Goal: Communication & Community: Answer question/provide support

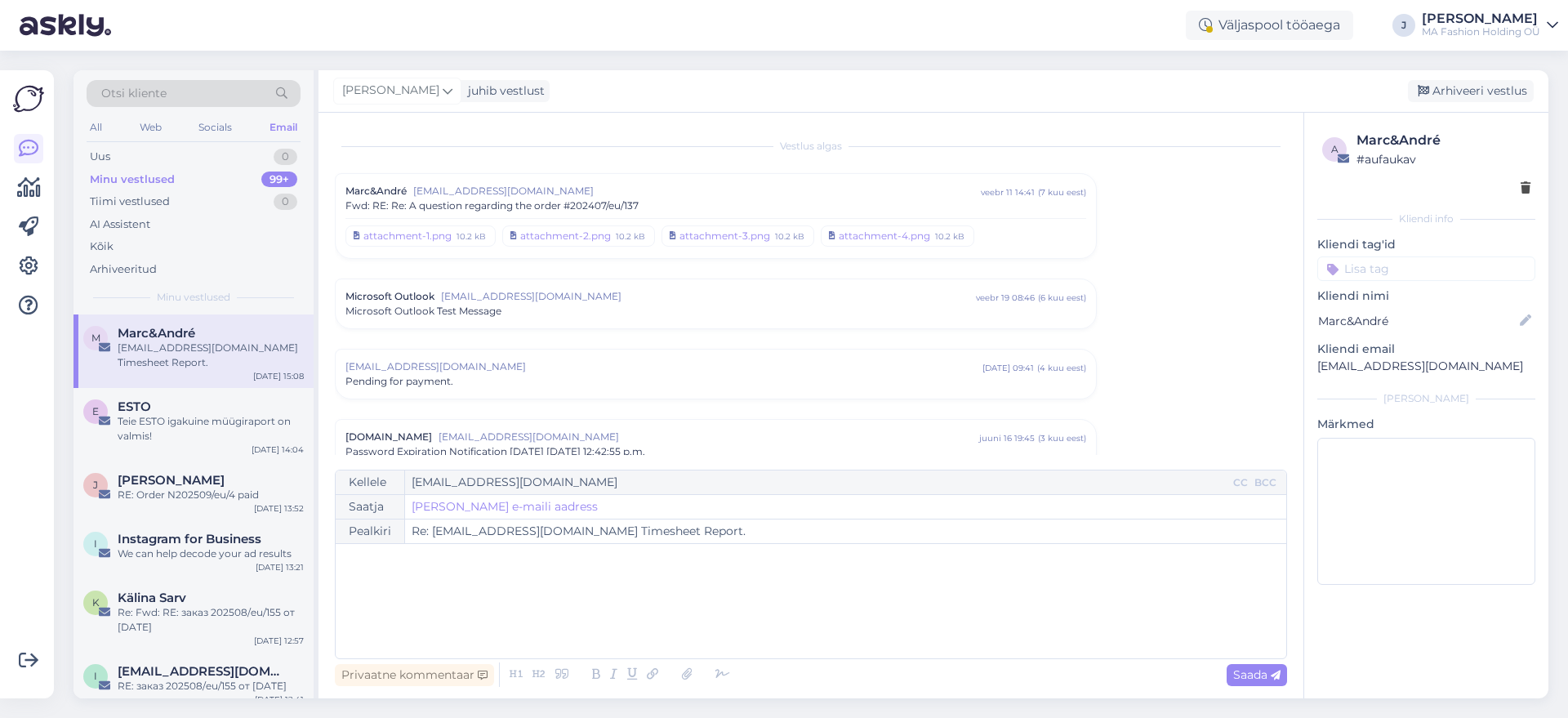
scroll to position [950, 0]
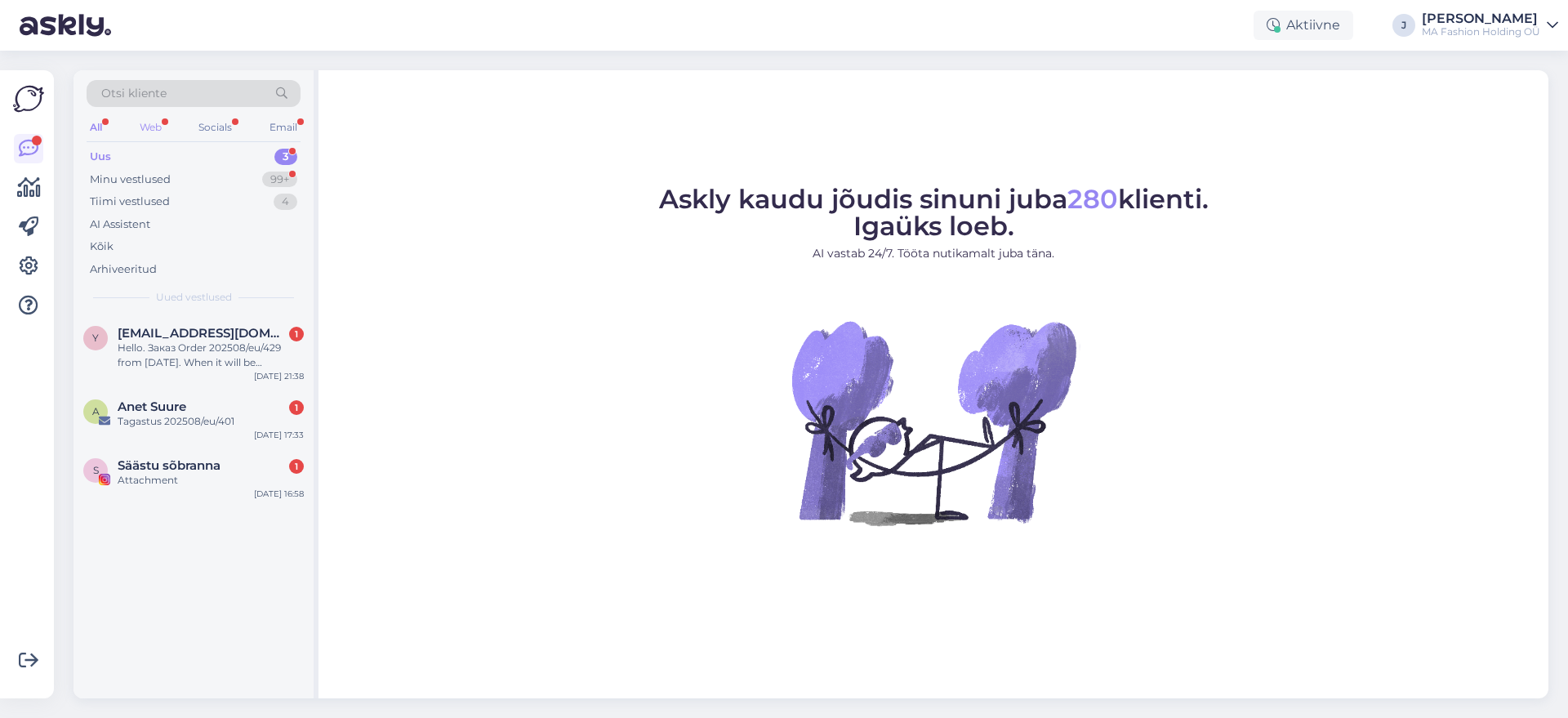
click at [165, 131] on div "Web" at bounding box center [151, 127] width 29 height 21
click at [235, 346] on div "Hello. Заказ Order 202508/eu/429 from [DATE]. When it will be delivered?" at bounding box center [211, 355] width 186 height 29
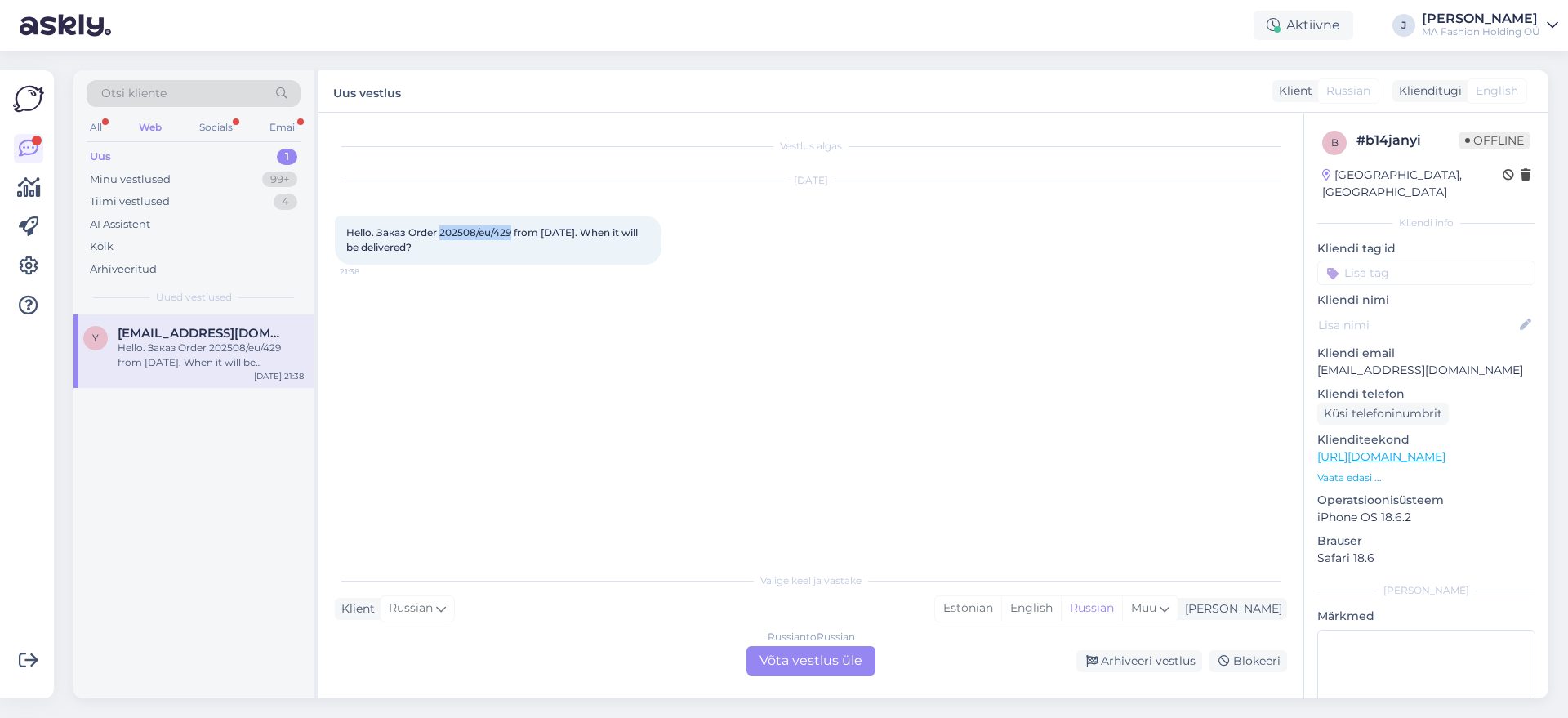
drag, startPoint x: 513, startPoint y: 232, endPoint x: 442, endPoint y: 223, distance: 71.6
click at [442, 223] on div "Hello. Заказ Order 202508/eu/429 from [DATE]. When it will be delivered? 21:38" at bounding box center [498, 240] width 327 height 49
copy span "202508/eu/429"
click at [814, 673] on div "Russian to Russian Võta vestlus üle" at bounding box center [811, 660] width 129 height 29
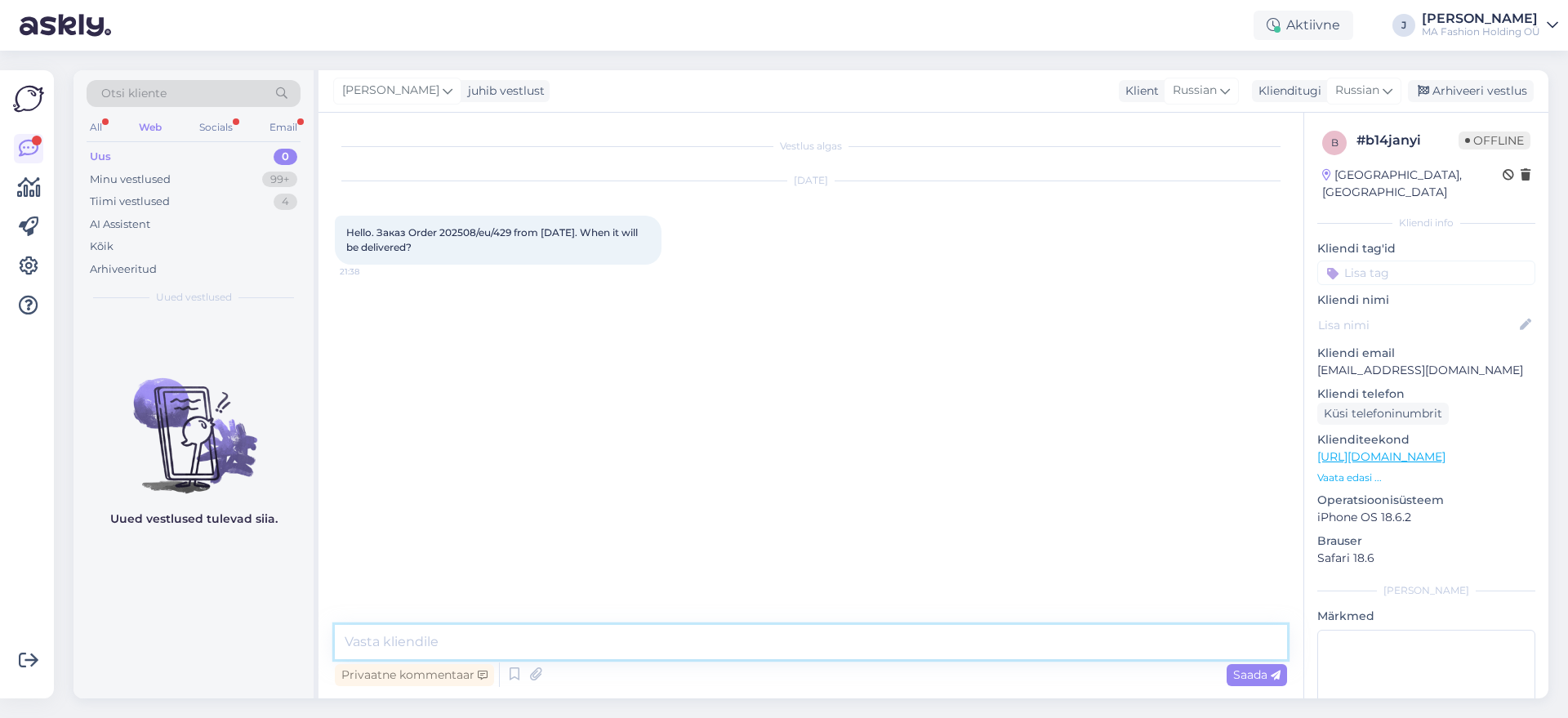
click at [805, 646] on textarea at bounding box center [811, 641] width 953 height 35
paste textarea "00364300487136803253"
paste textarea "[URL][DOMAIN_NAME]"
type textarea "Hello! Your tracking number is 00364300487136803253. You can track it here [URL…"
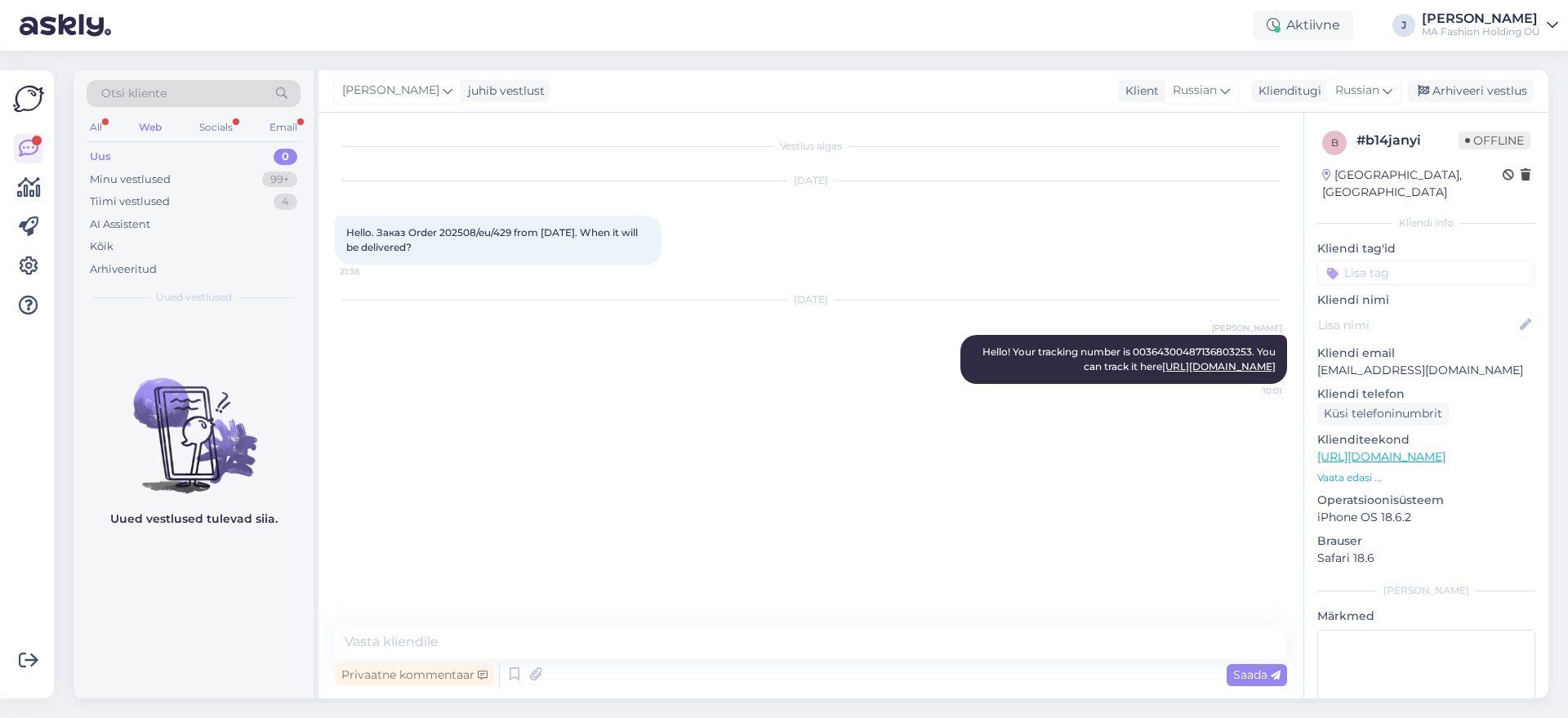
click at [223, 115] on div "Otsi kliente" at bounding box center [194, 99] width 214 height 37
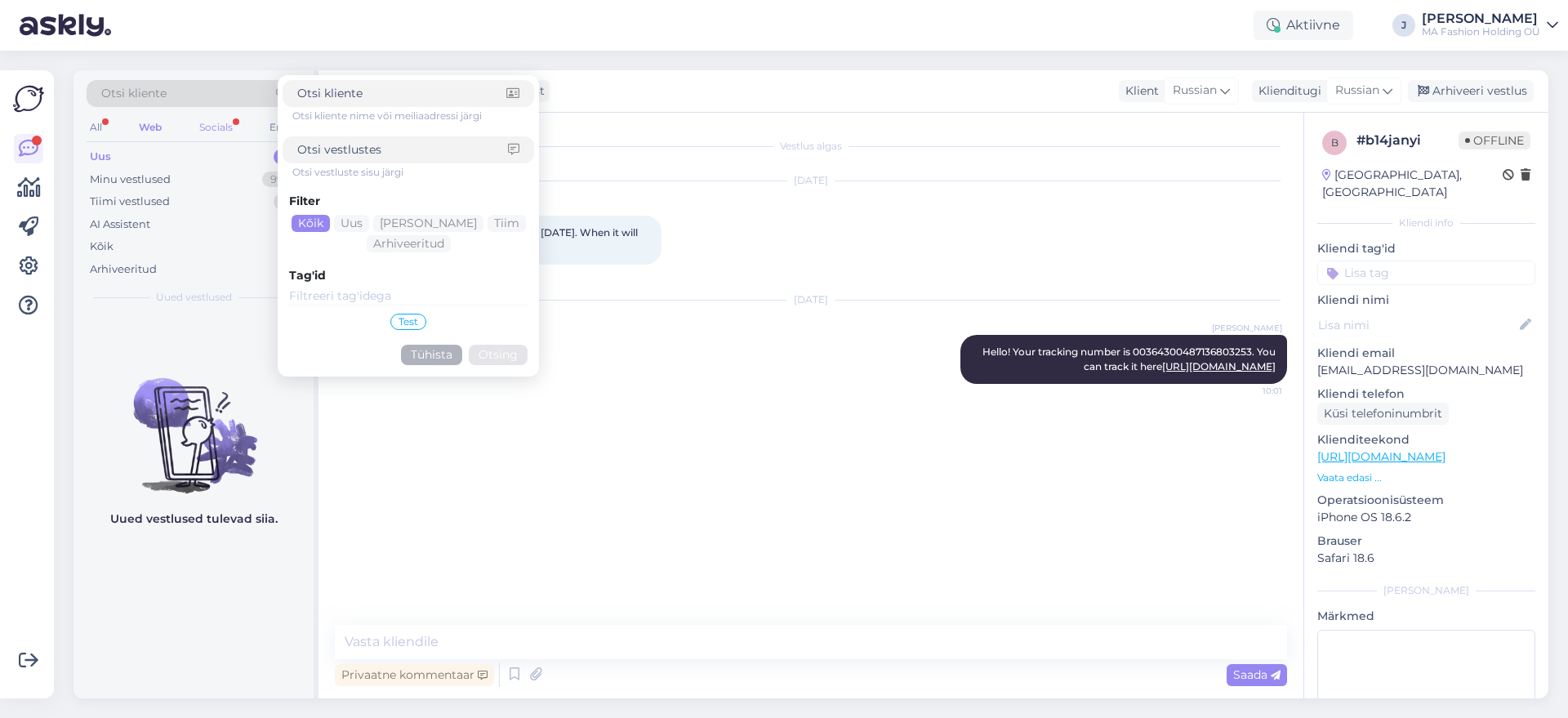
click at [227, 130] on div "Socials" at bounding box center [216, 127] width 40 height 21
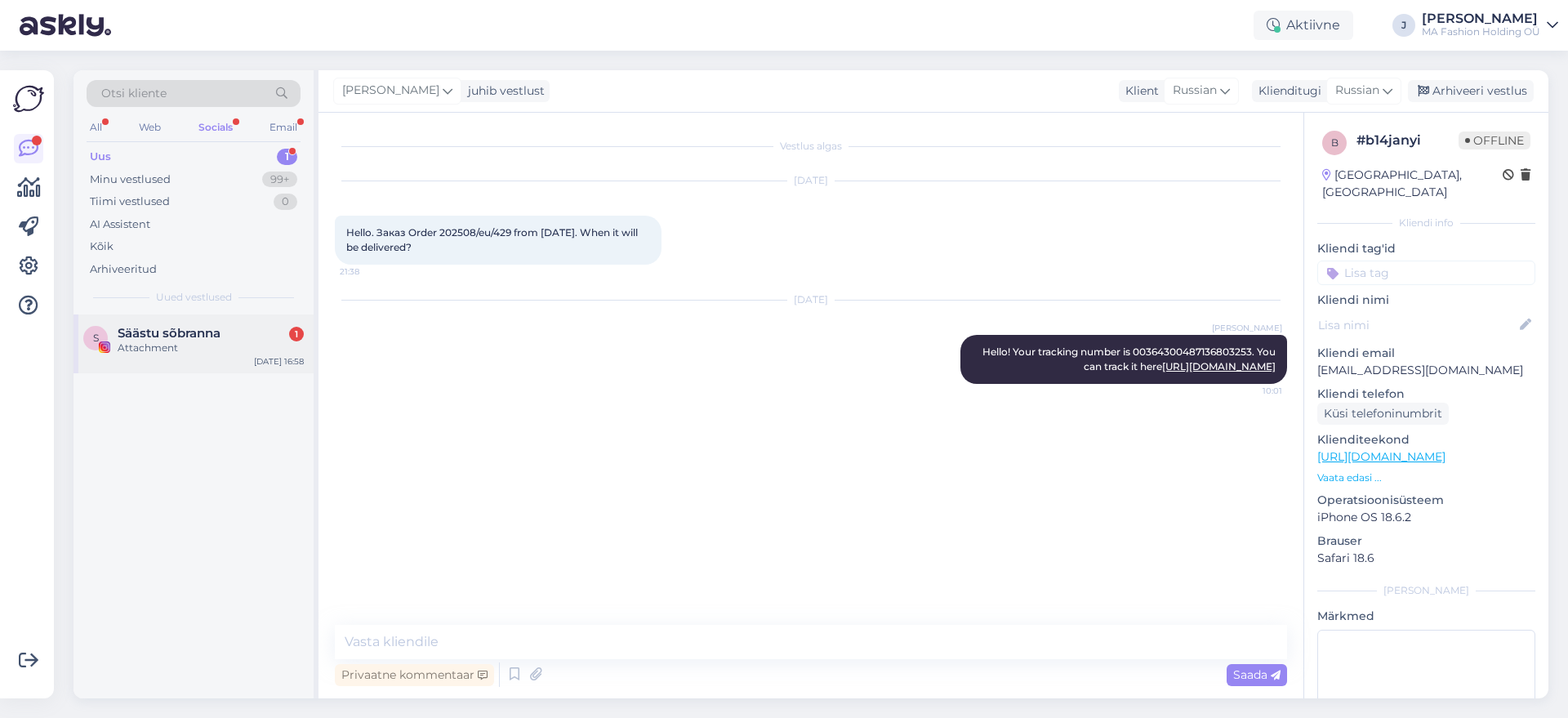
click at [194, 320] on div "S Säästu sõbranna 1 Attachment [DATE] 16:58" at bounding box center [193, 344] width 240 height 59
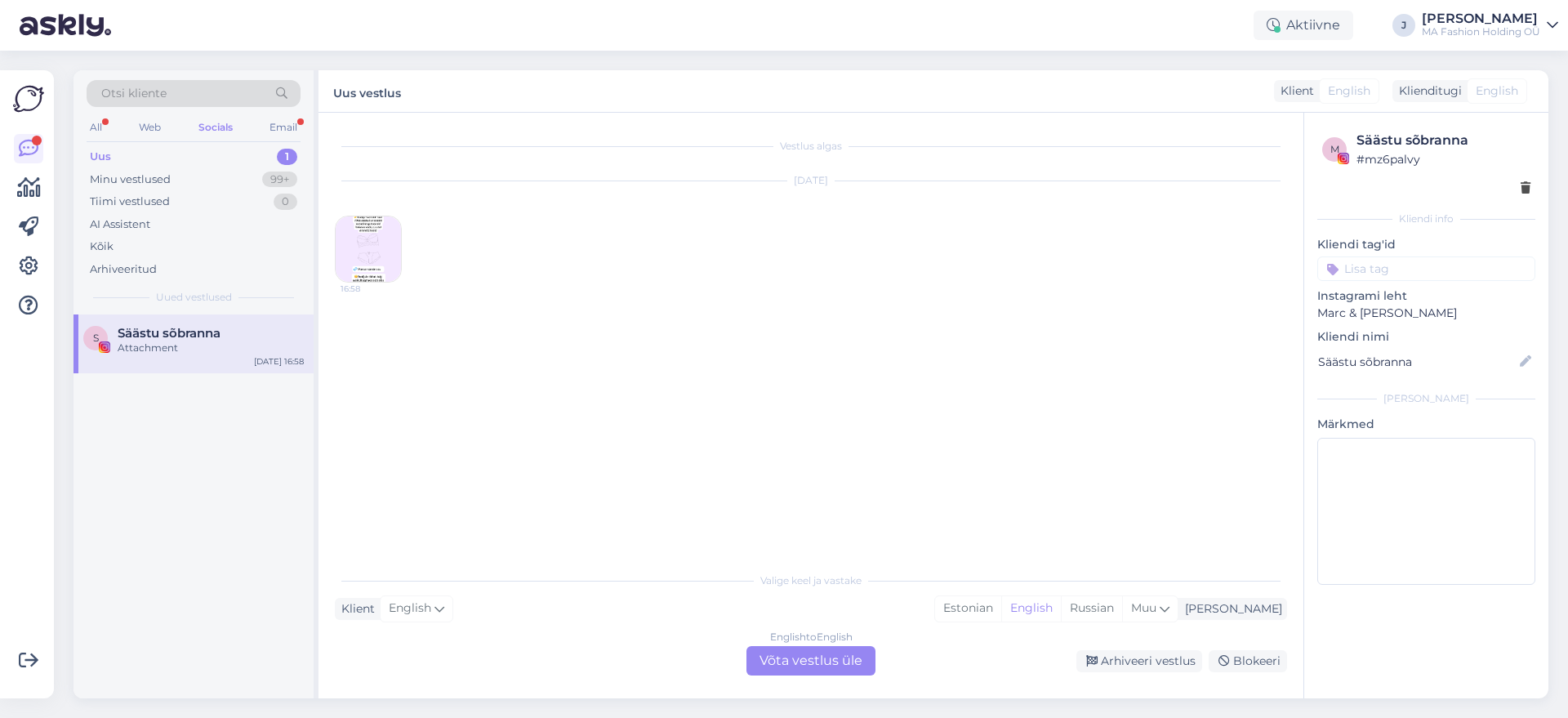
click at [812, 658] on div "English to English Võta vestlus üle" at bounding box center [811, 660] width 129 height 29
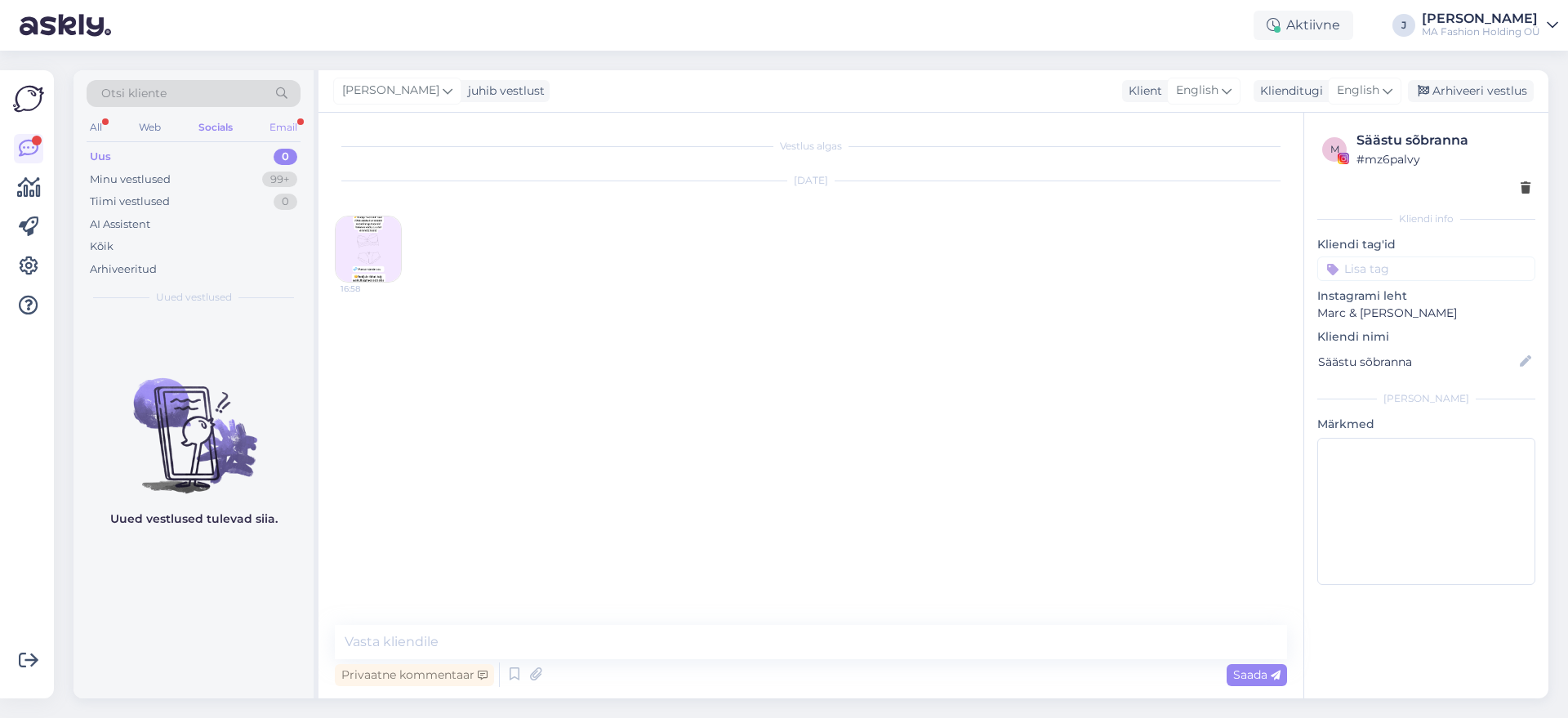
click at [289, 122] on div "Email" at bounding box center [283, 127] width 35 height 21
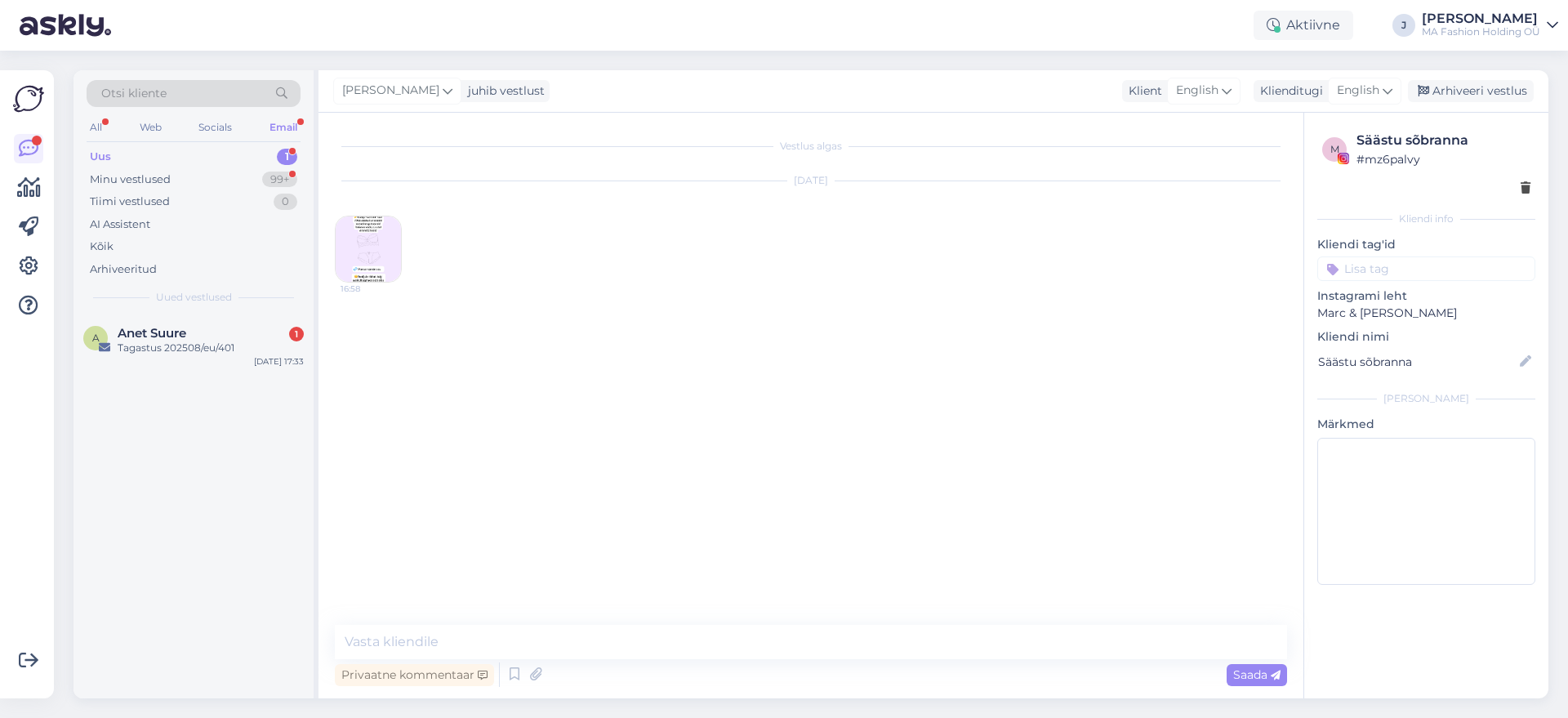
click at [215, 304] on div "Otsi kliente All Web Socials Email Uus 1 Minu vestlused 99+ Tiimi vestlused 0 A…" at bounding box center [193, 192] width 240 height 244
click at [216, 318] on div "A Anet Suure 1 Tagastus 202508/eu/401 [DATE] 17:33" at bounding box center [193, 344] width 240 height 59
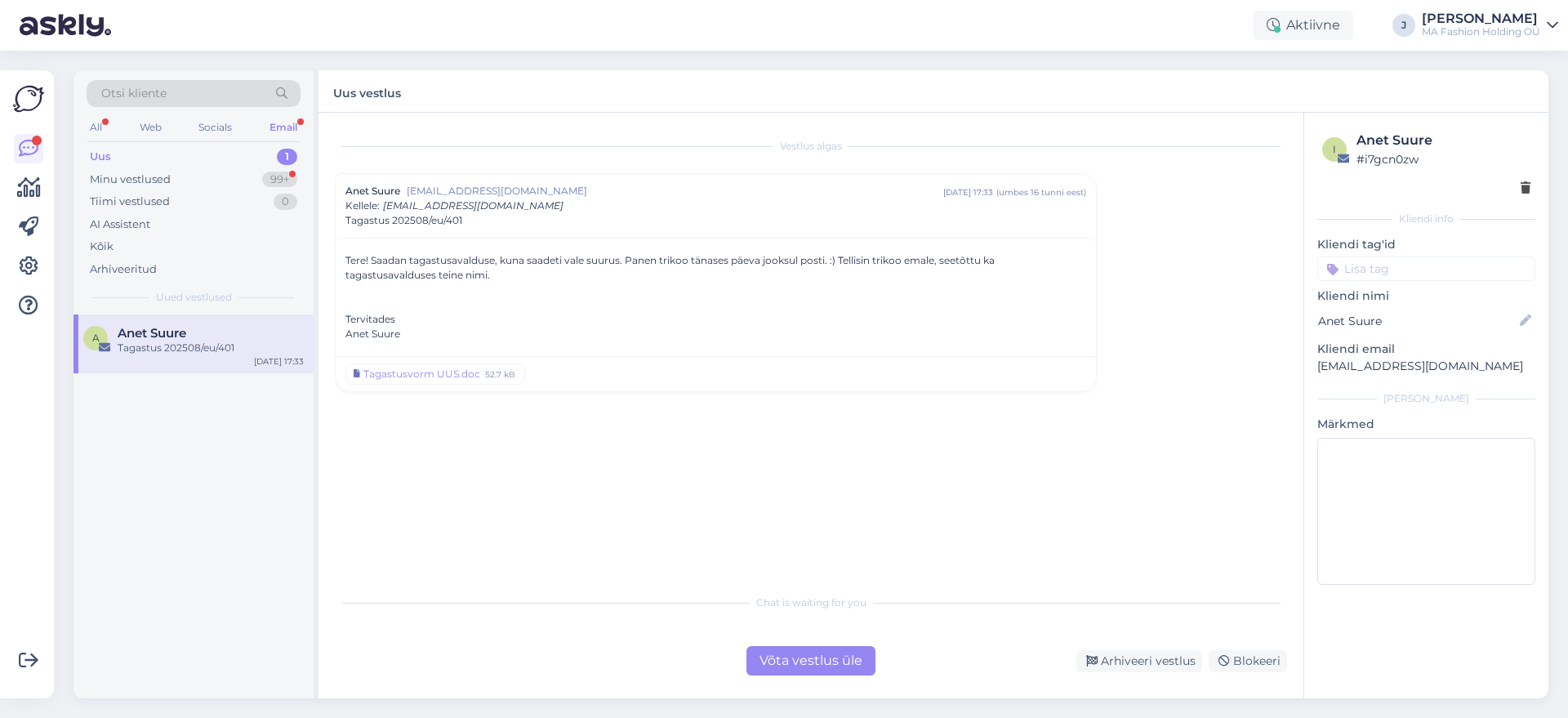
click at [882, 651] on div "Arhiveeri vestlus Blokeeri" at bounding box center [1084, 661] width 405 height 22
click at [864, 654] on div "Võta vestlus üle" at bounding box center [811, 660] width 129 height 29
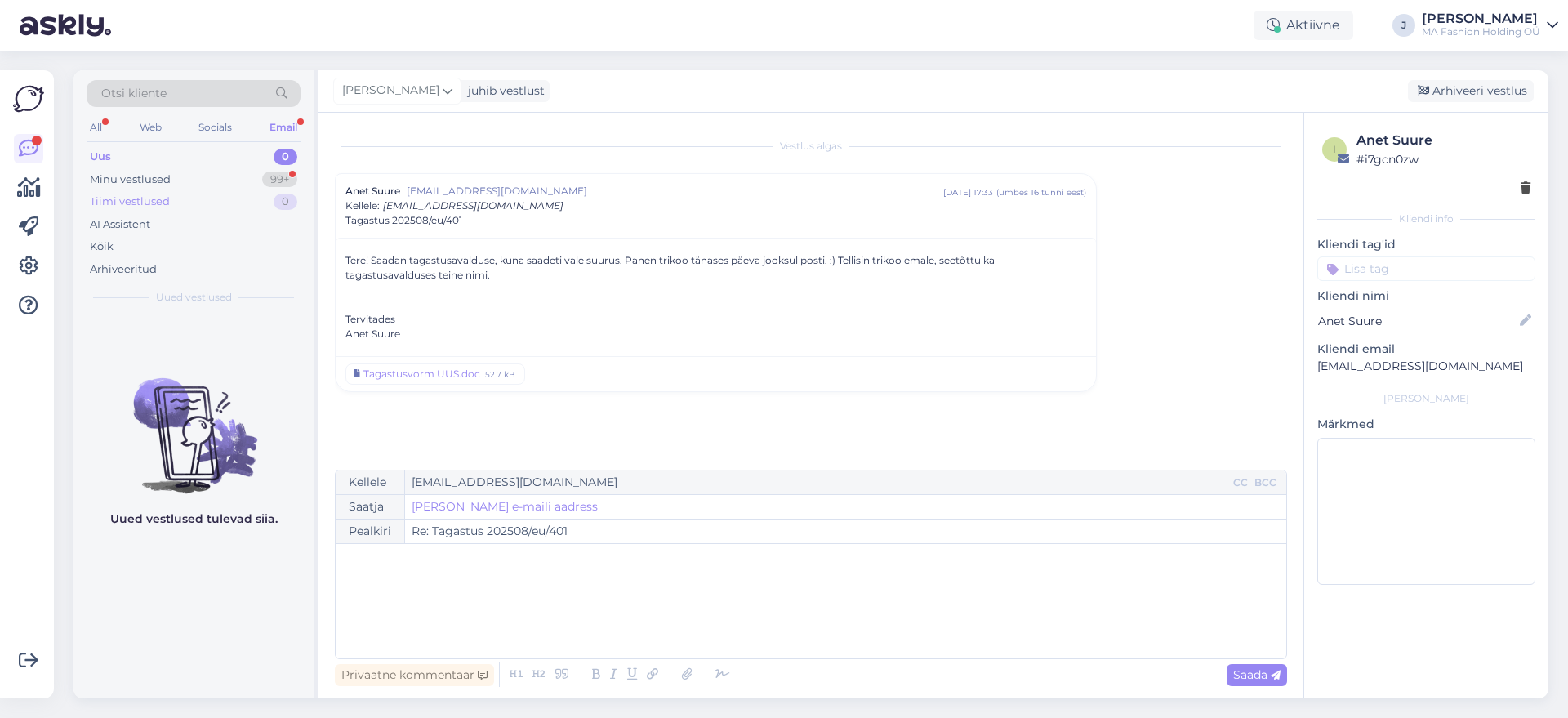
click at [239, 197] on div "Tiimi vestlused 0" at bounding box center [194, 201] width 214 height 23
click at [233, 181] on div "Minu vestlused 99+" at bounding box center [194, 180] width 214 height 23
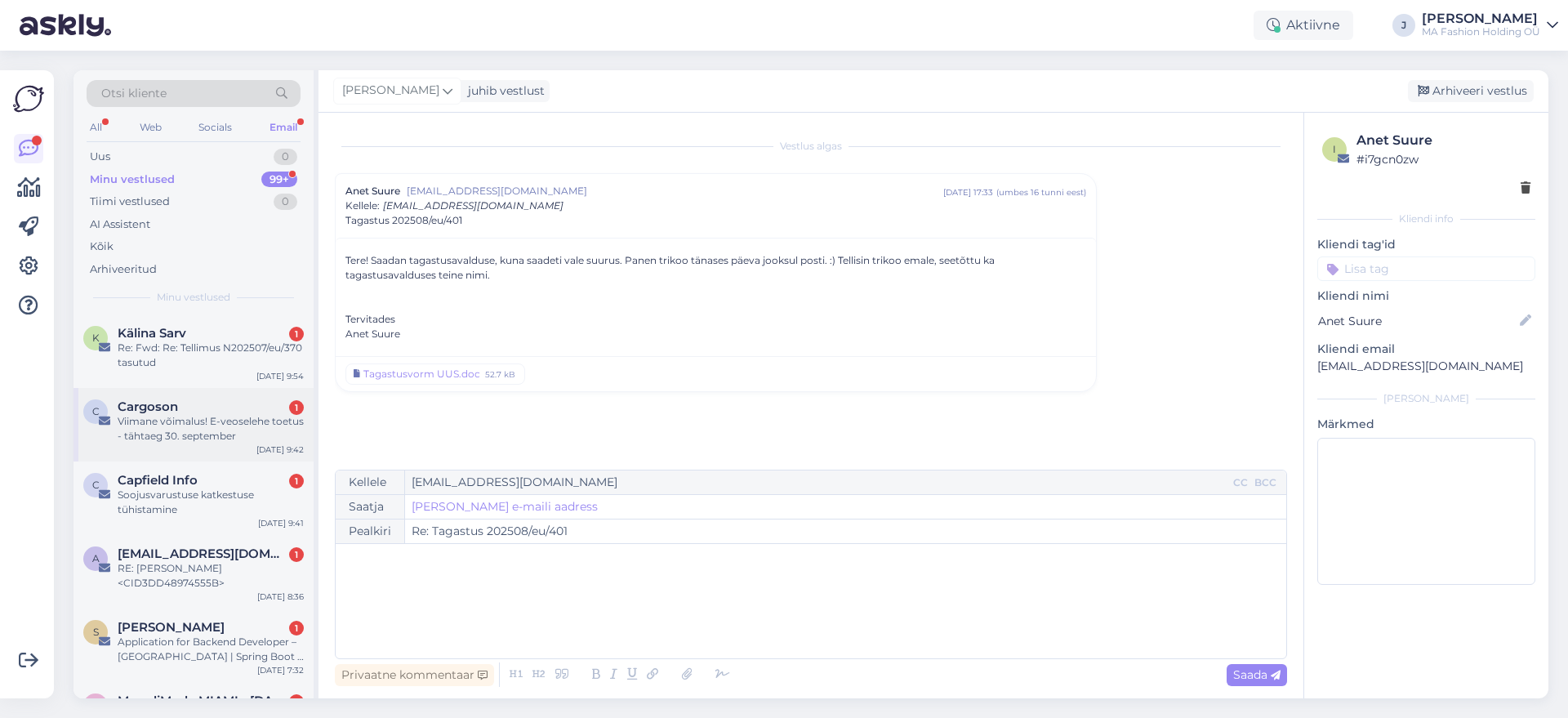
click at [247, 440] on div "Viimane võimalus! E-veoselehe toetus - tähtaeg 30. september" at bounding box center [211, 428] width 186 height 29
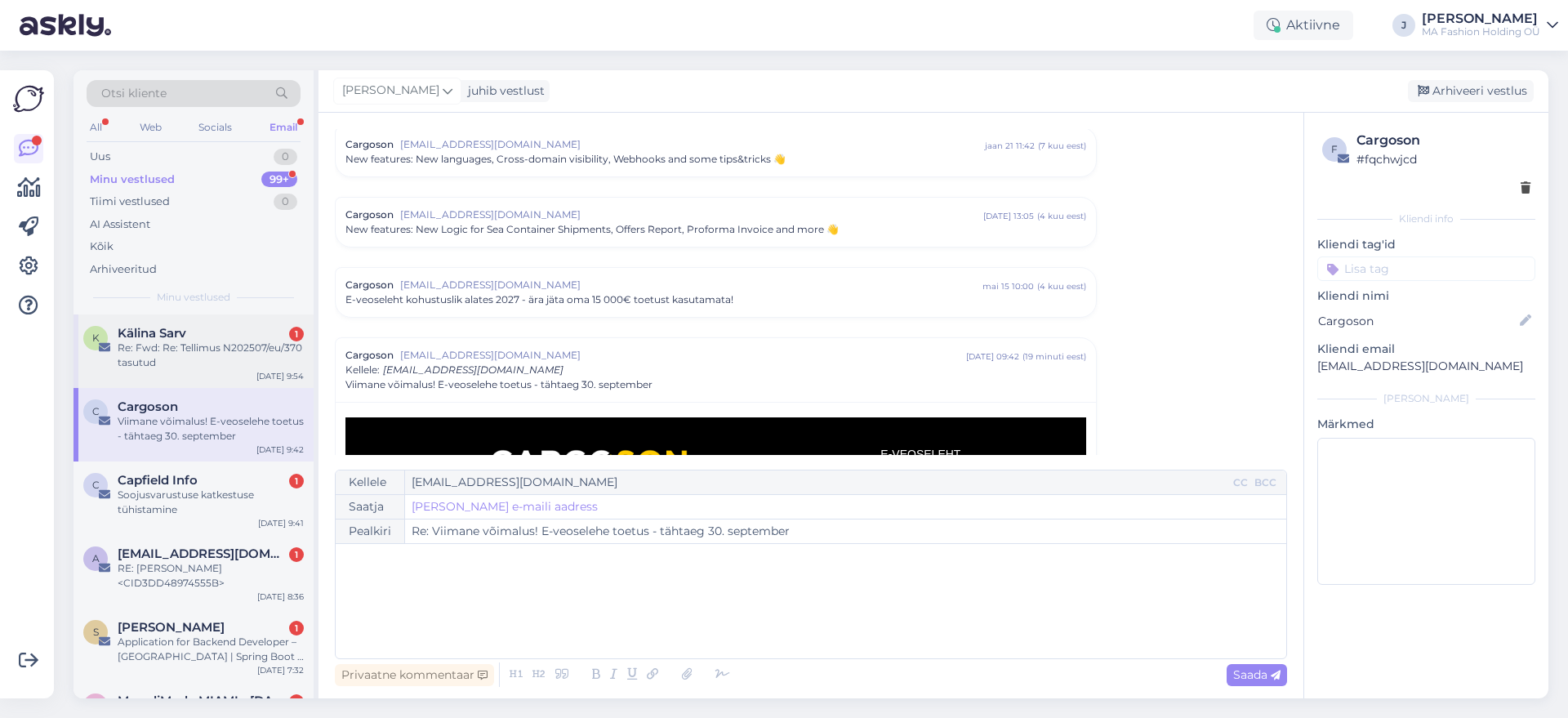
click at [236, 317] on div "K [PERSON_NAME] 1 Re: Fwd: Re: Tellimus N202507/eu/370 tasutud [DATE] 9:54" at bounding box center [193, 351] width 240 height 73
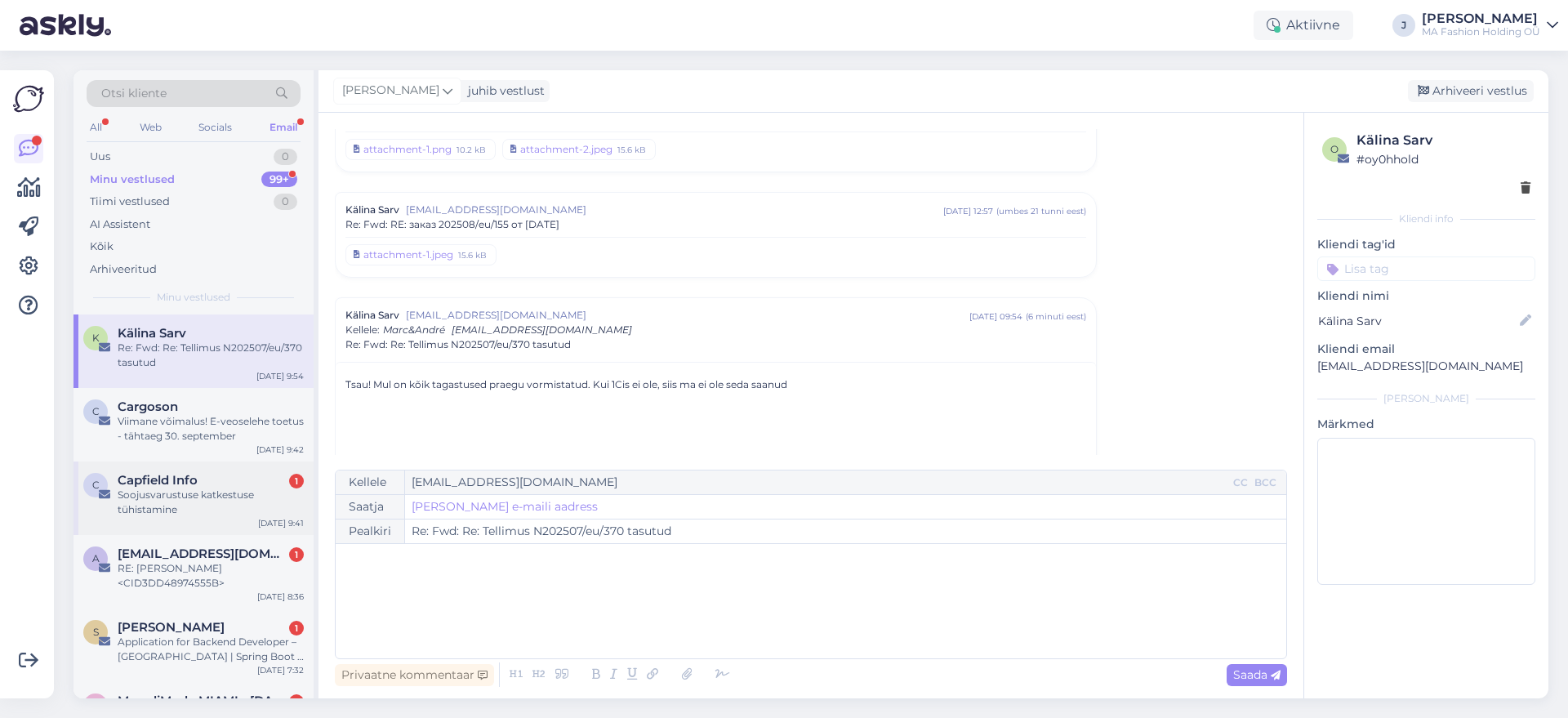
click at [216, 490] on div "Soojusvarustuse katkestuse tühistamine" at bounding box center [211, 501] width 186 height 29
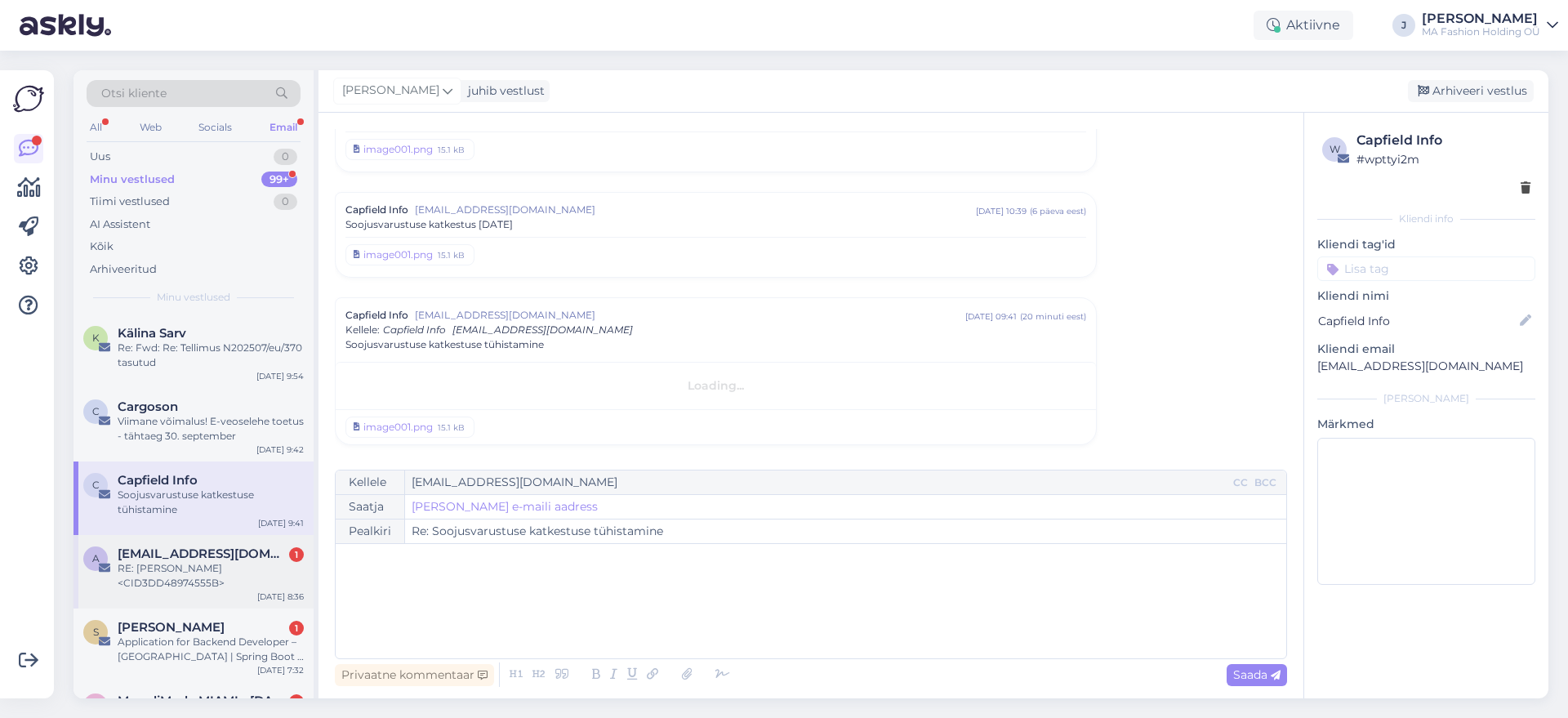
click at [224, 570] on div "RE: [PERSON_NAME] <CID3DD48974555B>" at bounding box center [211, 576] width 186 height 29
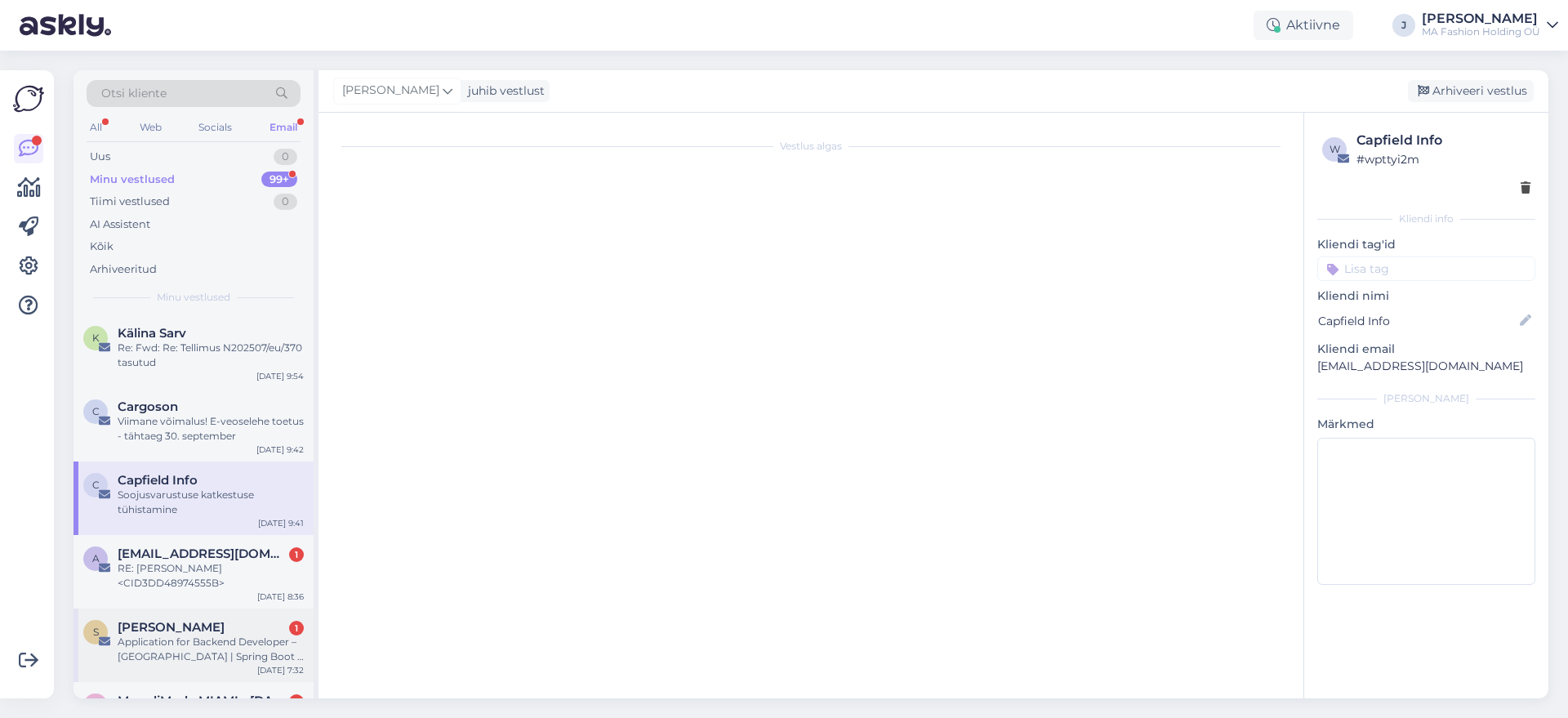
click at [235, 614] on div "S [PERSON_NAME] 1 Application for Backend Developer – Java | Spring Boot | AWS …" at bounding box center [193, 645] width 240 height 73
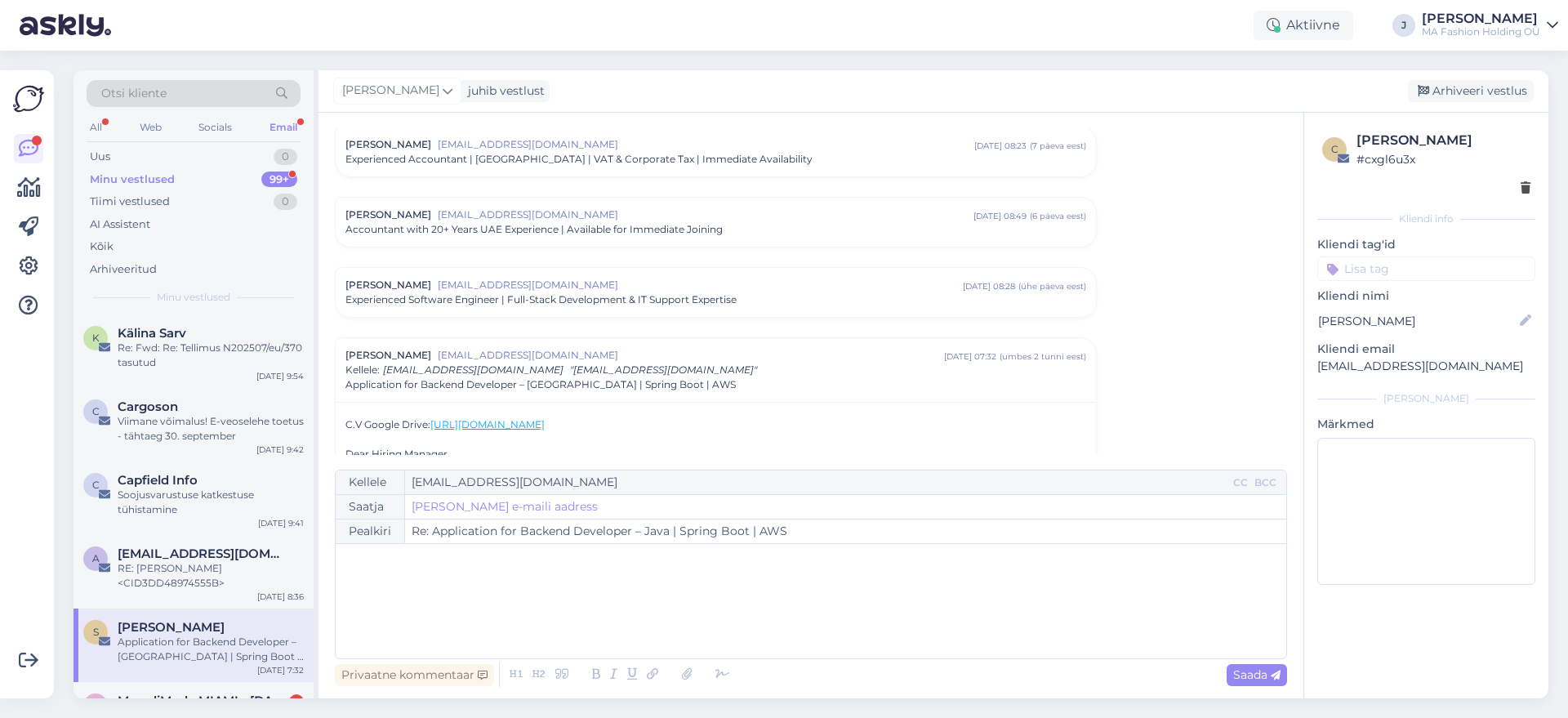
click at [241, 673] on div "S [PERSON_NAME] Application for Backend Developer – Java | Spring Boot | AWS [D…" at bounding box center [193, 645] width 240 height 73
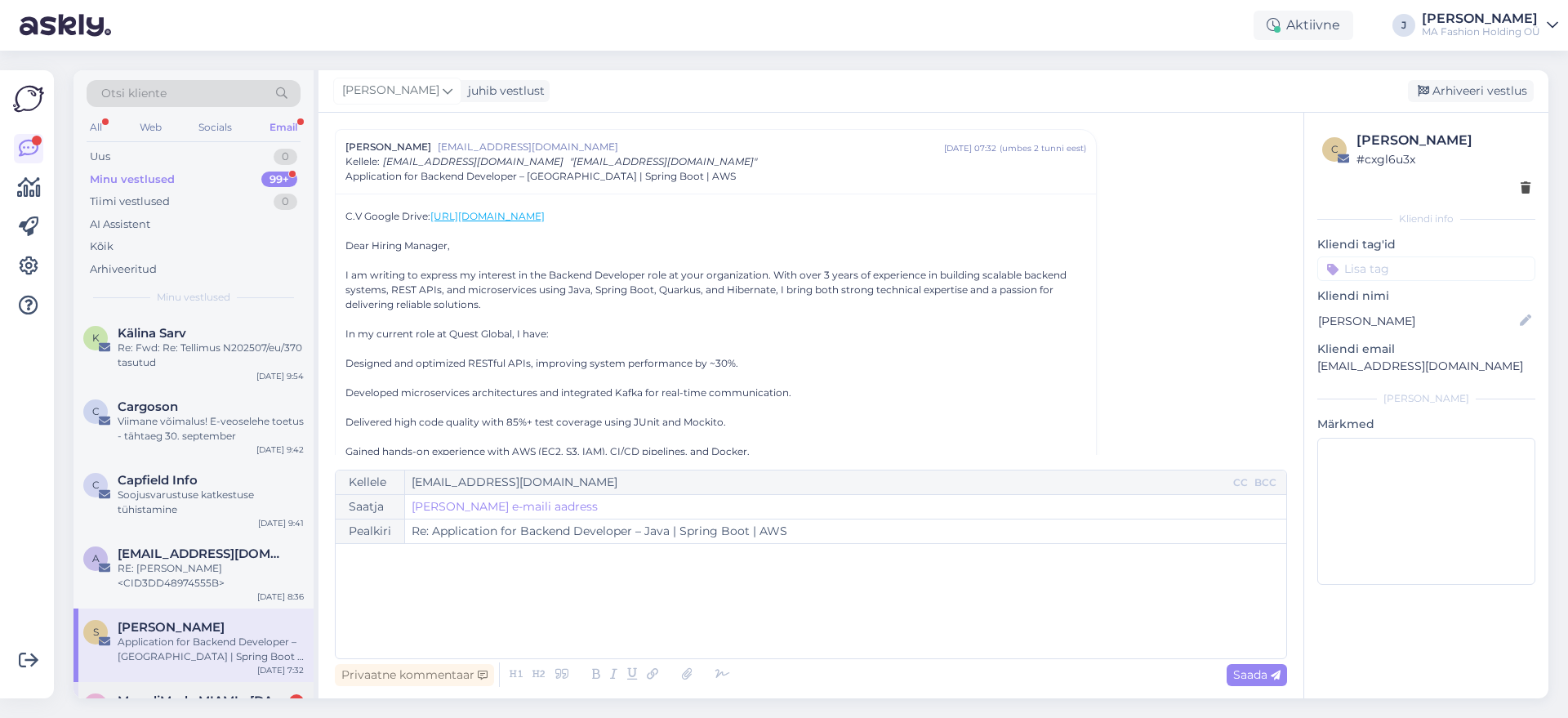
click at [241, 689] on div "[PERSON_NAME] MIAMI - [DATE] - [DATE]-[DATE] @CABANA SHOW - [GEOGRAPHIC_DATA] 1…" at bounding box center [193, 711] width 240 height 59
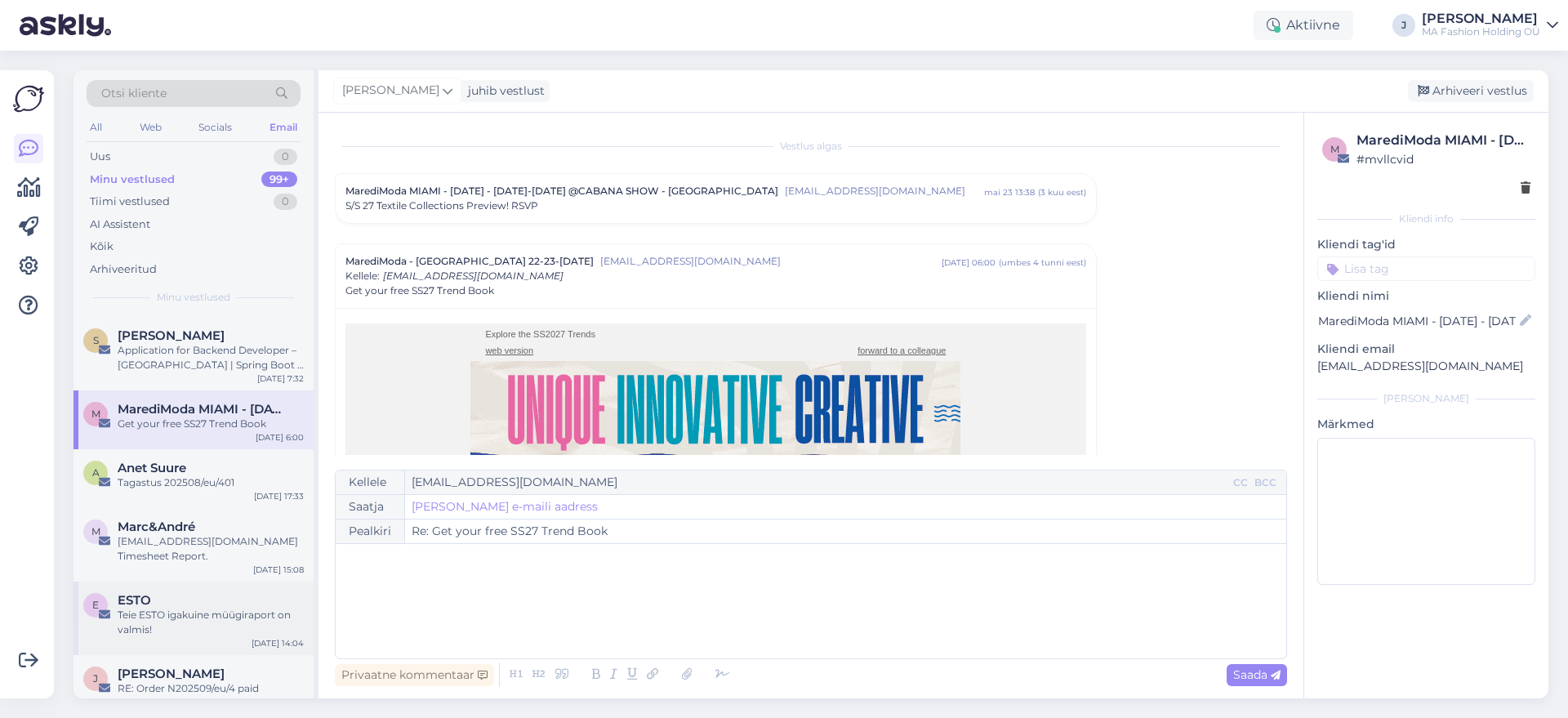
scroll to position [306, 0]
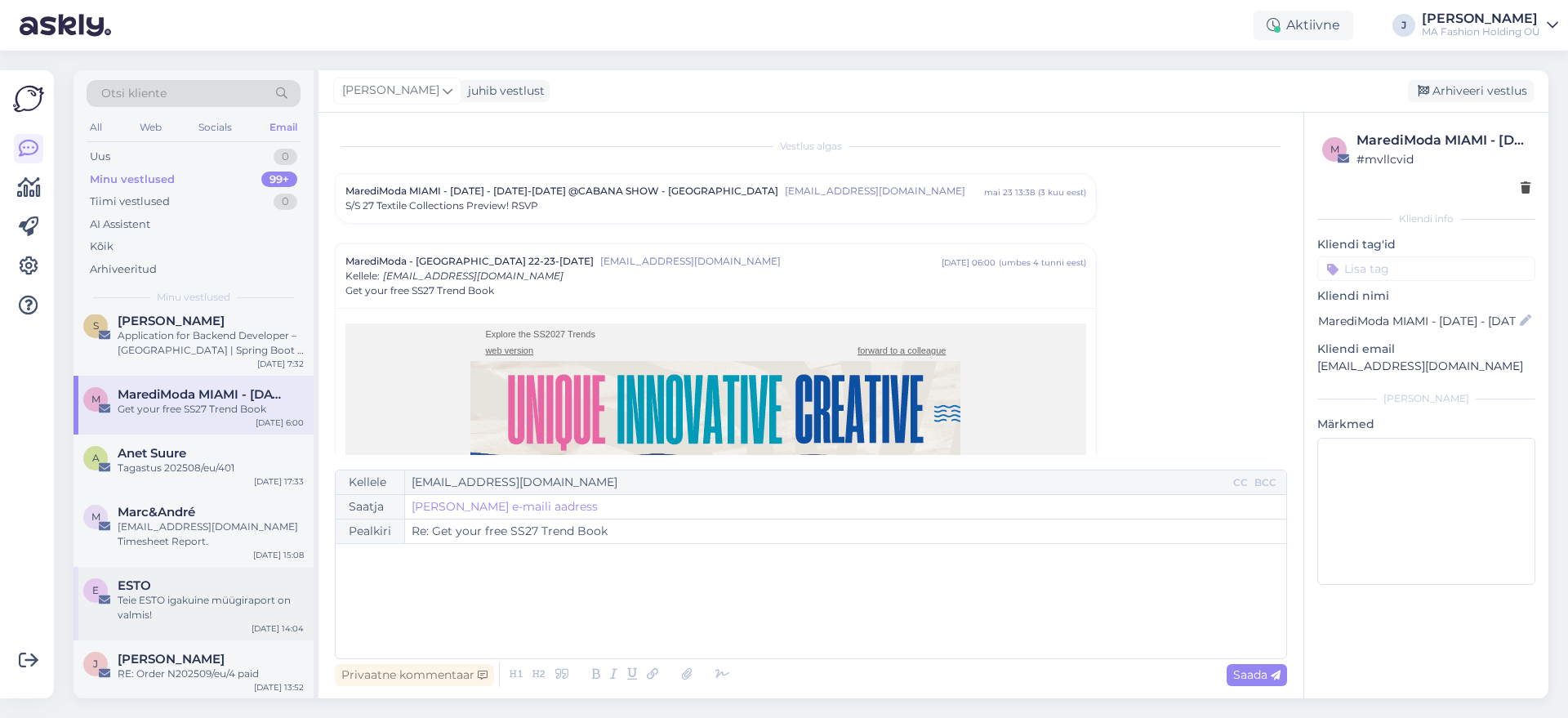
click at [271, 581] on div "ESTO" at bounding box center [211, 585] width 186 height 14
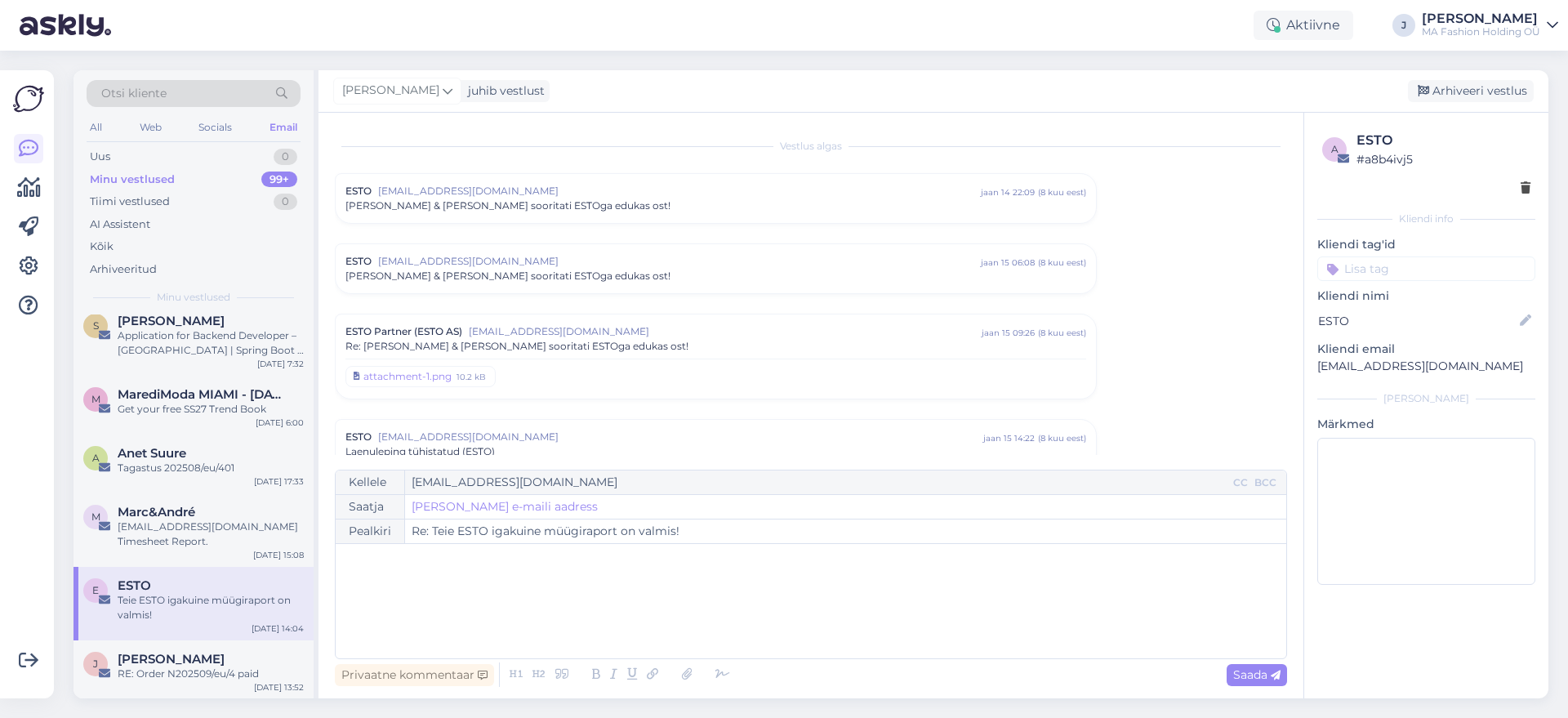
scroll to position [2399, 0]
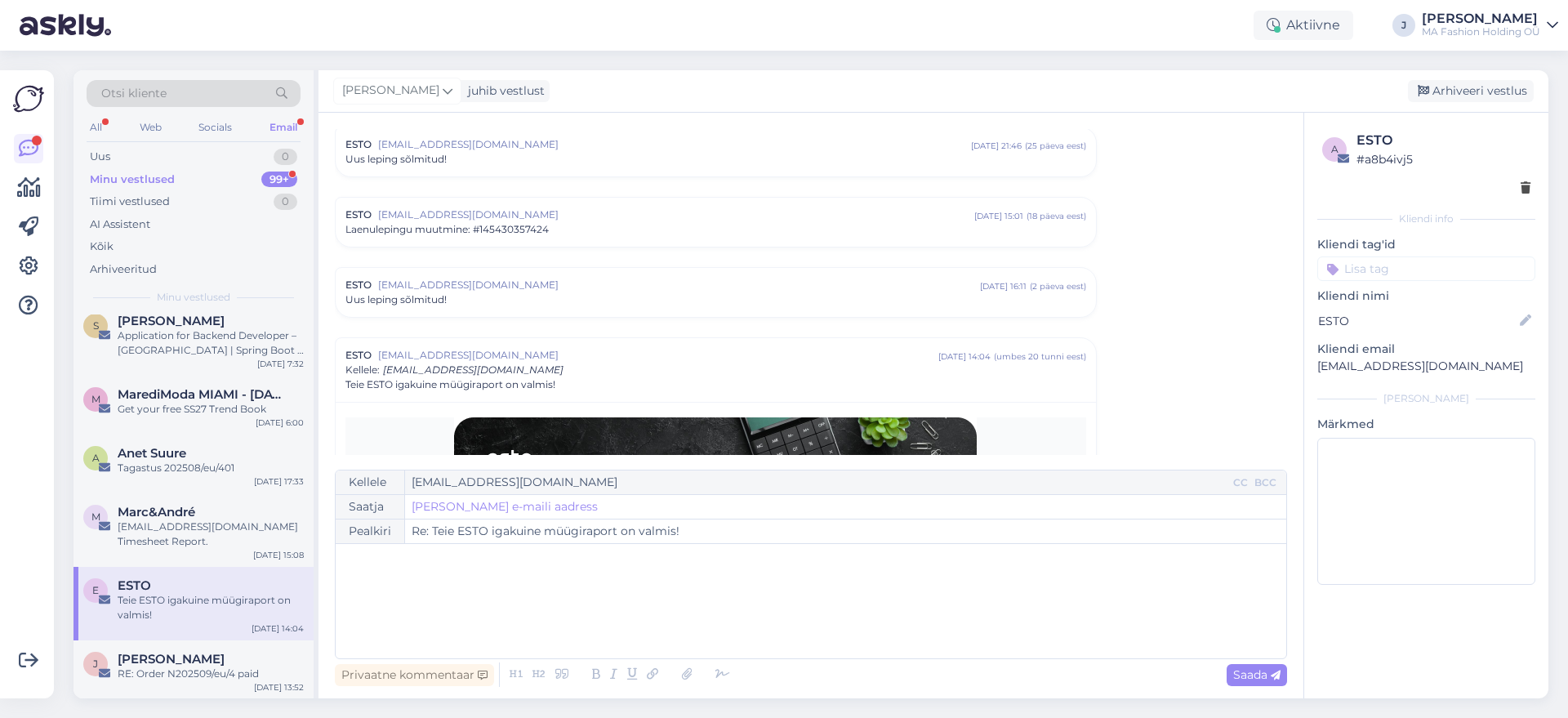
click at [256, 169] on div "Minu vestlused 99+" at bounding box center [194, 180] width 214 height 23
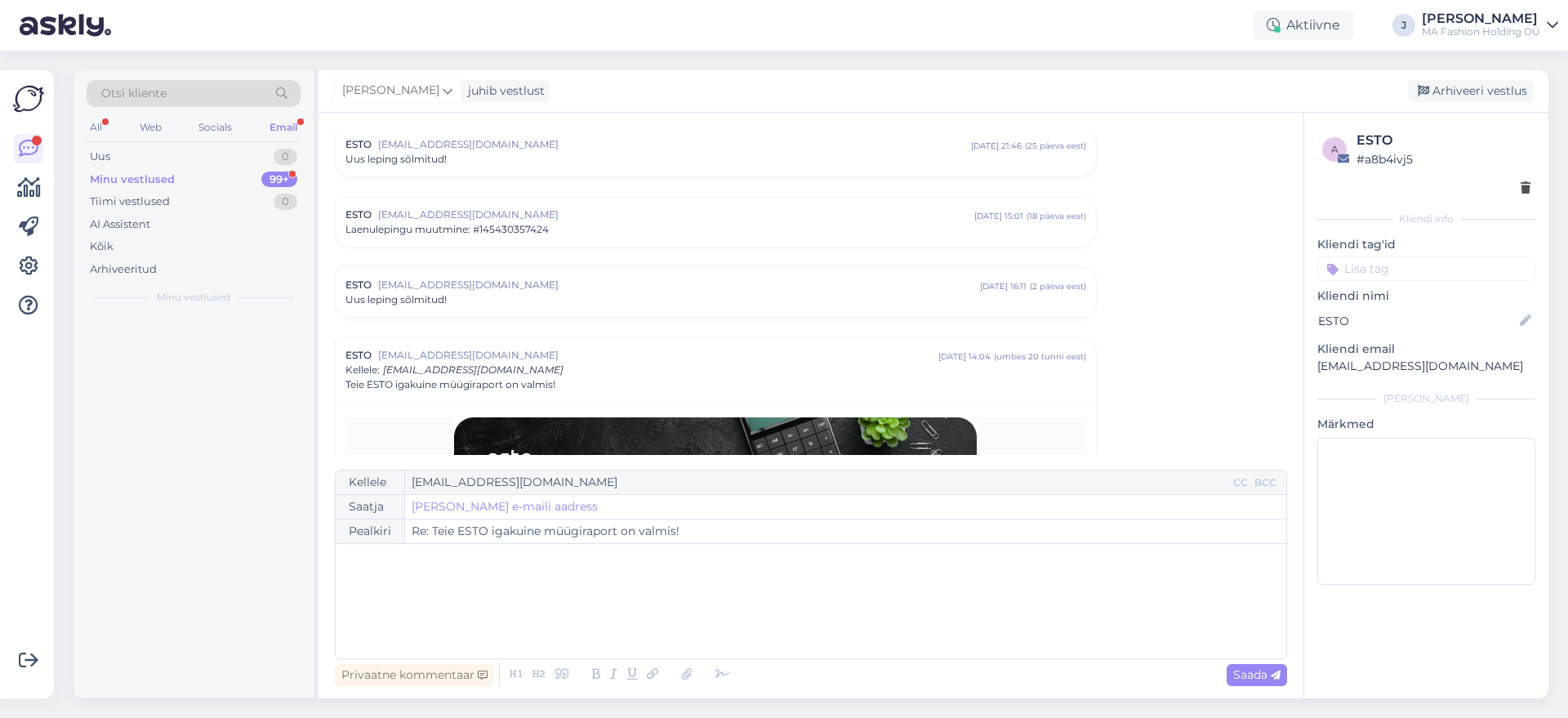
scroll to position [0, 0]
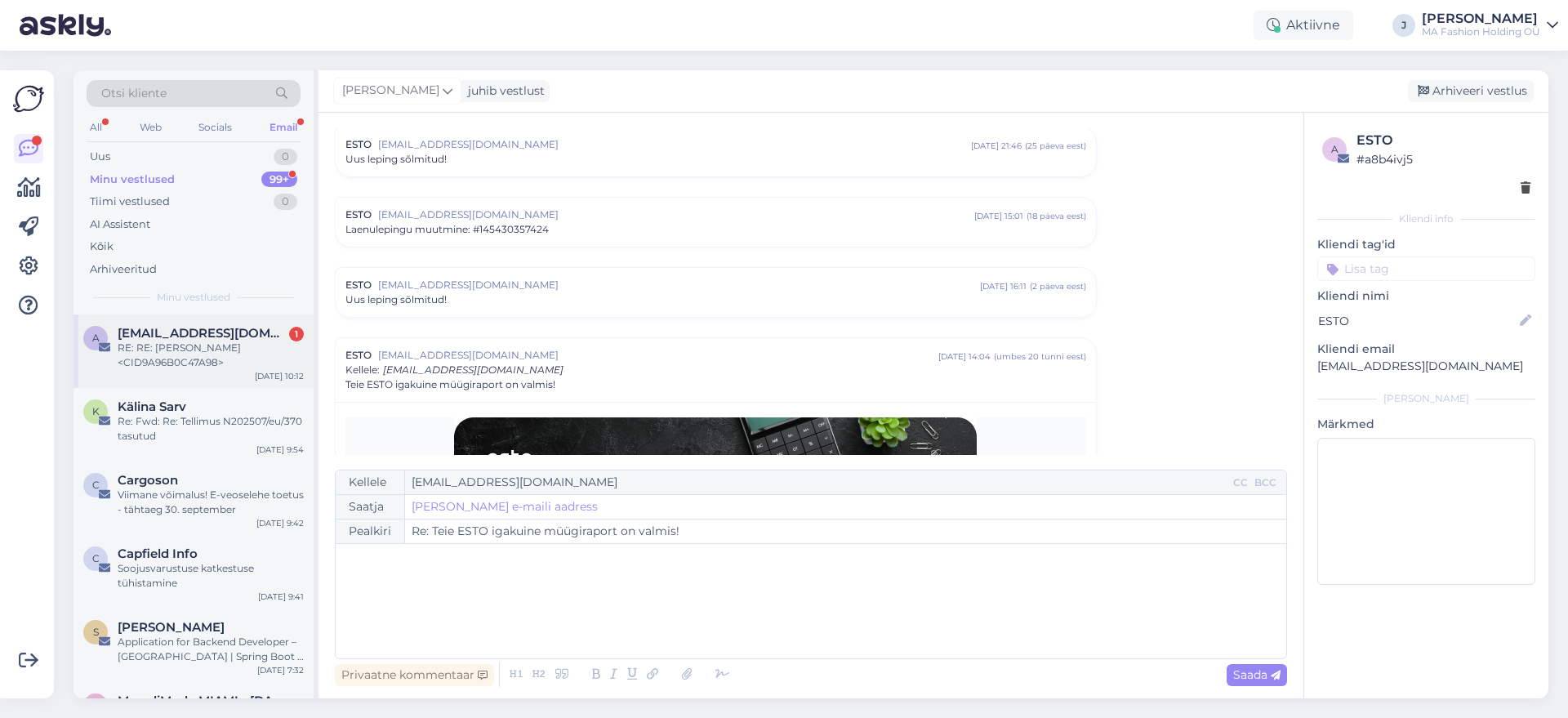
click at [207, 337] on span "[EMAIL_ADDRESS][DOMAIN_NAME]" at bounding box center [203, 333] width 170 height 14
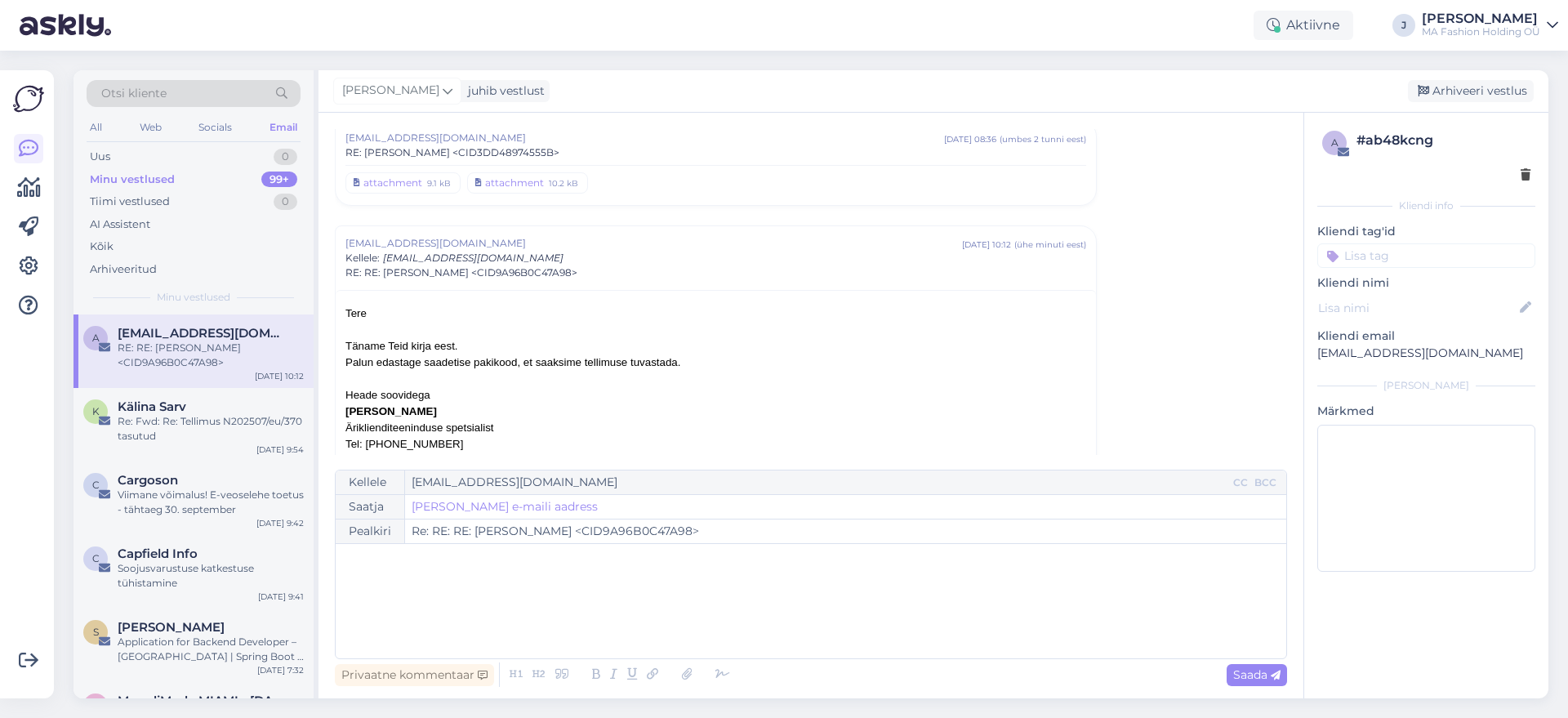
scroll to position [505, 0]
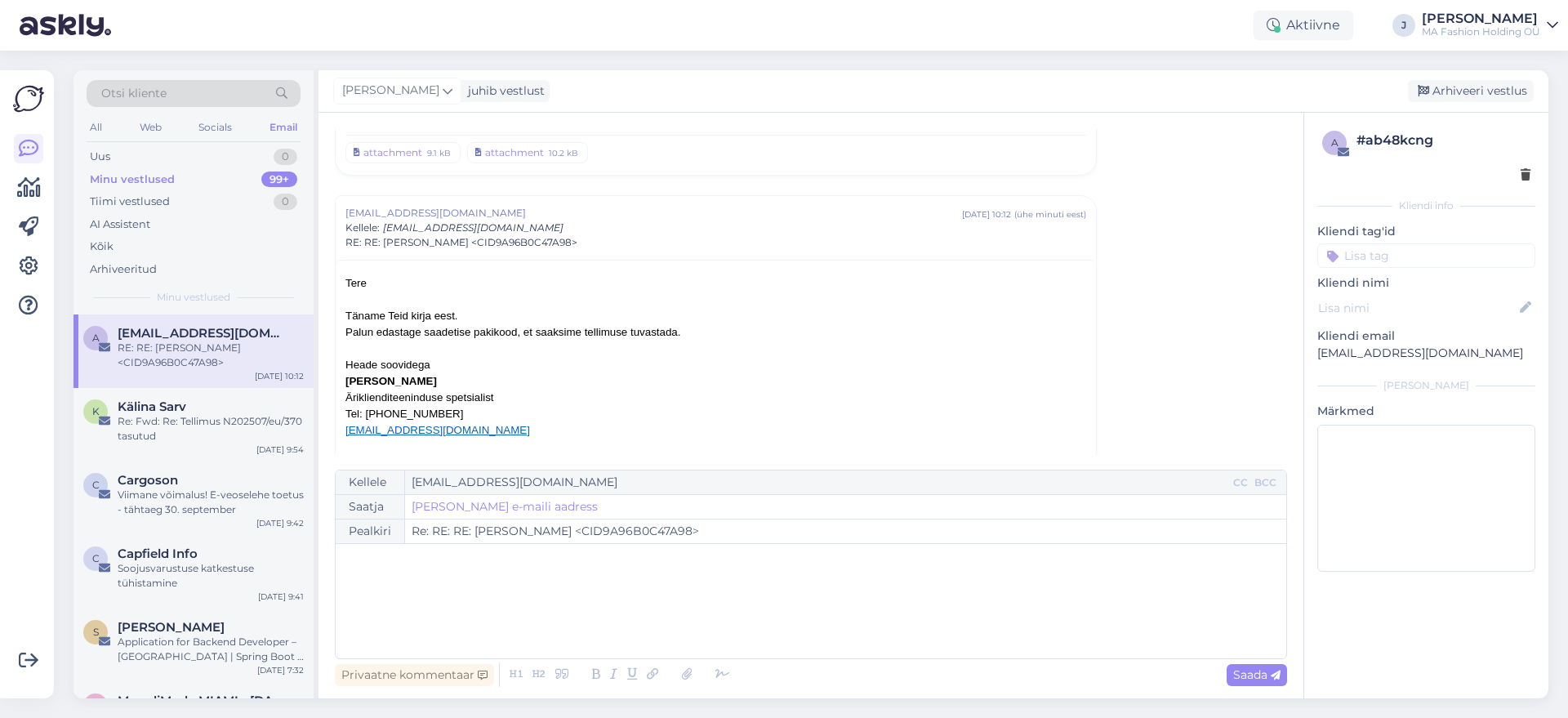
drag, startPoint x: 392, startPoint y: 330, endPoint x: 691, endPoint y: 328, distance: 299.0
click at [691, 328] on div "Palun edastage saadetise pakikood, et saaksime tellimuse tuvastada." at bounding box center [716, 332] width 741 height 16
click at [690, 328] on div "Palun edastage saadetise pakikood, et saaksime tellimuse tuvastada." at bounding box center [716, 332] width 741 height 16
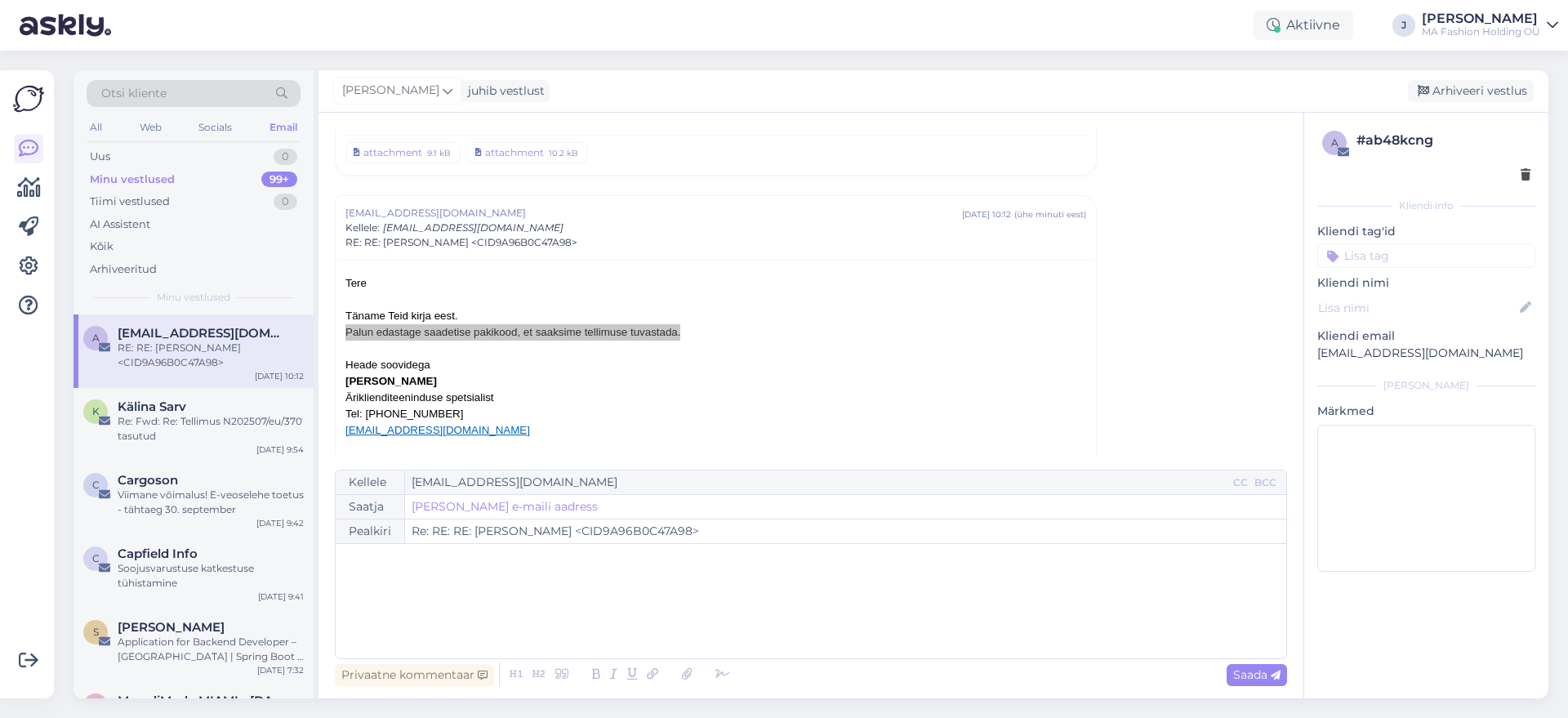
type input "Re: RE: RE: RE: [PERSON_NAME] <CIDBC5DC967524E>"
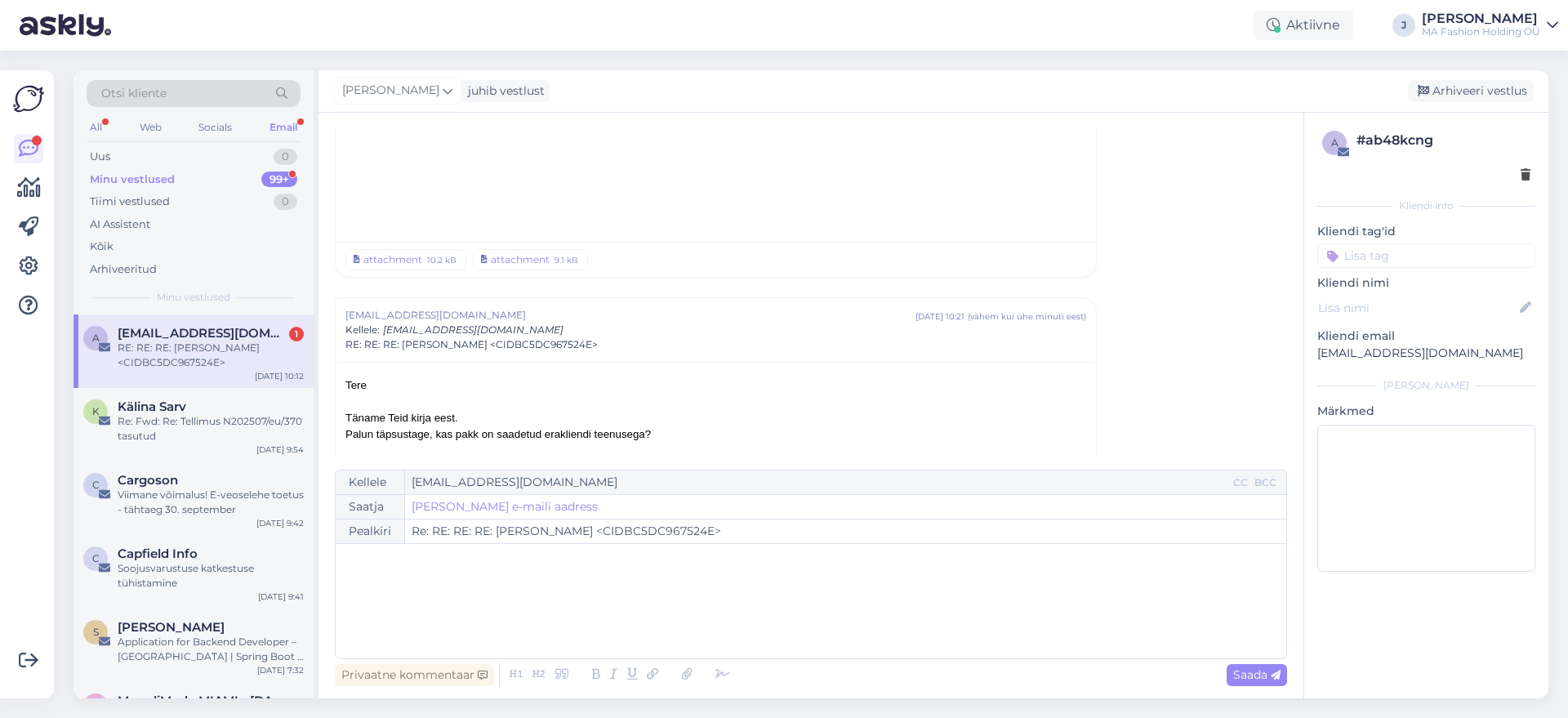
click at [250, 346] on div "RE: RE: RE: [PERSON_NAME] <CIDBC5DC967524E>" at bounding box center [211, 355] width 186 height 29
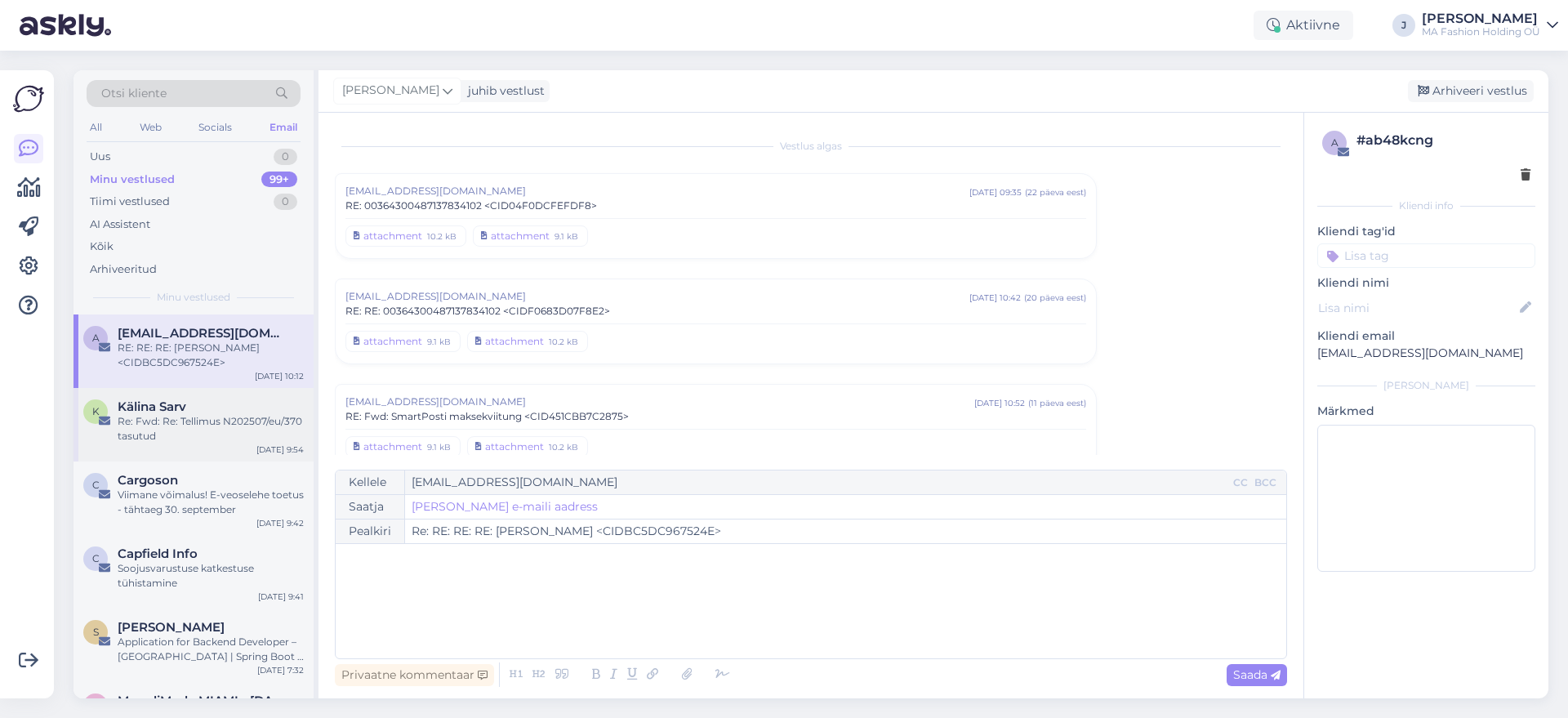
scroll to position [676, 0]
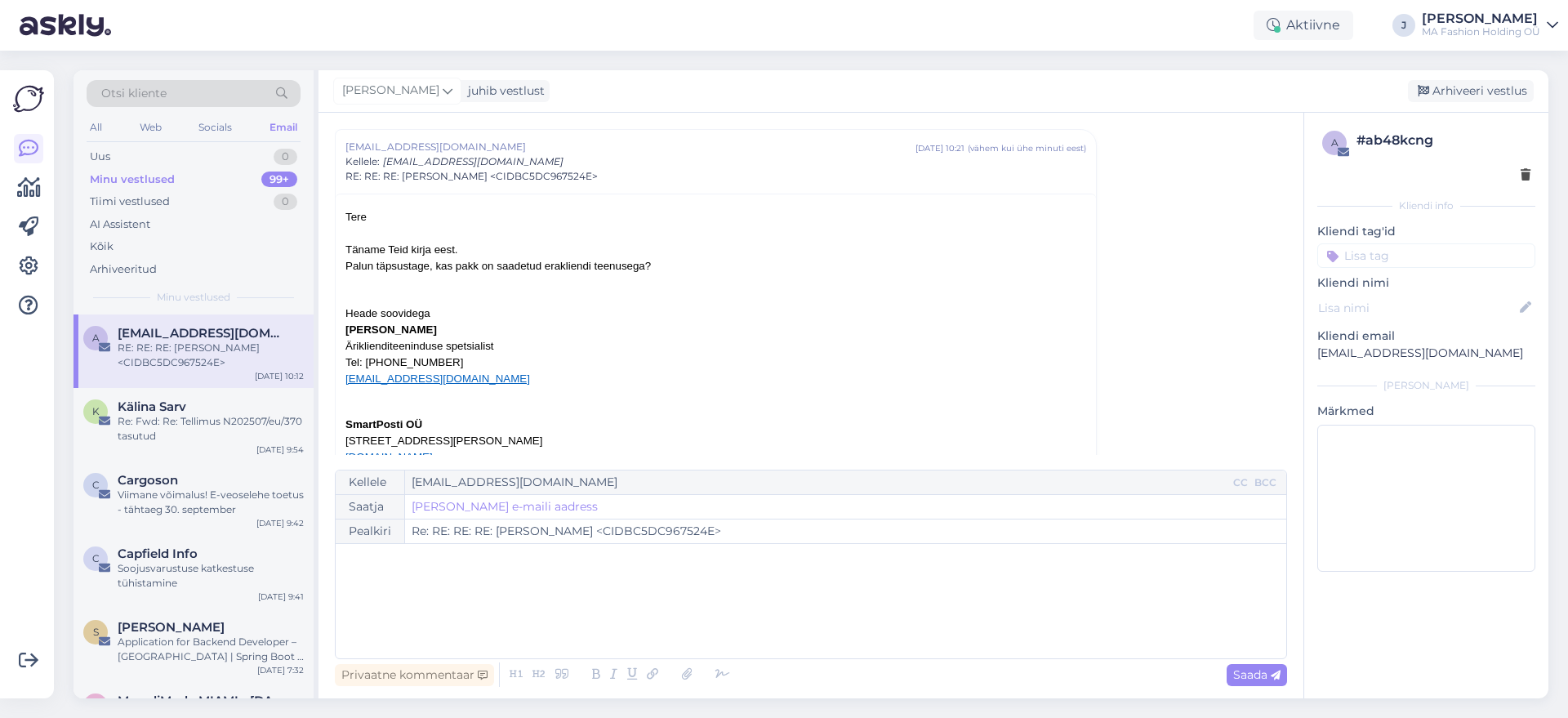
drag, startPoint x: 697, startPoint y: 269, endPoint x: 384, endPoint y: 217, distance: 317.3
click at [482, 249] on div "Tere Täname Teid kirja eest." at bounding box center [716, 233] width 741 height 49
drag, startPoint x: 644, startPoint y: 276, endPoint x: 376, endPoint y: 190, distance: 281.5
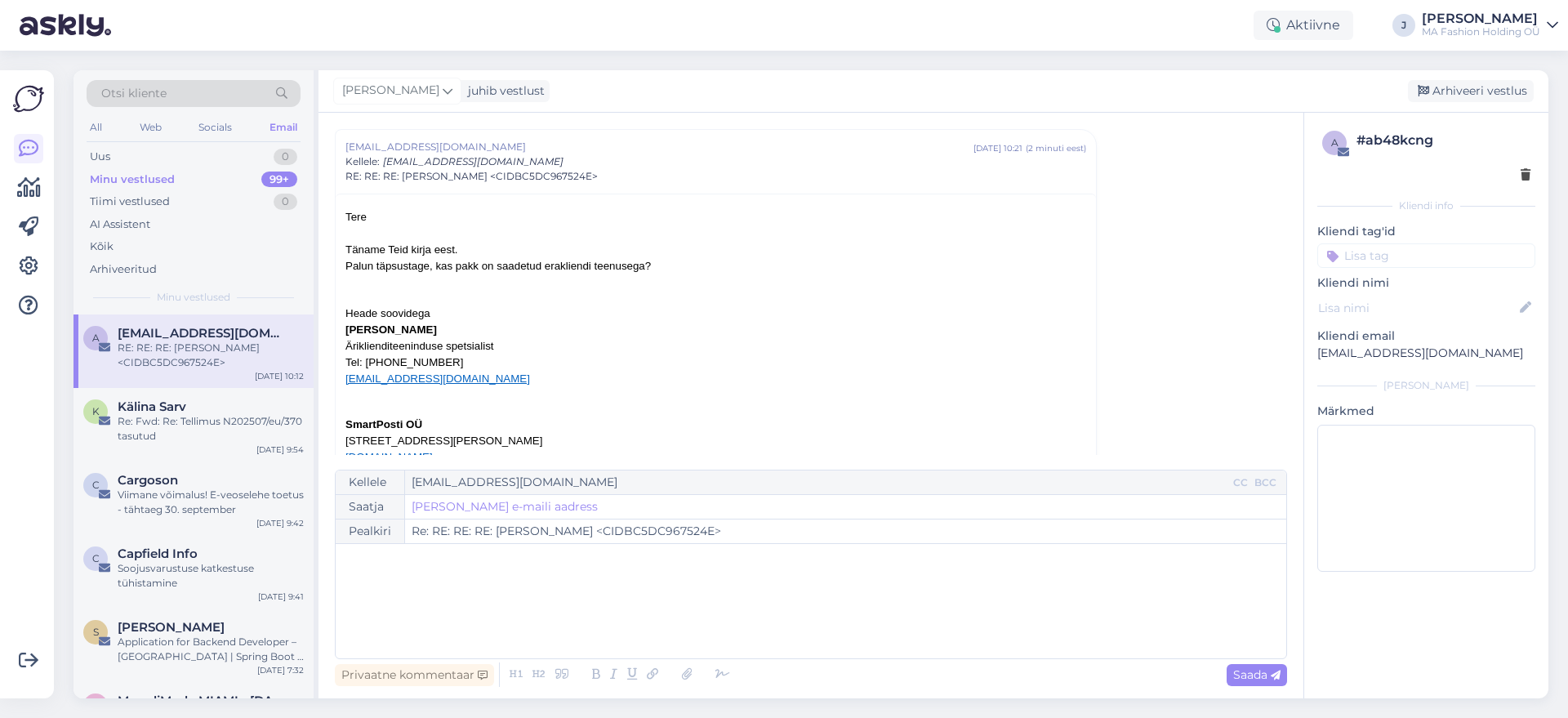
type input "Re: RE: RE: RE: RE: [PERSON_NAME] <CIDD8F61B2A639D>"
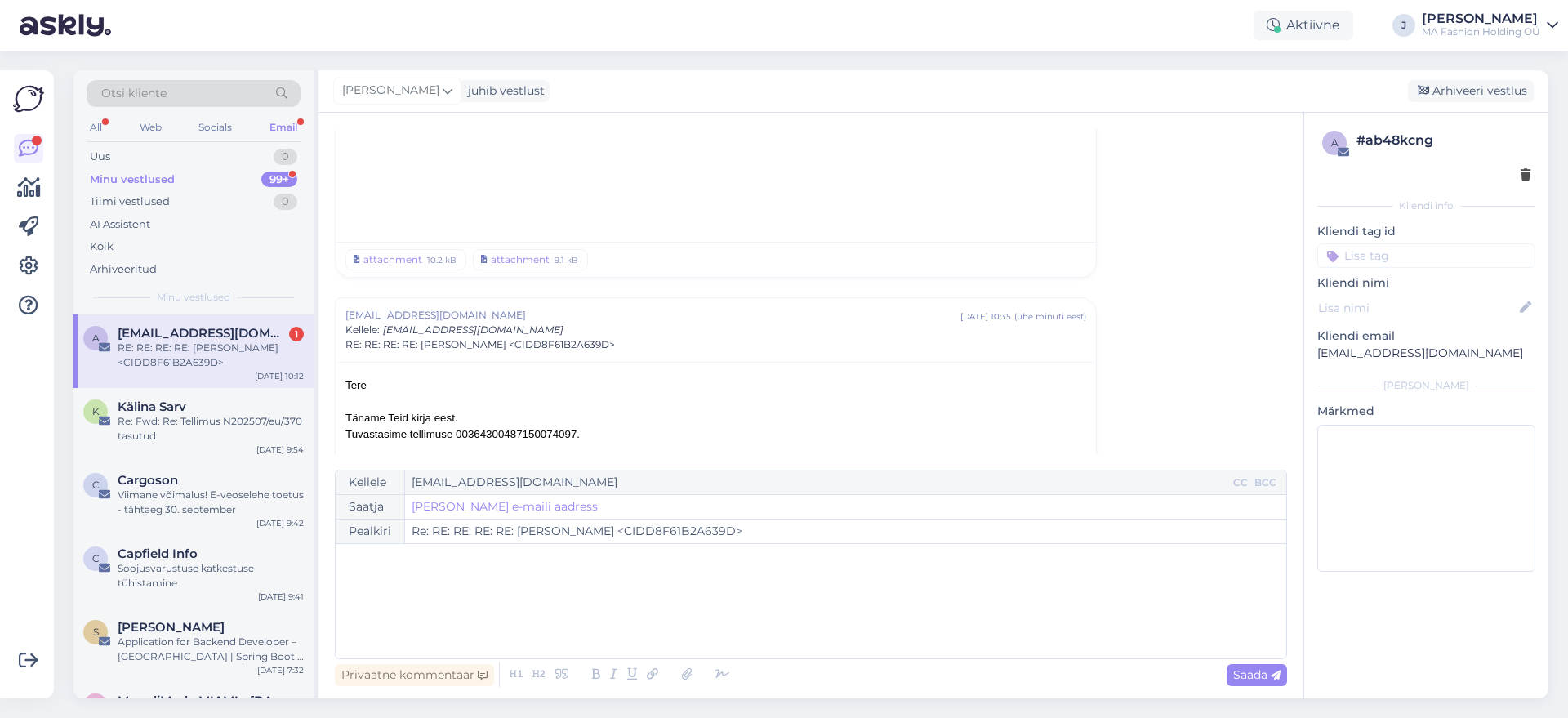
click at [262, 334] on span "[EMAIL_ADDRESS][DOMAIN_NAME]" at bounding box center [203, 333] width 170 height 14
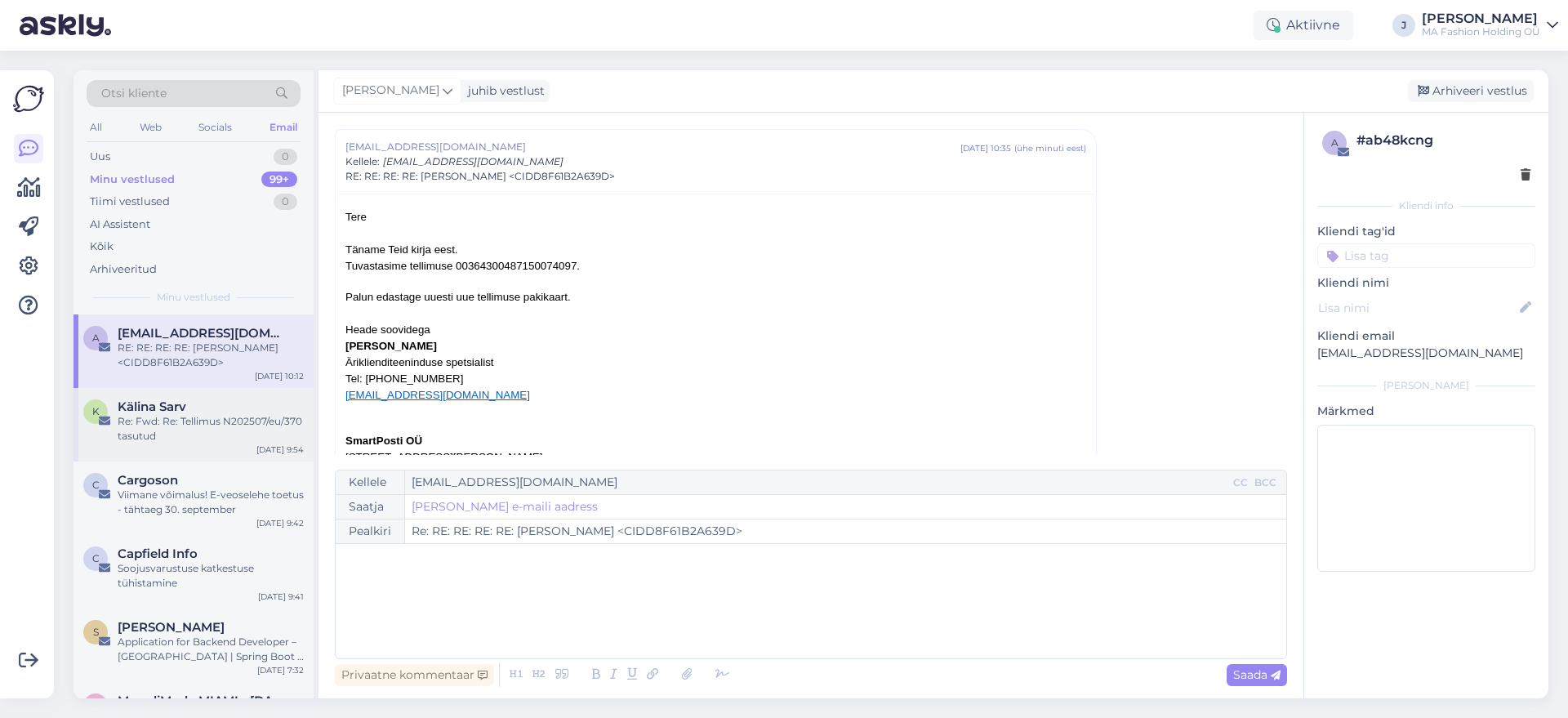
click at [244, 404] on div "Kälina Sarv" at bounding box center [211, 406] width 186 height 14
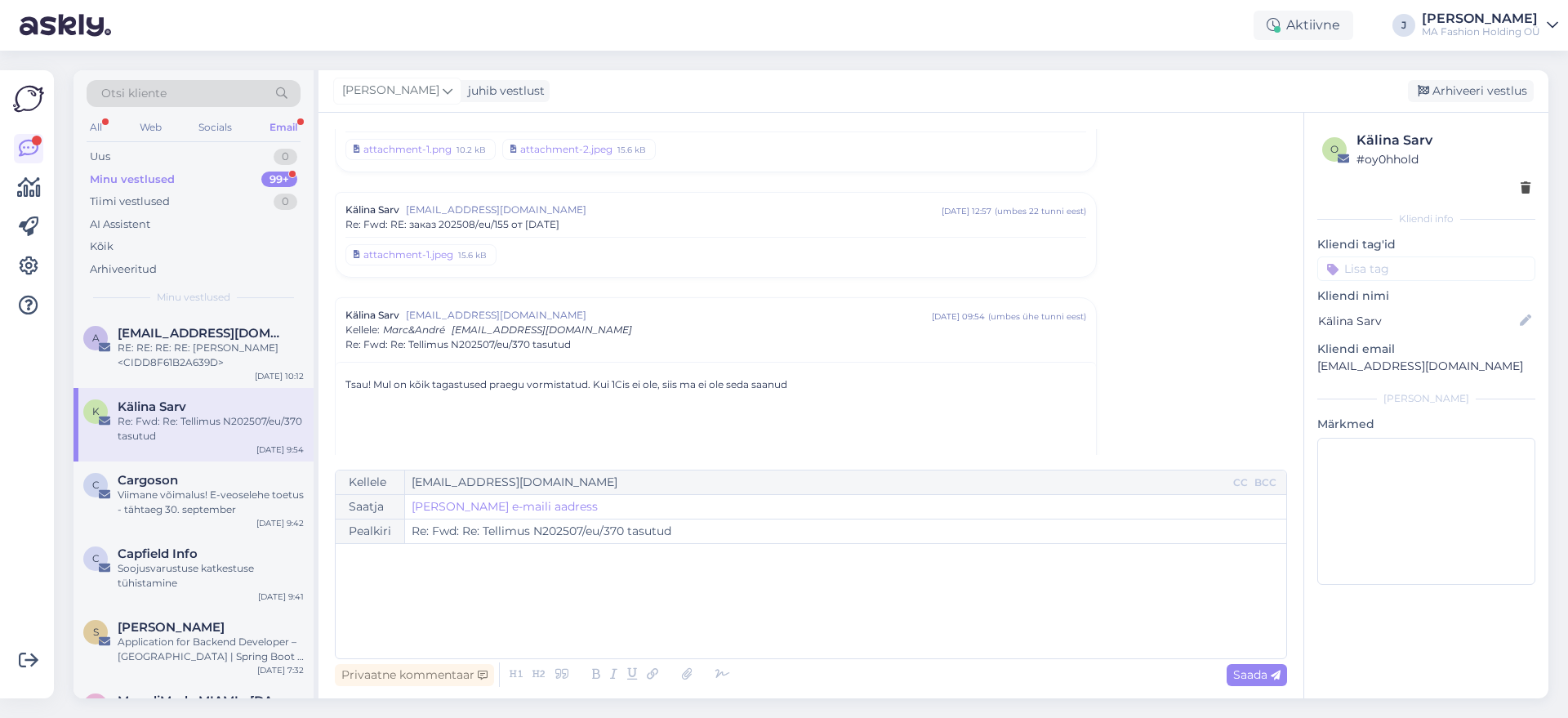
click at [232, 169] on div "Minu vestlused 99+" at bounding box center [194, 180] width 214 height 23
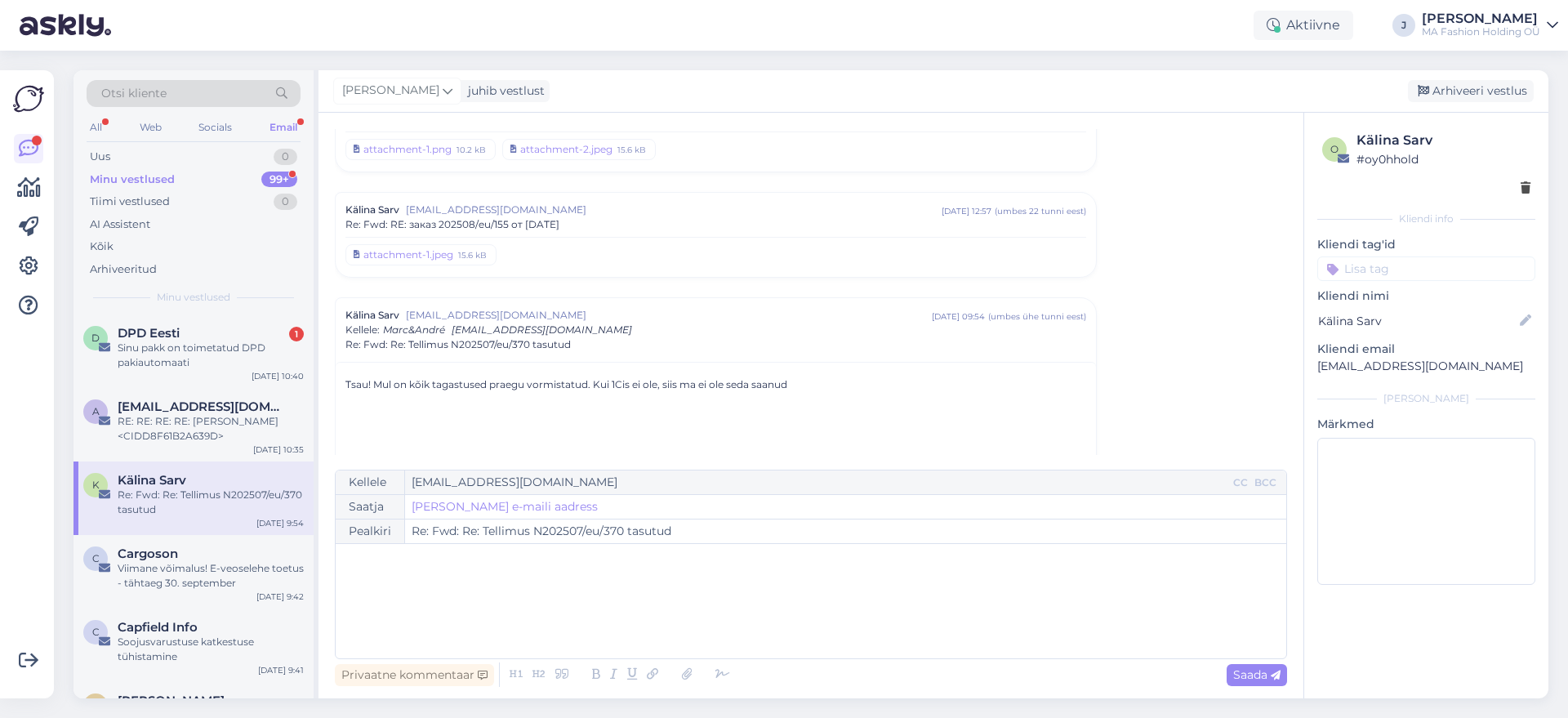
click at [236, 185] on div "Minu vestlused 99+" at bounding box center [194, 180] width 214 height 23
click at [234, 323] on div "D DPD Eesti 1 Sinu pakk on toimetatud DPD pakiautomaati [DATE] 10:40" at bounding box center [193, 351] width 240 height 73
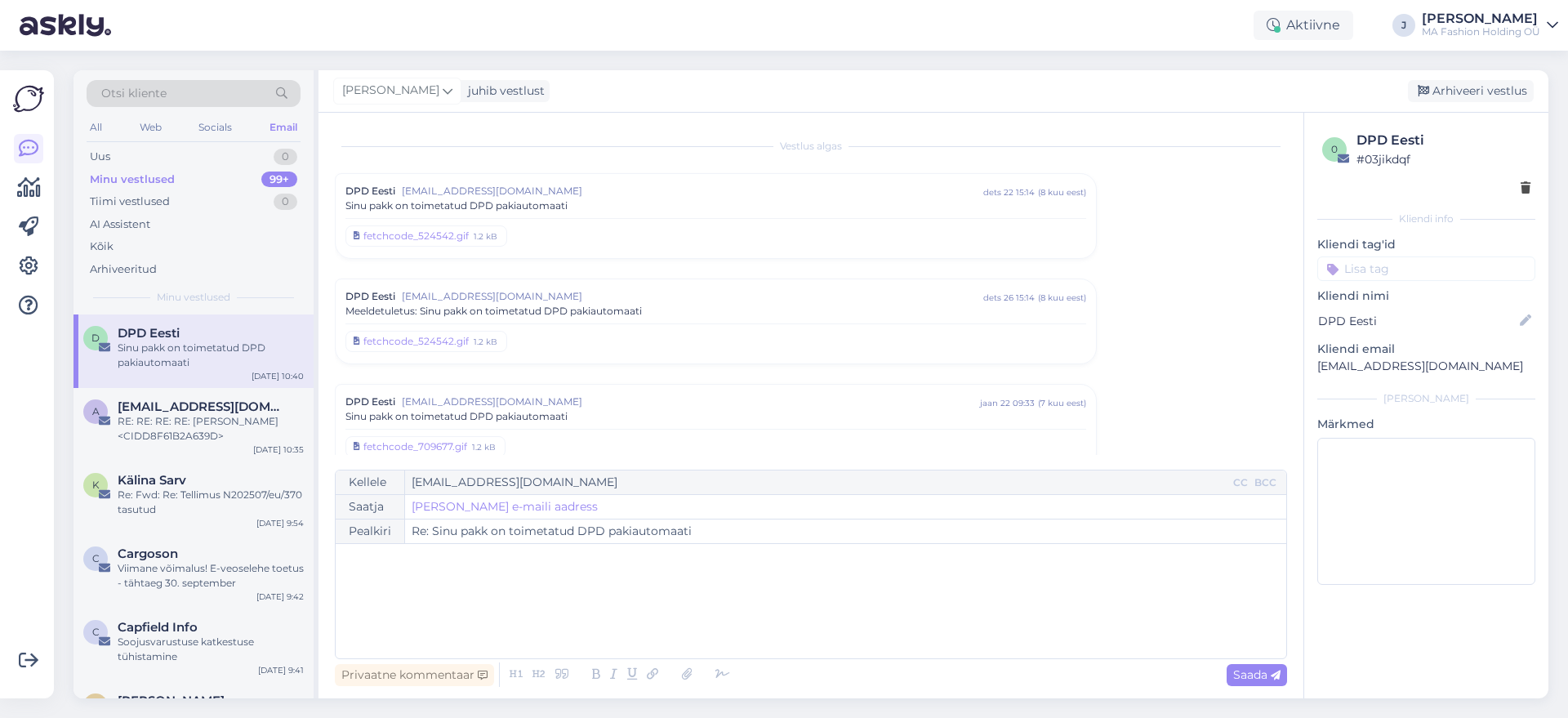
scroll to position [4370, 0]
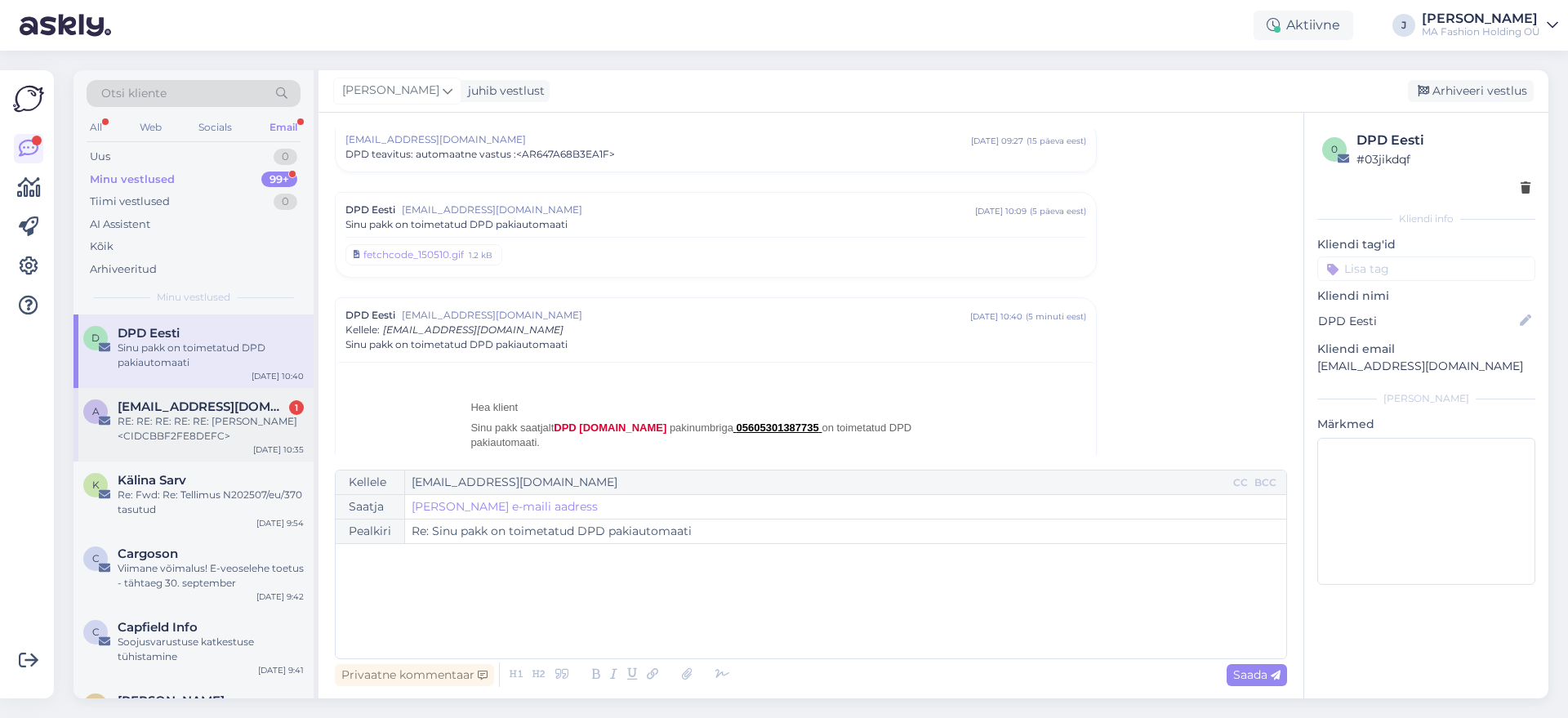
click at [266, 404] on span "[EMAIL_ADDRESS][DOMAIN_NAME]" at bounding box center [203, 406] width 170 height 14
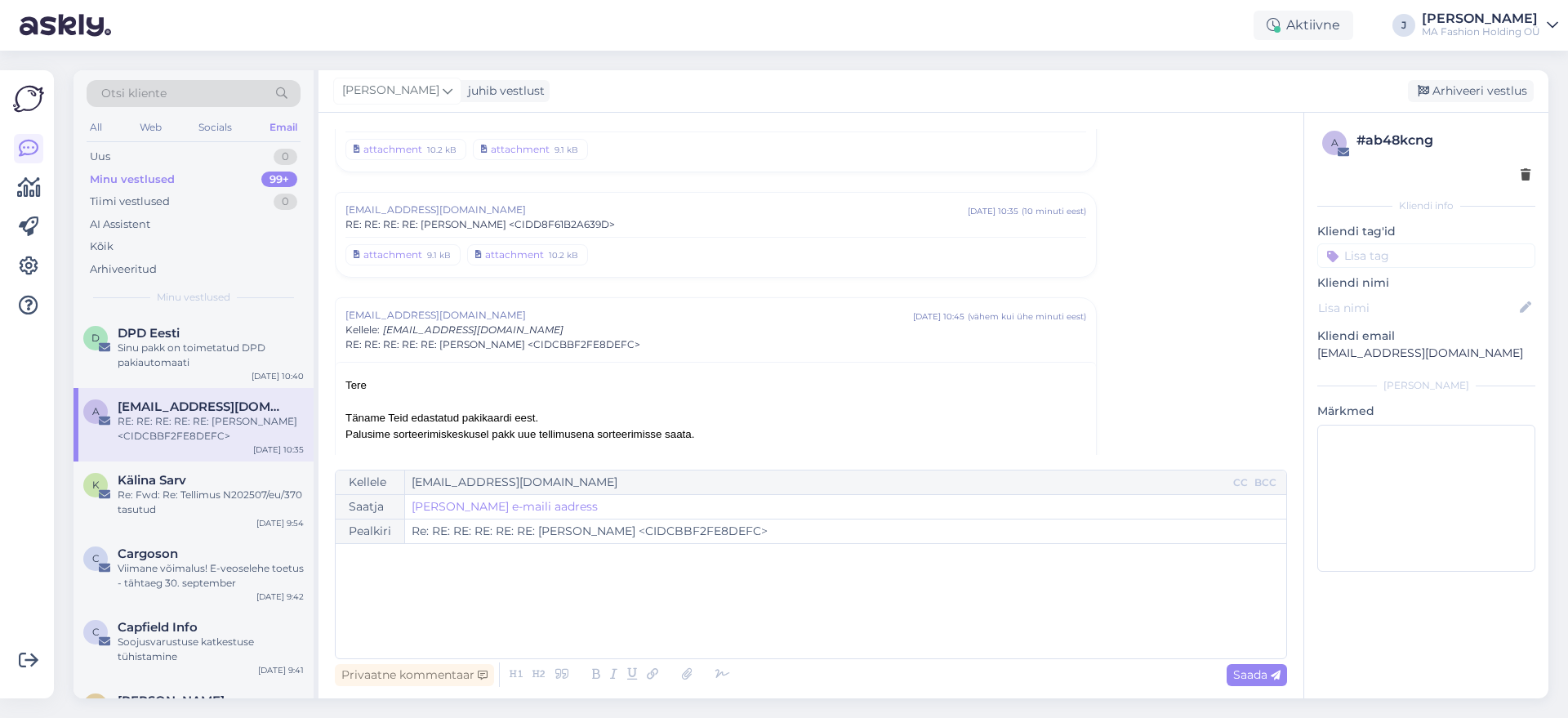
drag, startPoint x: 688, startPoint y: 425, endPoint x: 352, endPoint y: 407, distance: 336.5
click at [352, 407] on div "Tere Täname Teid edastatud pakikaardi eest." at bounding box center [716, 402] width 741 height 49
click at [341, 388] on div at bounding box center [341, 388] width 0 height 0
click at [352, 407] on div "Tere Täname Teid edastatud pakikaardi eest." at bounding box center [716, 402] width 741 height 49
click at [341, 388] on div at bounding box center [341, 388] width 0 height 0
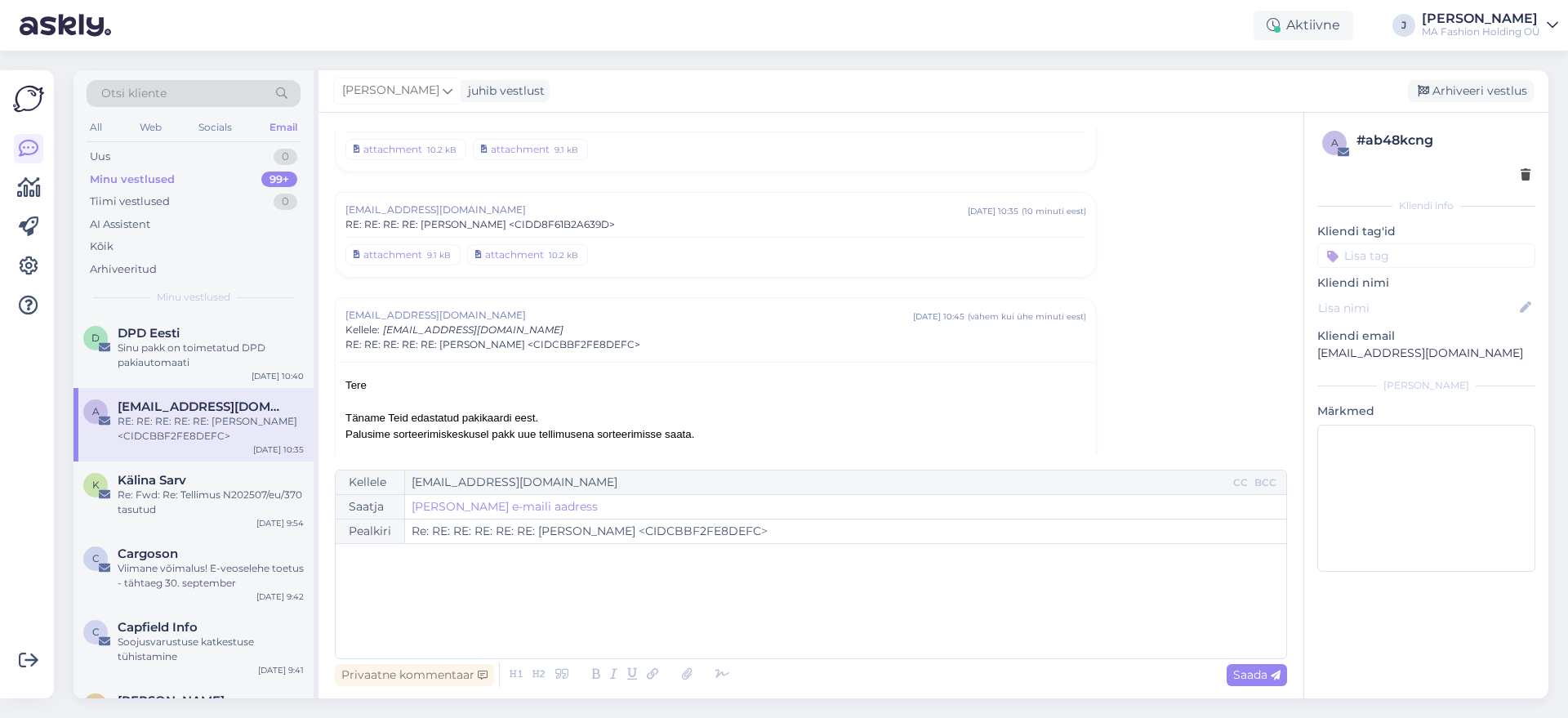
click at [371, 414] on span "Tere Täname Teid edastatud pakikaardi eest." at bounding box center [442, 401] width 193 height 45
click at [394, 421] on span "Tere Täname Teid edastatud pakikaardi eest." at bounding box center [442, 401] width 193 height 45
click at [441, 431] on span "Palusime sorteerimiskeskusel pakk uue tellimusena sorteerimisse saata. Heade so…" at bounding box center [520, 474] width 349 height 94
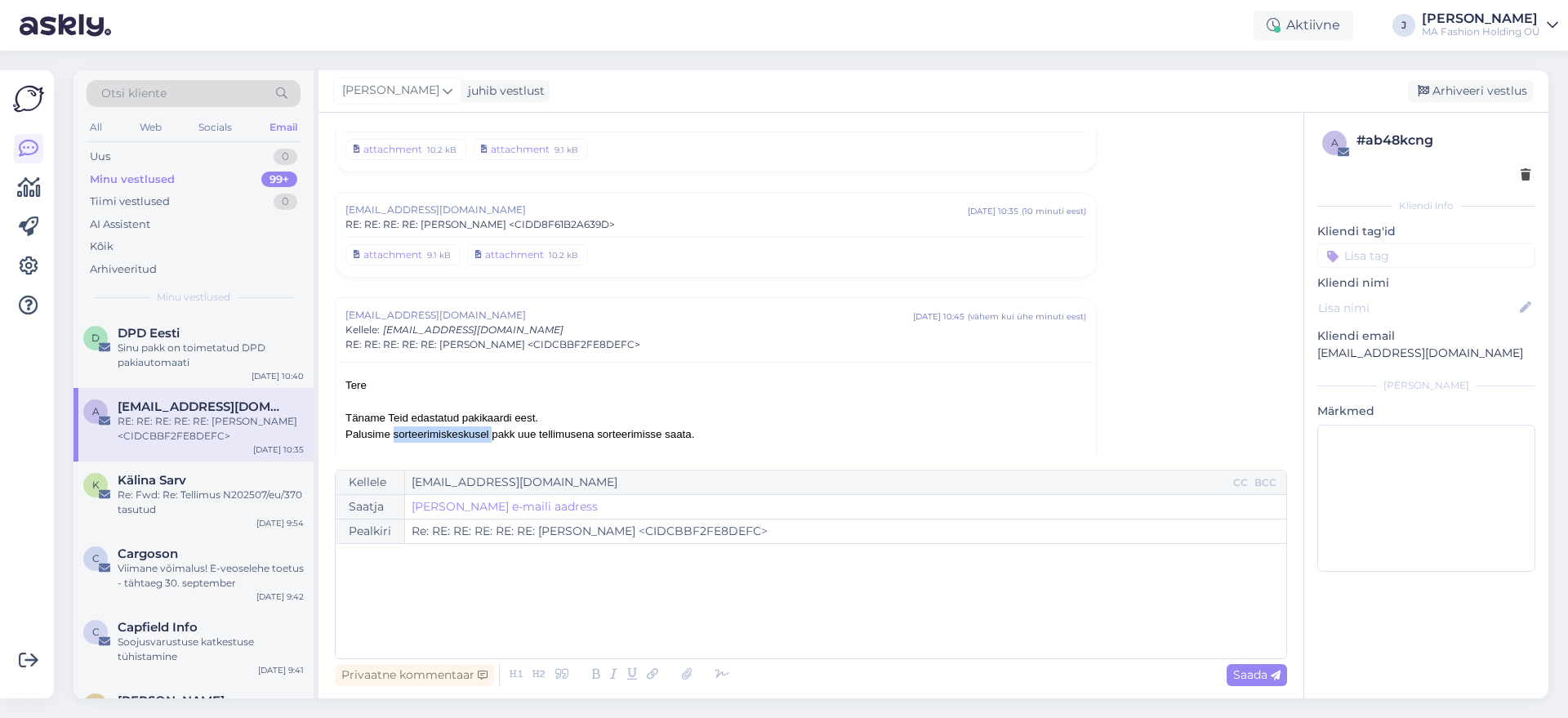
click at [441, 431] on span "Palusime sorteerimiskeskusel pakk uue tellimusena sorteerimisse saata. Heade so…" at bounding box center [520, 474] width 349 height 94
click at [402, 413] on span "Tere Täname Teid edastatud pakikaardi eest." at bounding box center [442, 401] width 193 height 45
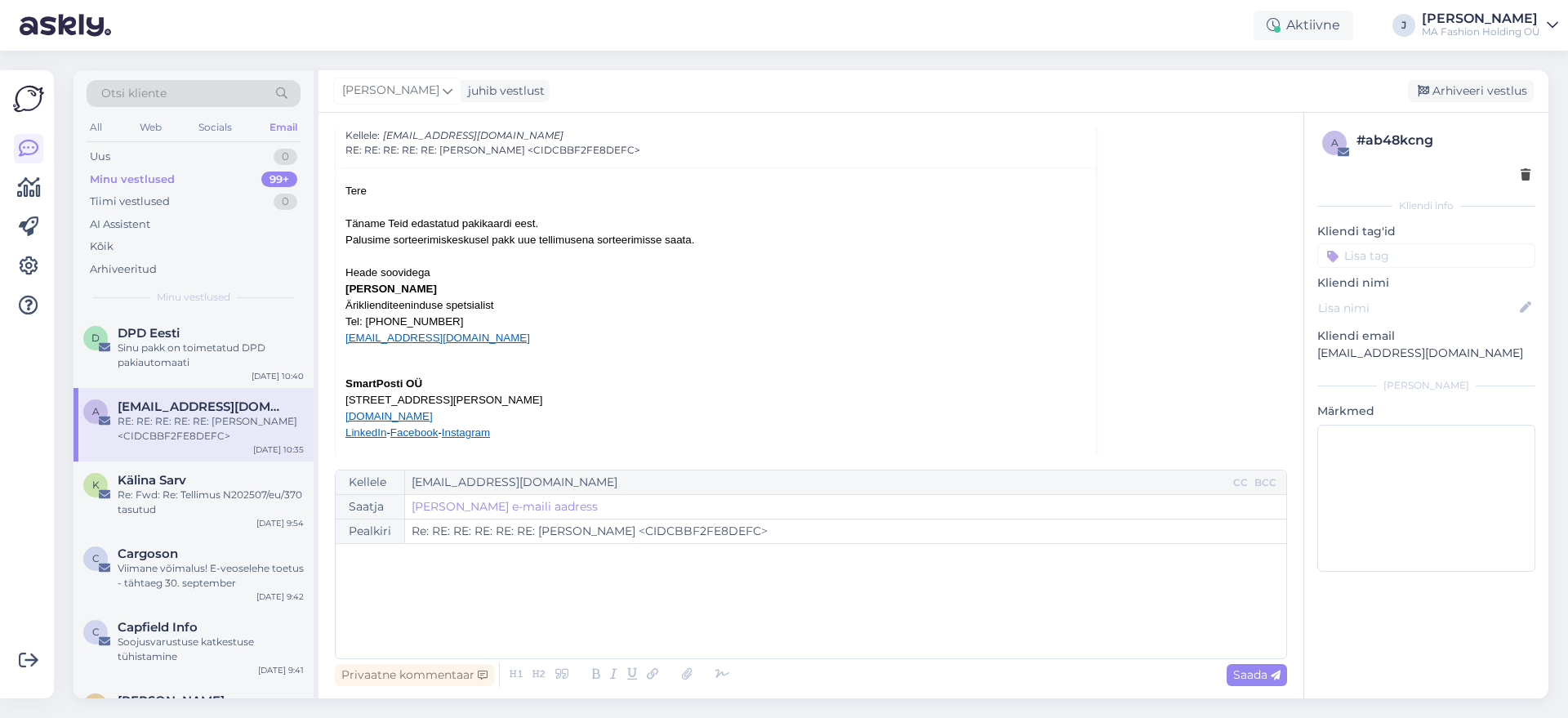
scroll to position [923, 0]
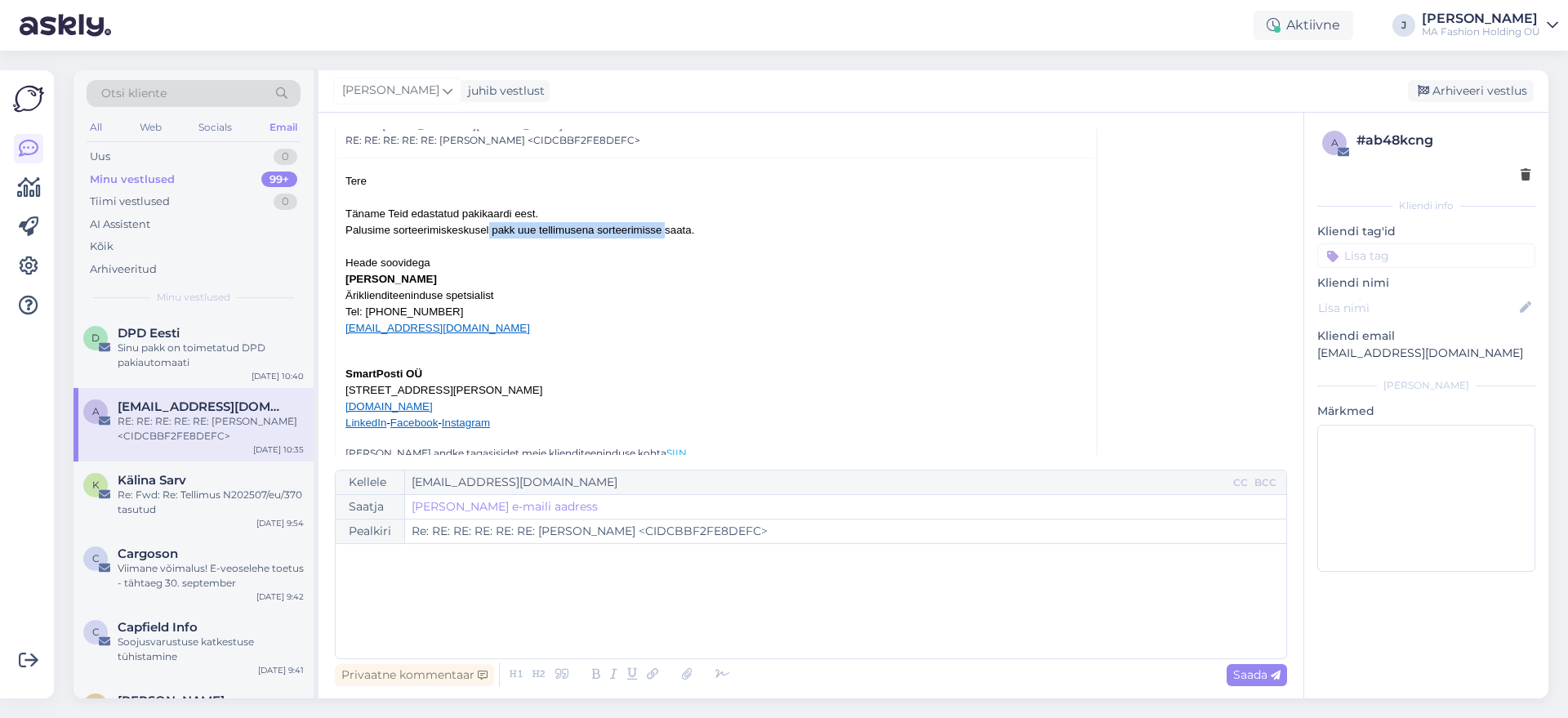
drag, startPoint x: 583, startPoint y: 228, endPoint x: 665, endPoint y: 227, distance: 82.0
click at [665, 227] on span "Palusime sorteerimiskeskusel pakk uue tellimusena sorteerimisse saata. Heade so…" at bounding box center [520, 270] width 349 height 94
click at [223, 153] on div "Uus 0" at bounding box center [194, 156] width 214 height 23
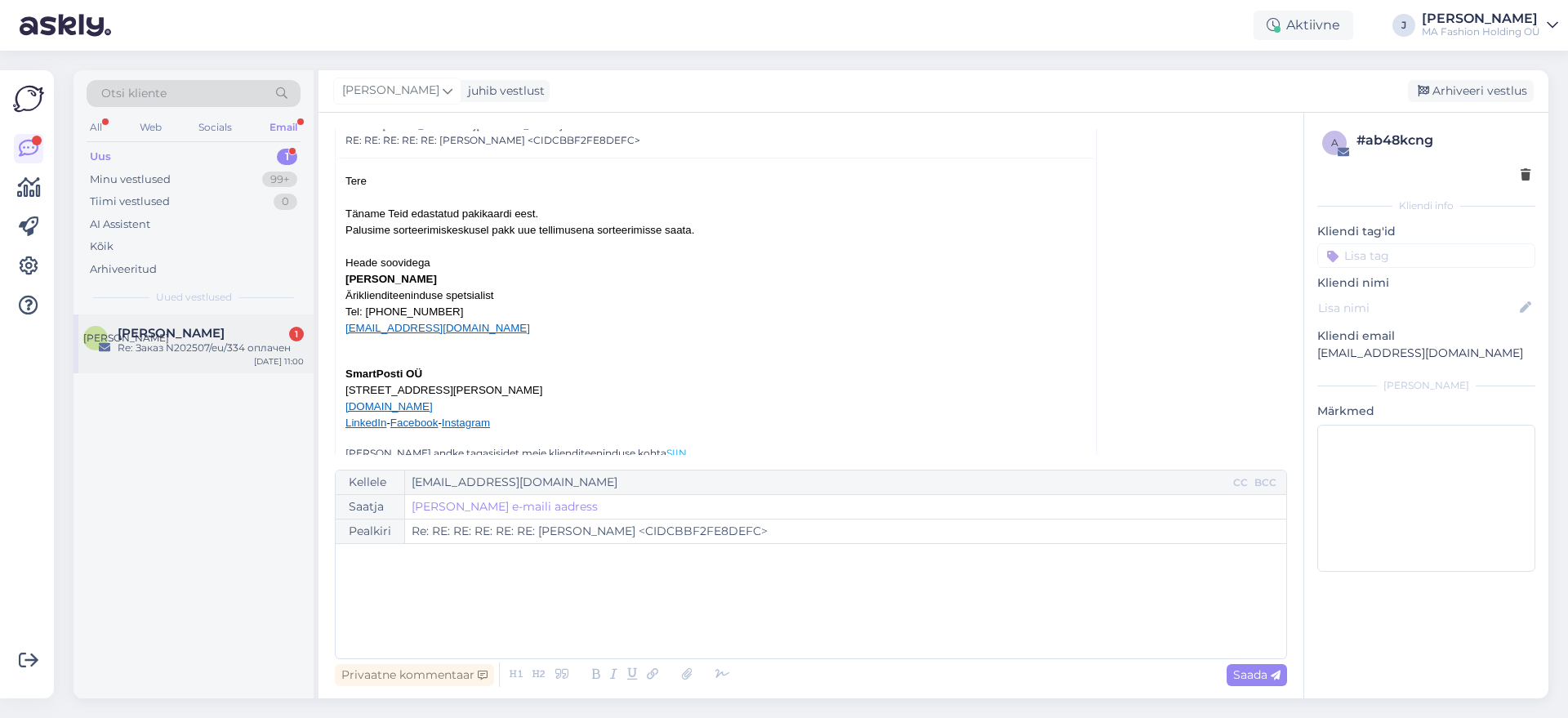
click at [219, 359] on div "Н [PERSON_NAME] 1 Re: Заказ N202507/eu/334 оплачен [DATE] 11:00" at bounding box center [193, 344] width 240 height 59
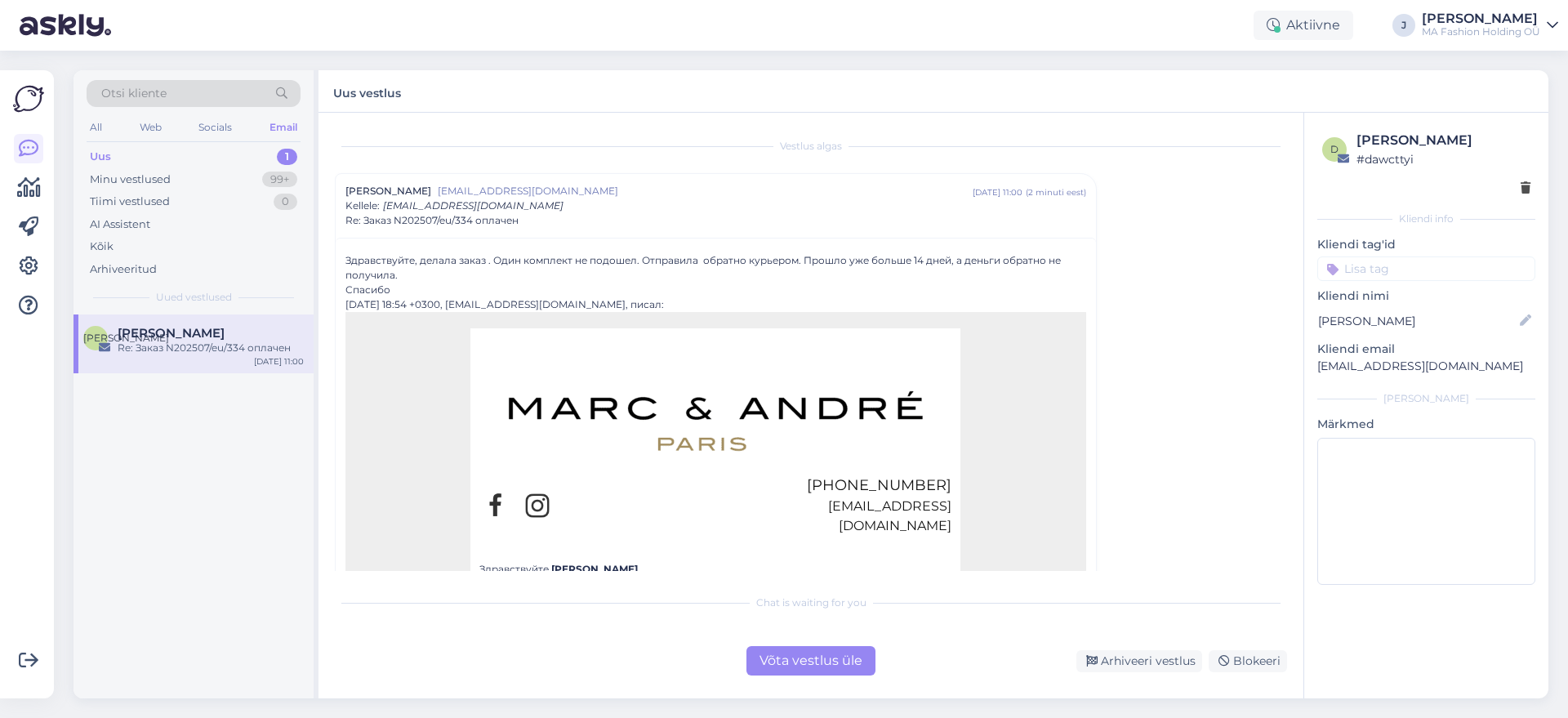
drag, startPoint x: 490, startPoint y: 266, endPoint x: 381, endPoint y: 254, distance: 109.7
click at [381, 254] on div "Здравствуйте, делала заказ . Один комплект не подошел. Отправила обратно курьер…" at bounding box center [716, 267] width 741 height 29
click at [405, 257] on div "Здравствуйте, делала заказ . Один комплект не подошел. Отправила обратно курьер…" at bounding box center [716, 267] width 741 height 29
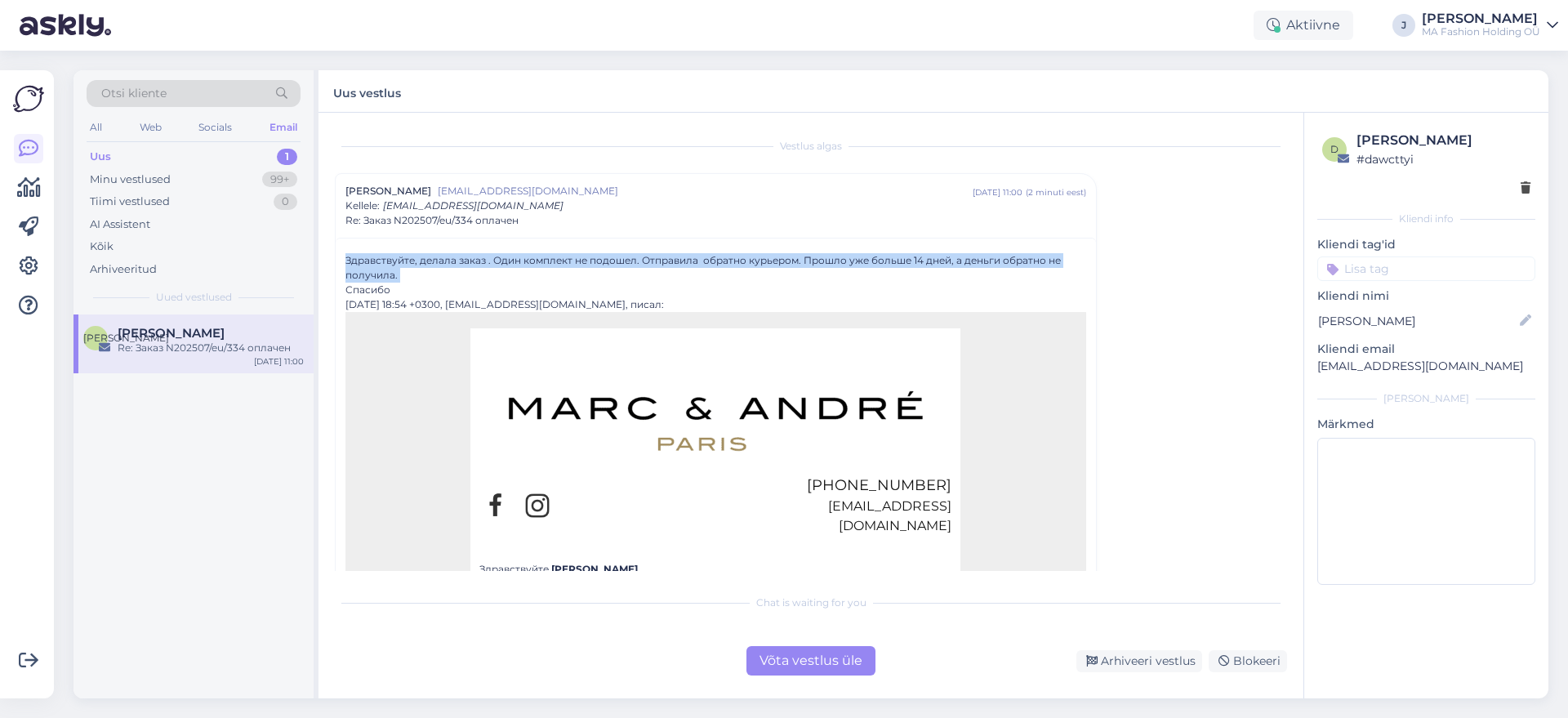
click at [405, 257] on div "Здравствуйте, делала заказ . Один комплект не подошел. Отправила обратно курьер…" at bounding box center [716, 267] width 741 height 29
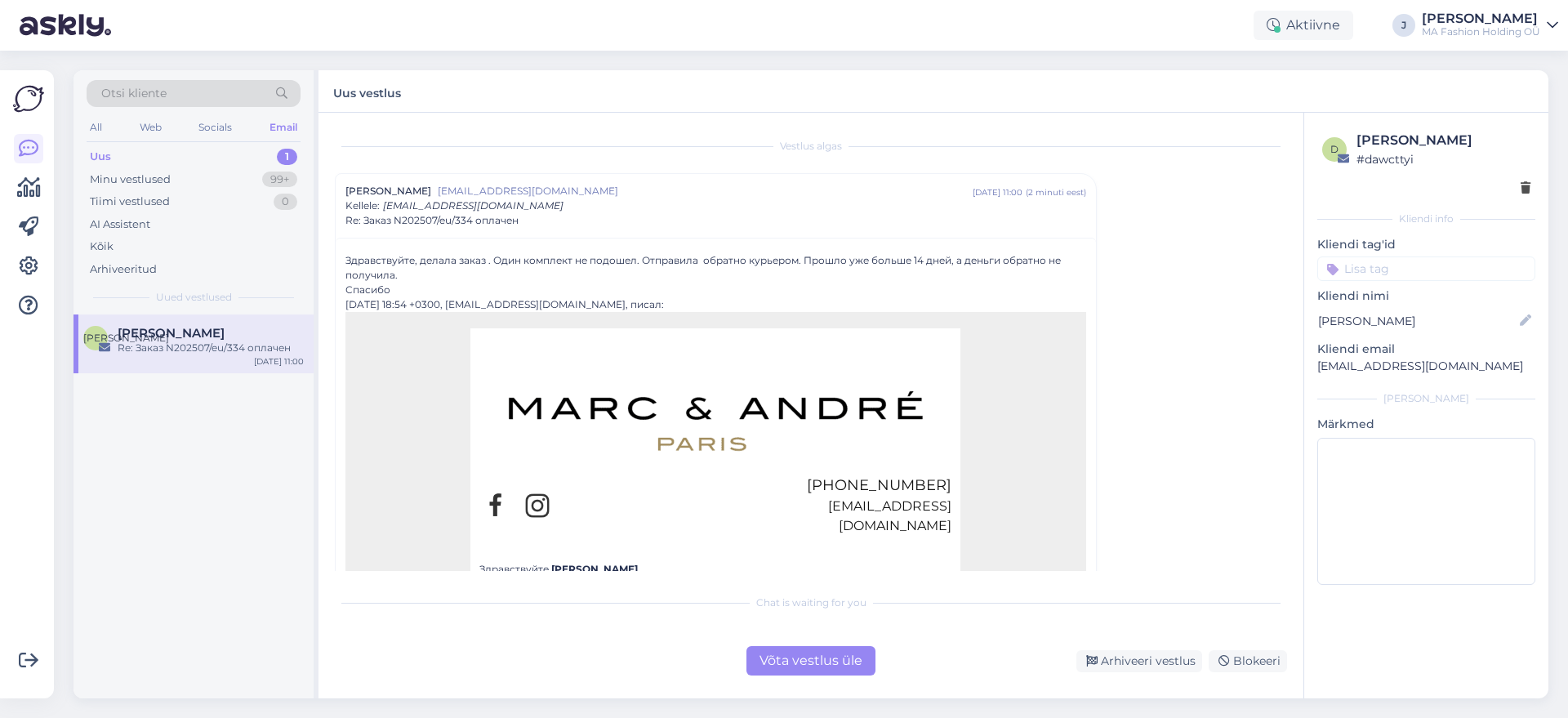
click at [427, 282] on div "Спасибо" at bounding box center [716, 289] width 741 height 14
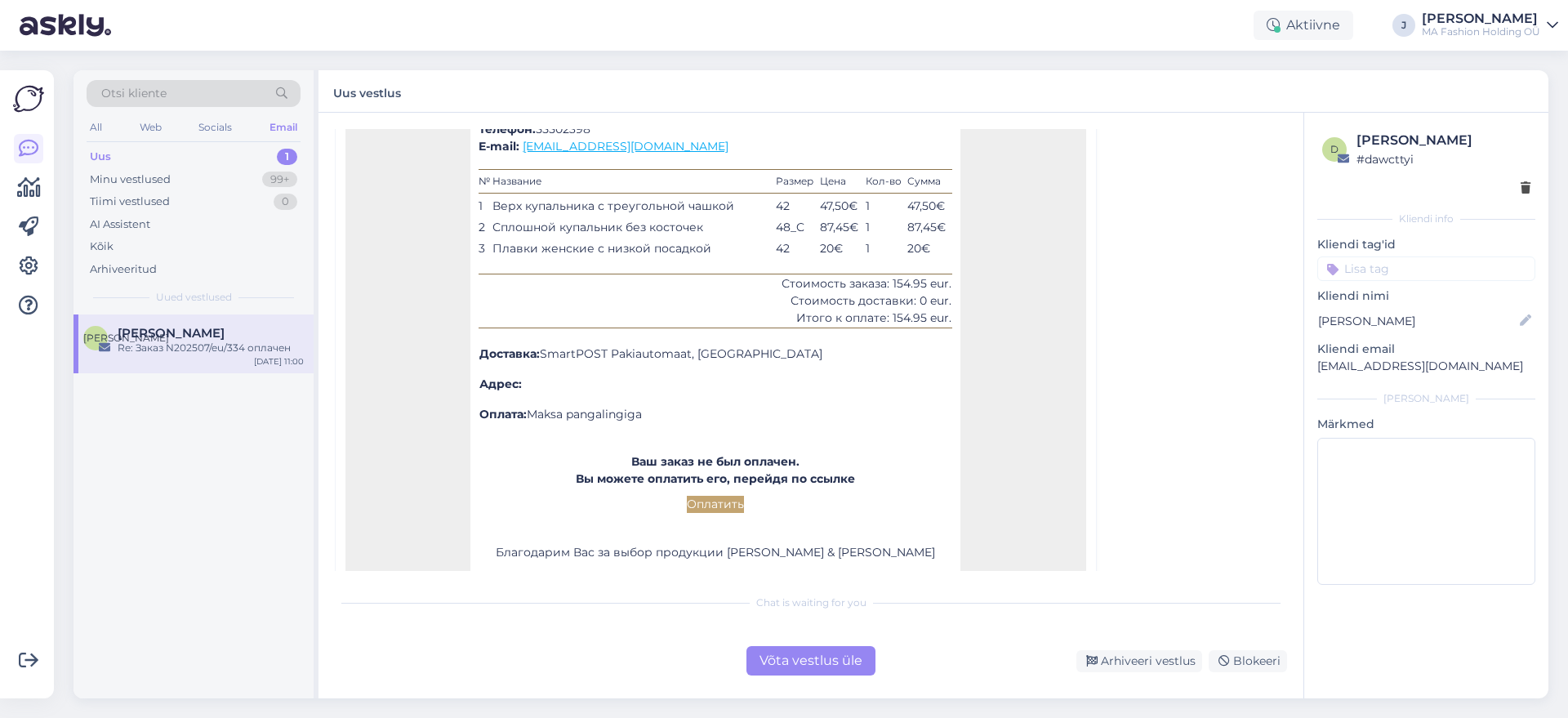
scroll to position [642, 0]
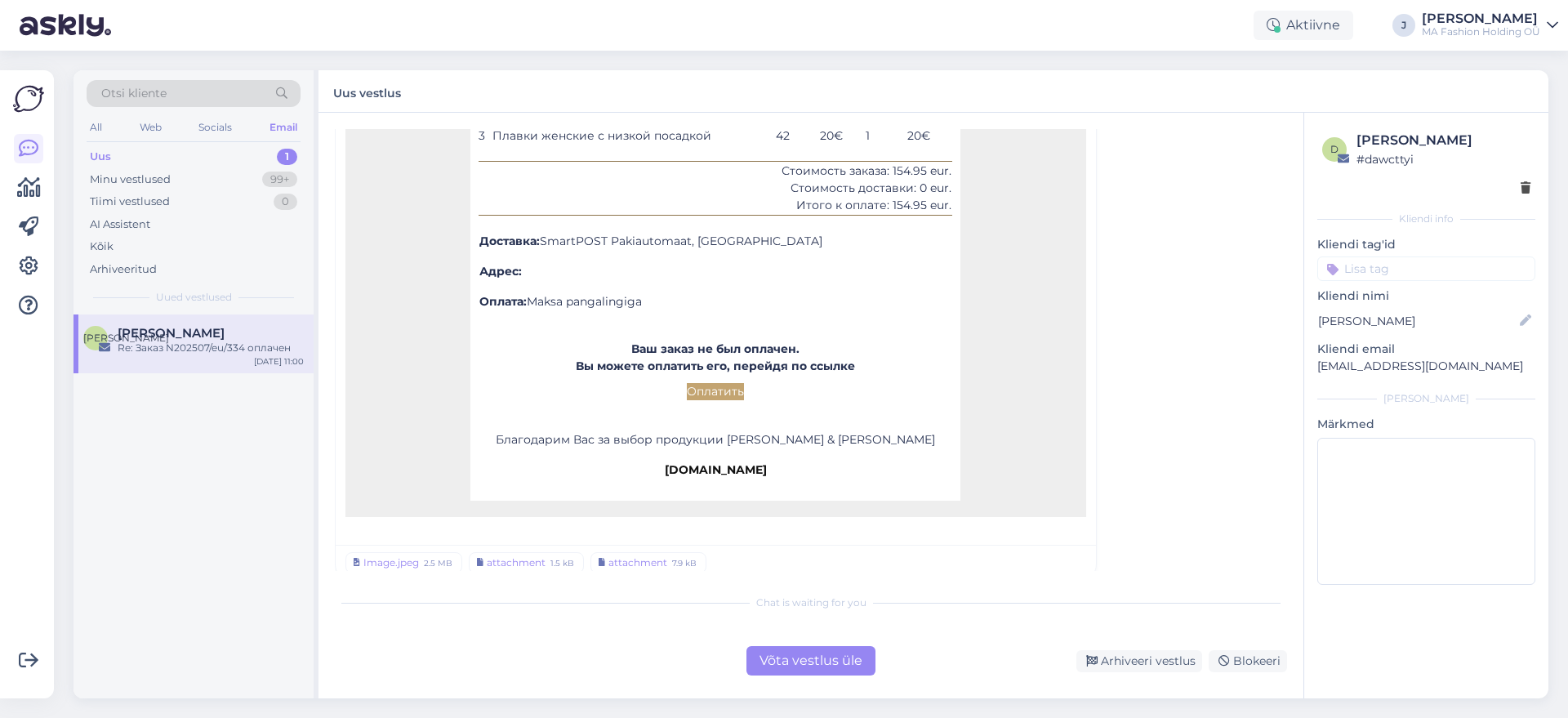
click at [793, 659] on div "Võta vestlus üle" at bounding box center [811, 660] width 129 height 29
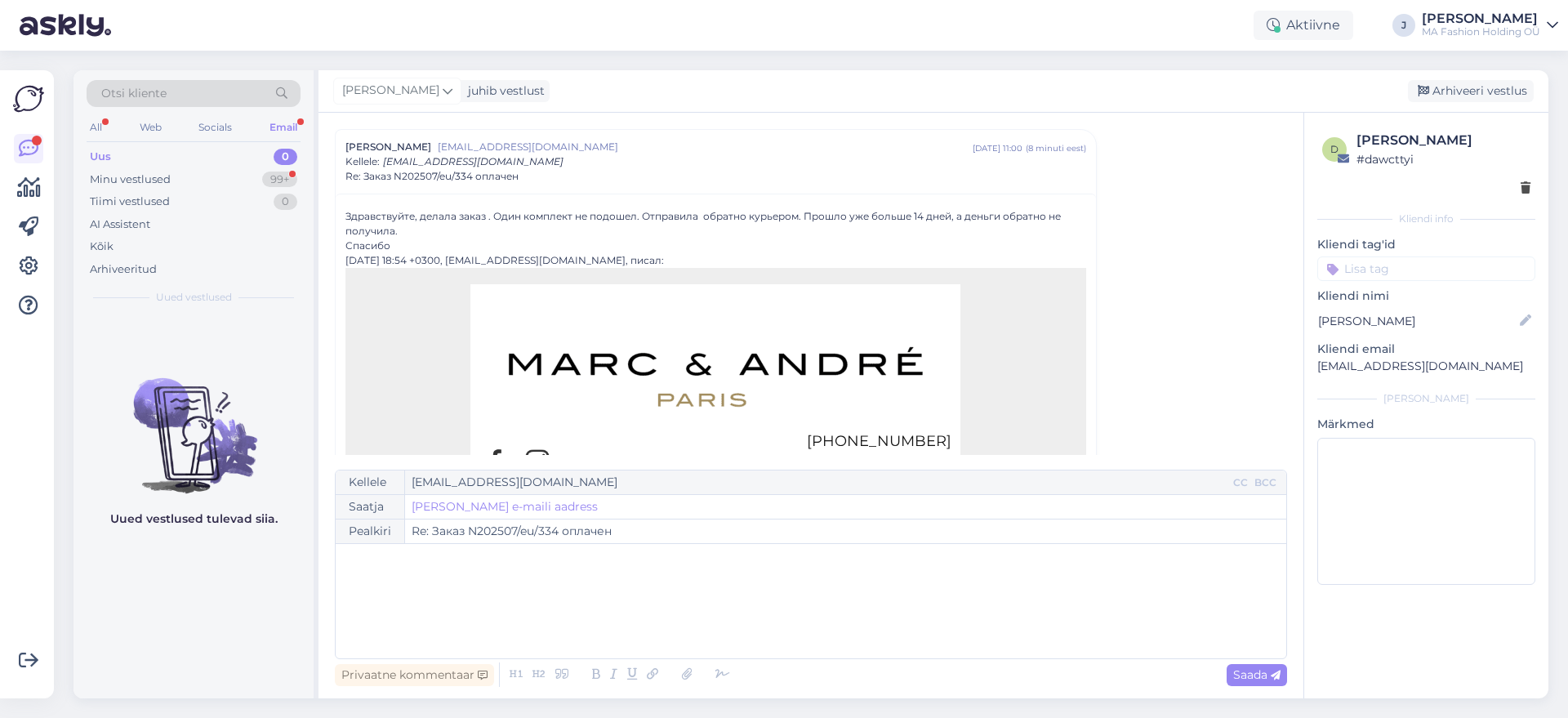
scroll to position [925, 0]
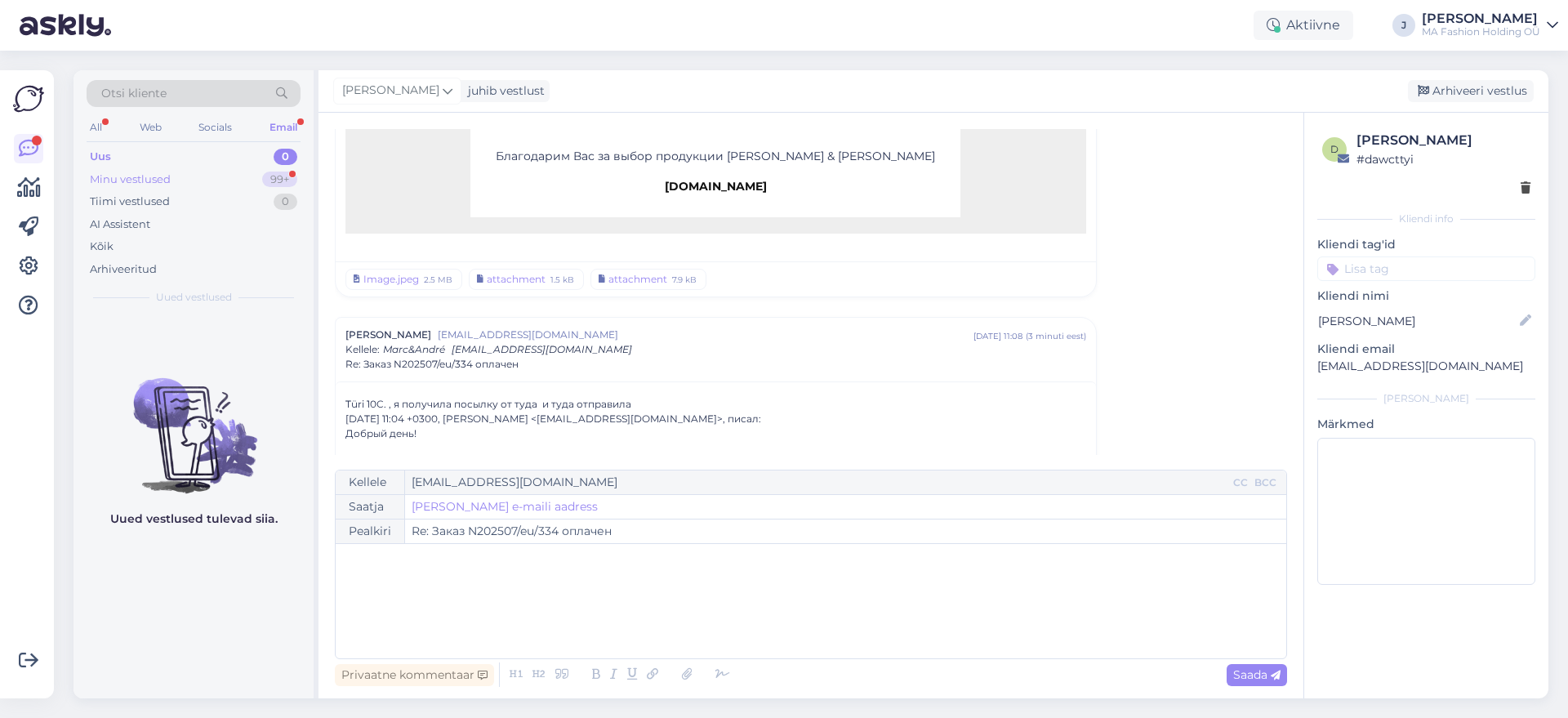
click at [282, 173] on div "99+" at bounding box center [280, 179] width 35 height 16
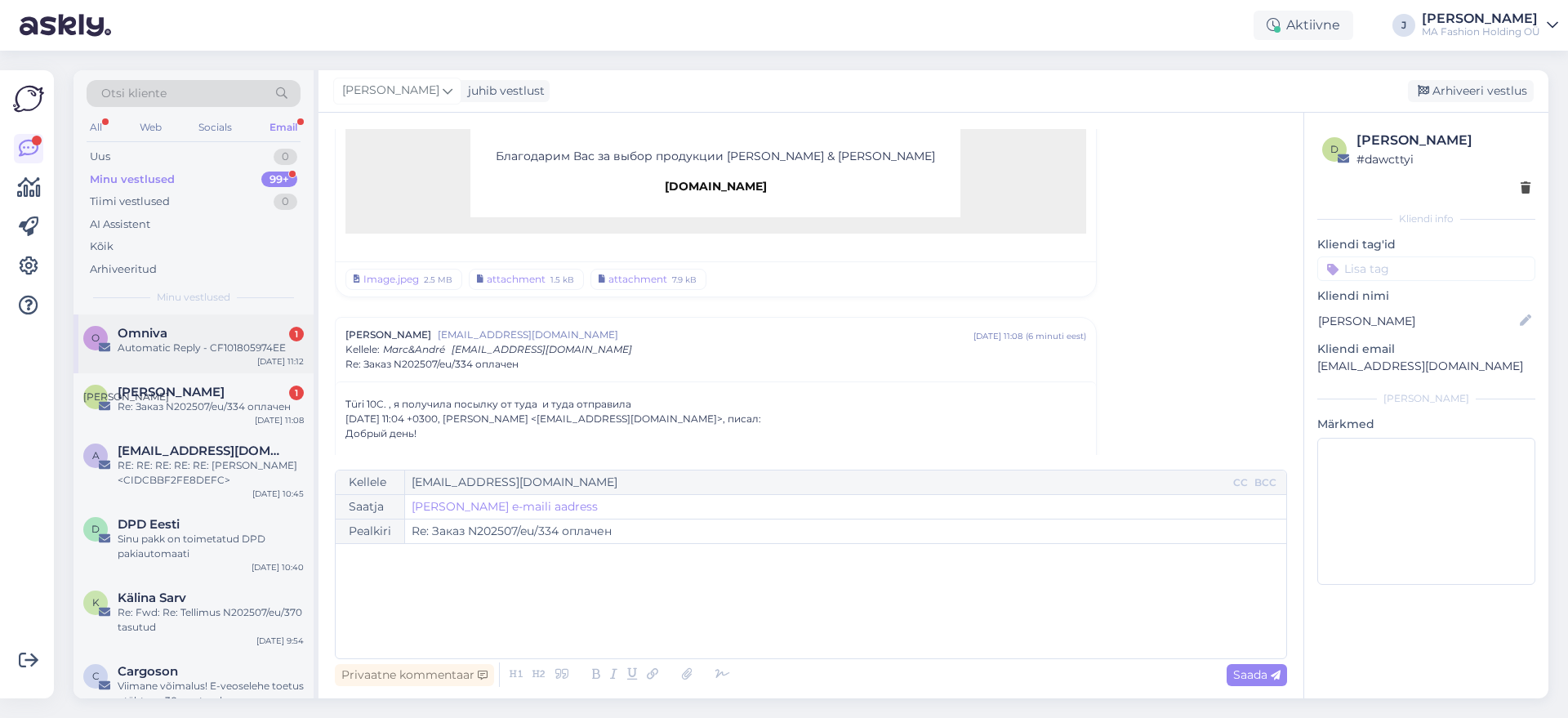
click at [243, 351] on div "Automatic Reply - CF101805974EE" at bounding box center [211, 347] width 186 height 14
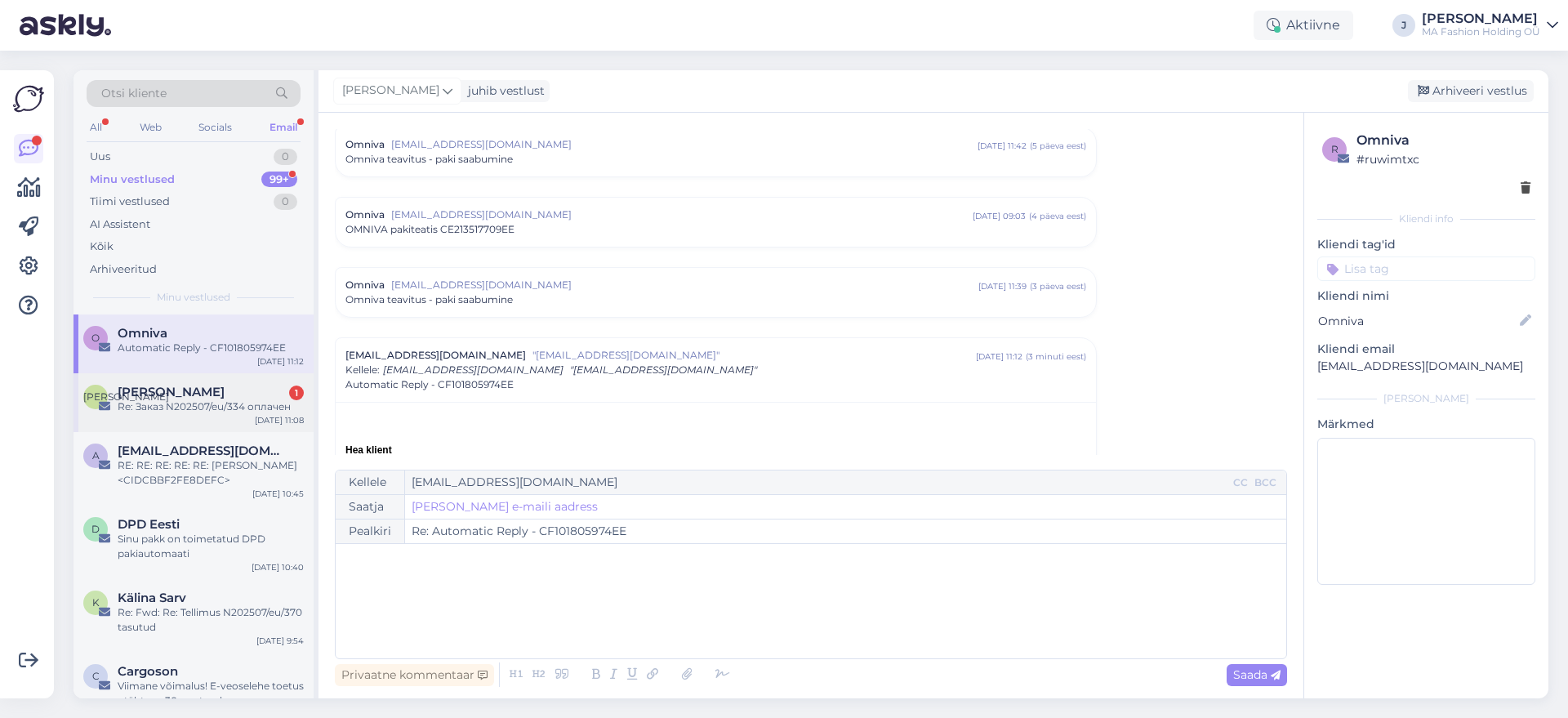
click at [237, 407] on div "Re: Заказ N202507/eu/334 оплачен" at bounding box center [211, 406] width 186 height 14
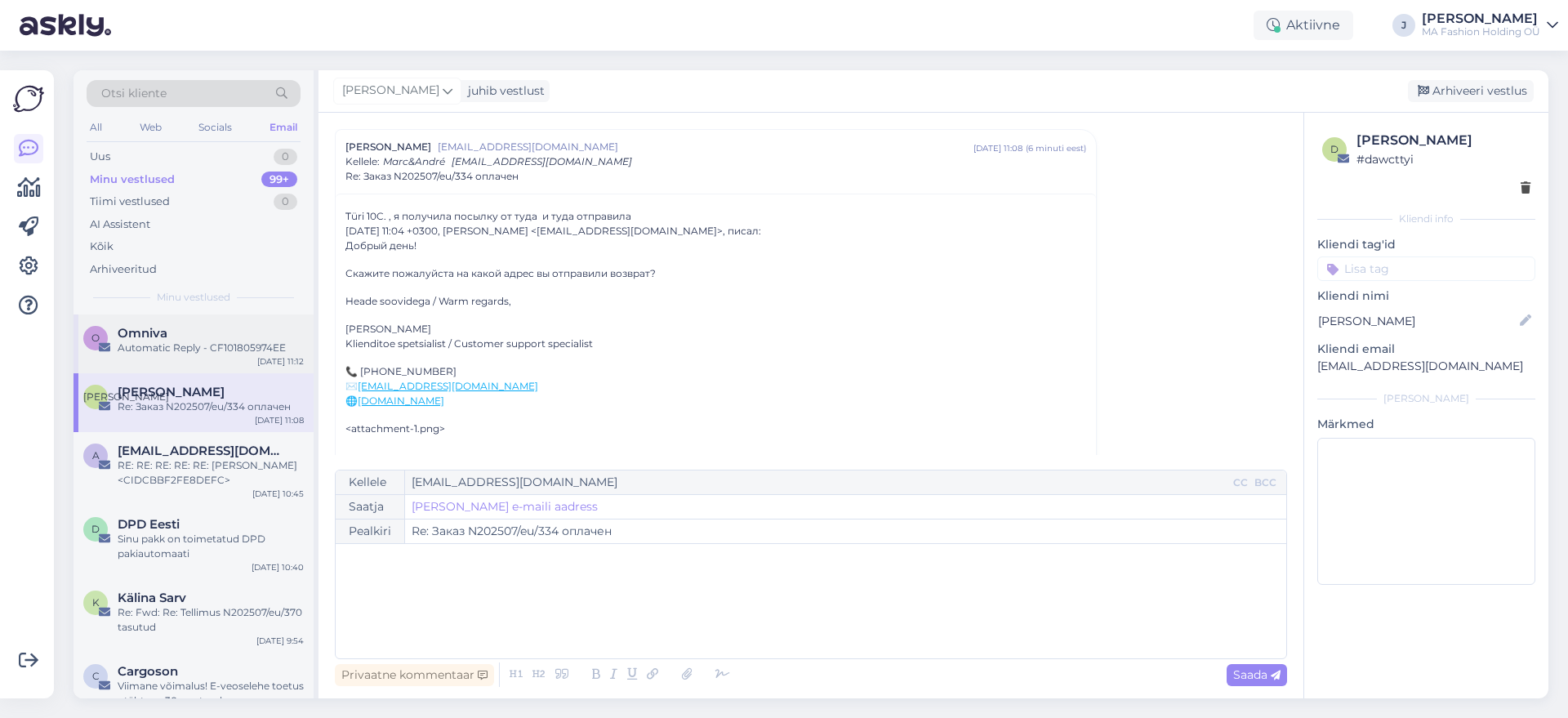
click at [234, 368] on div "O Omniva Automatic Reply - CF101805974EE [DATE] 11:12" at bounding box center [193, 344] width 240 height 59
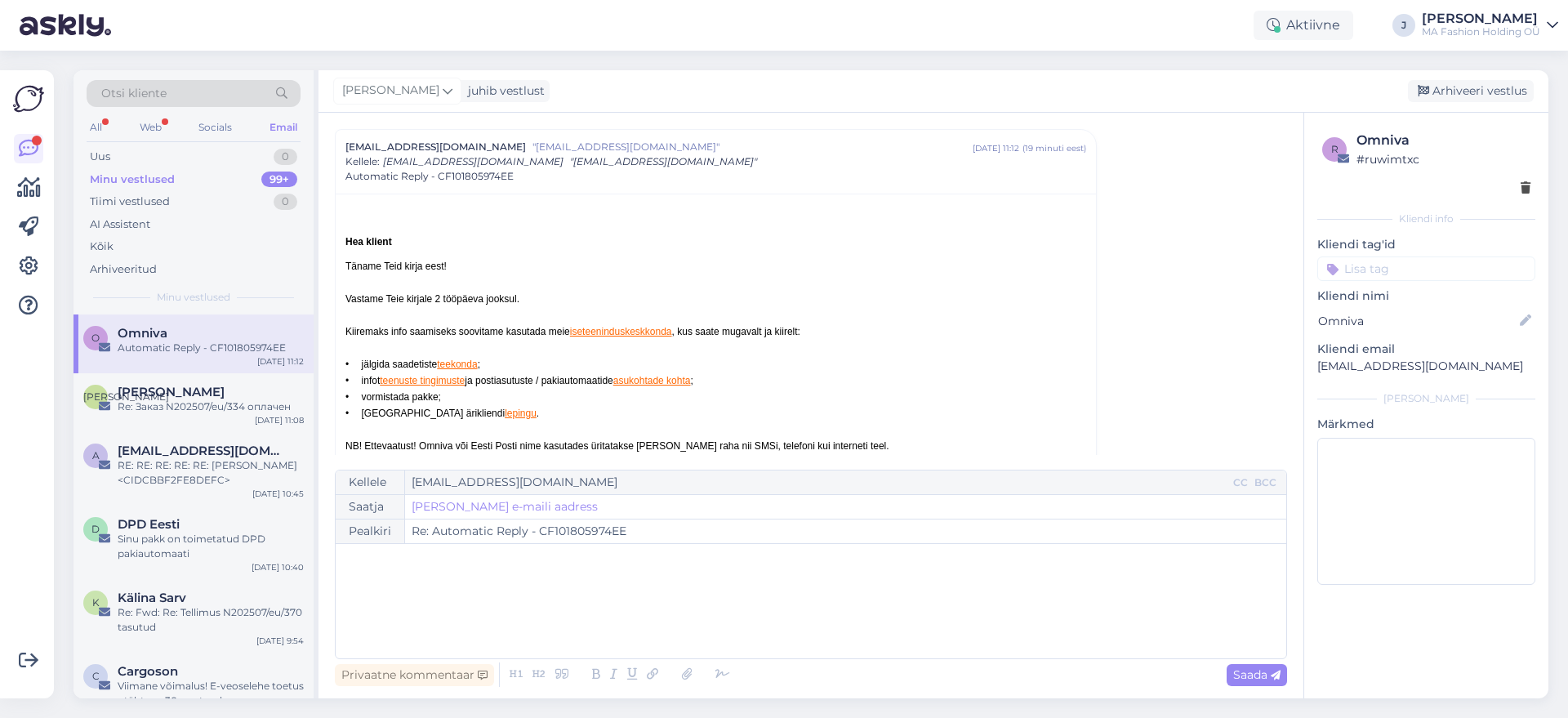
click at [171, 92] on div "Otsi kliente" at bounding box center [194, 94] width 214 height 27
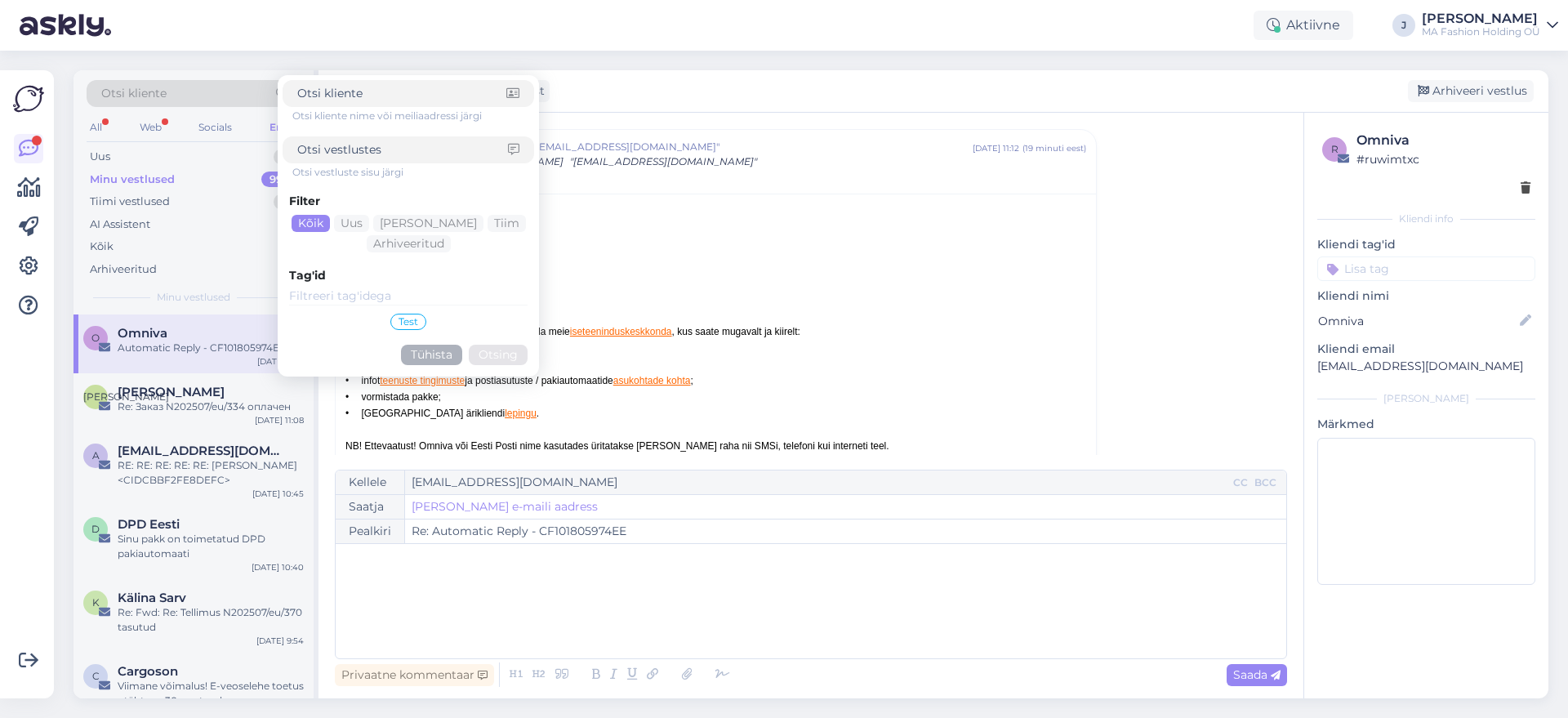
click at [434, 154] on input at bounding box center [403, 150] width 211 height 17
paste input "eshopru"
type input "eshopru"
click button "Otsing" at bounding box center [498, 355] width 59 height 20
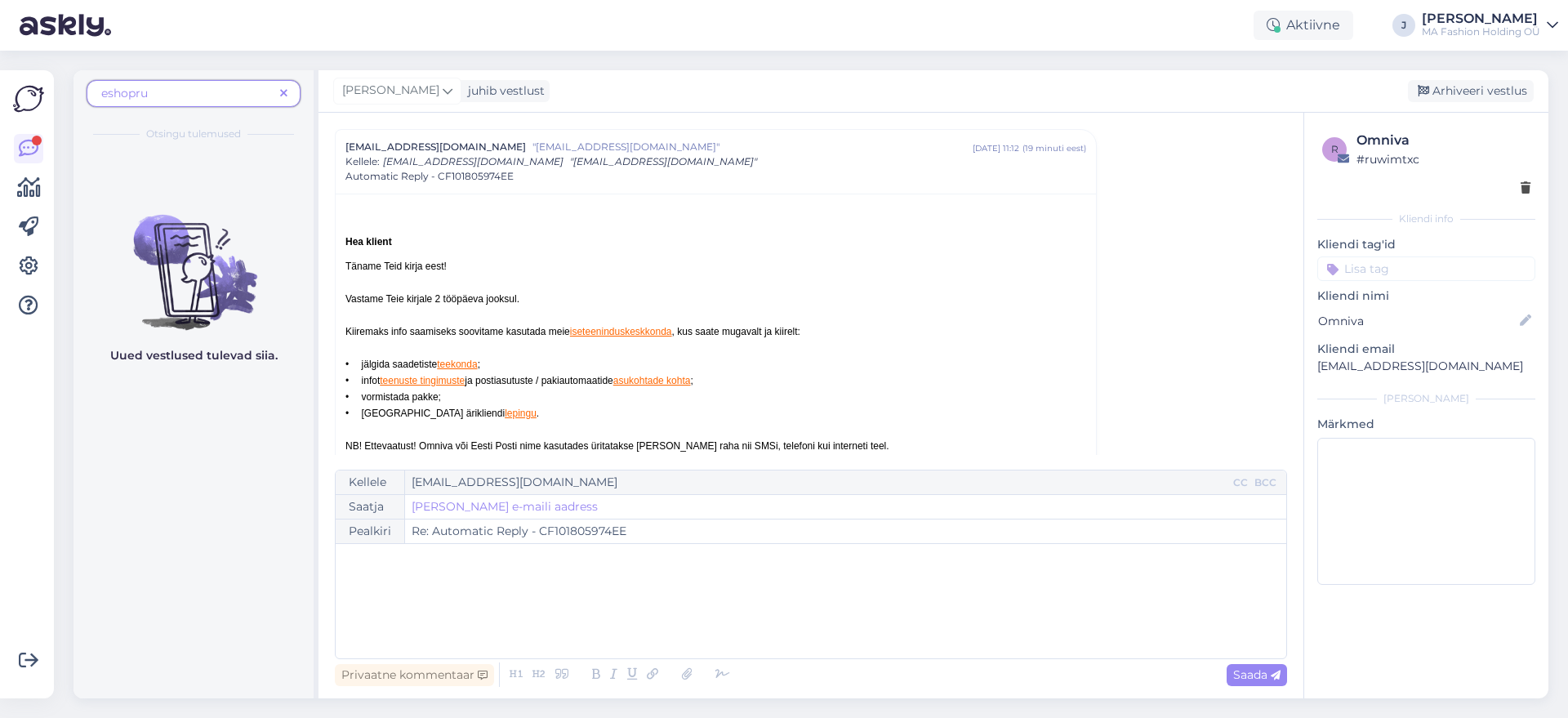
click at [228, 85] on span "eshopru" at bounding box center [187, 94] width 172 height 17
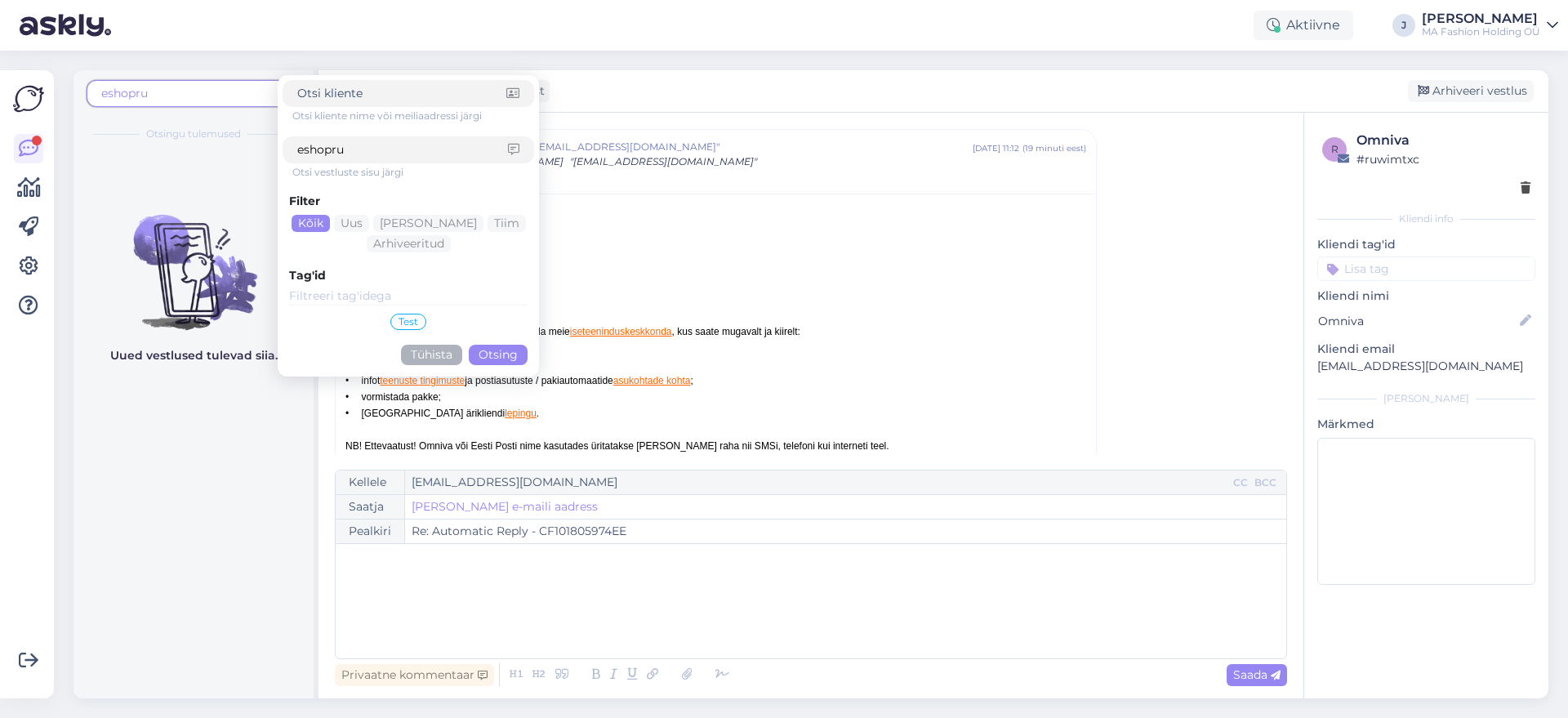
click at [197, 88] on span "eshopru" at bounding box center [187, 94] width 172 height 17
click at [169, 93] on span "eshopru" at bounding box center [187, 94] width 172 height 17
drag, startPoint x: 137, startPoint y: 90, endPoint x: 77, endPoint y: 106, distance: 62.1
click at [129, 97] on span "eshopru" at bounding box center [124, 93] width 46 height 14
click at [177, 85] on span "eshopru" at bounding box center [187, 94] width 172 height 17
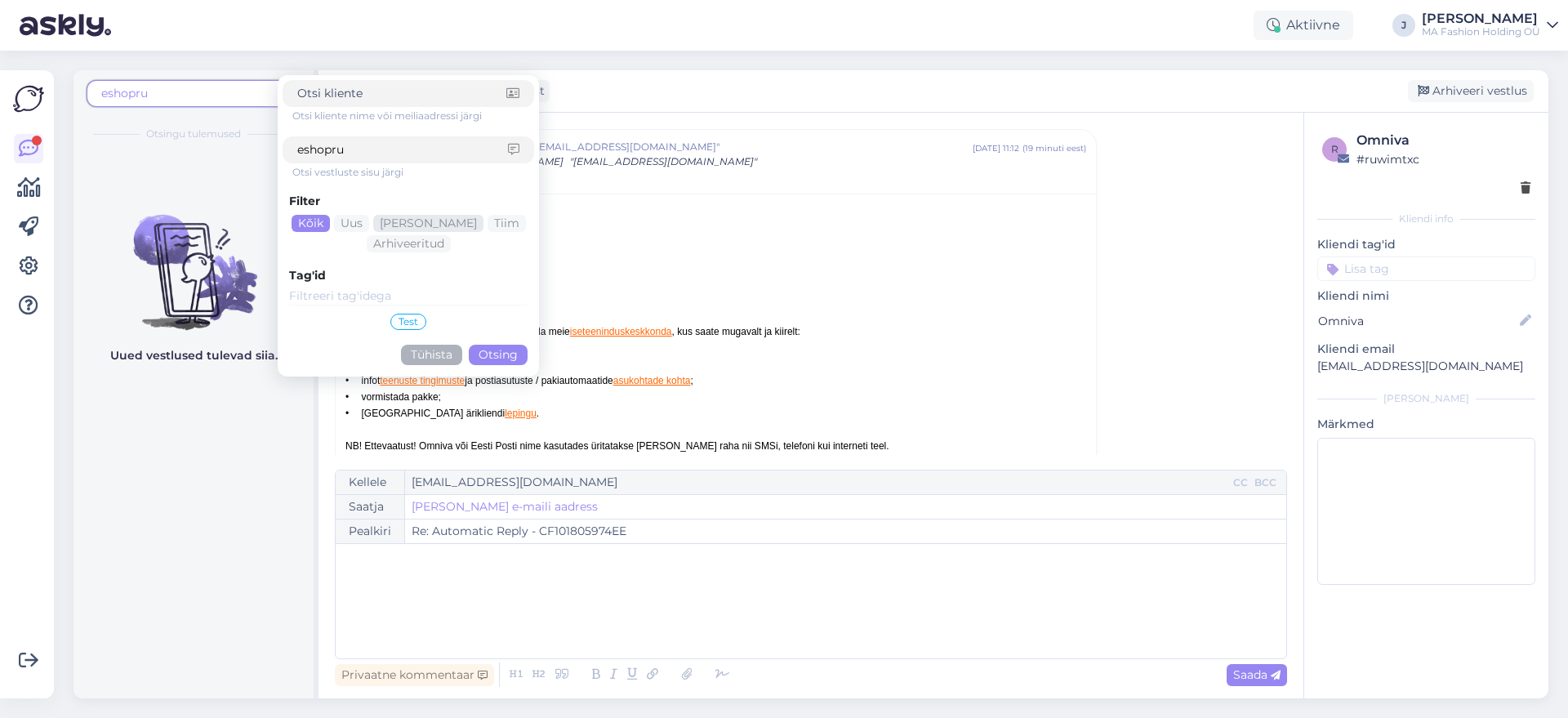
click at [446, 218] on div "[PERSON_NAME]" at bounding box center [428, 223] width 110 height 17
click at [375, 142] on input "eshopru" at bounding box center [403, 150] width 211 height 17
drag, startPoint x: 309, startPoint y: 147, endPoint x: 333, endPoint y: 146, distance: 24.0
click at [322, 146] on input "eshopru" at bounding box center [403, 150] width 211 height 17
click at [338, 146] on input "eshopru" at bounding box center [403, 150] width 211 height 17
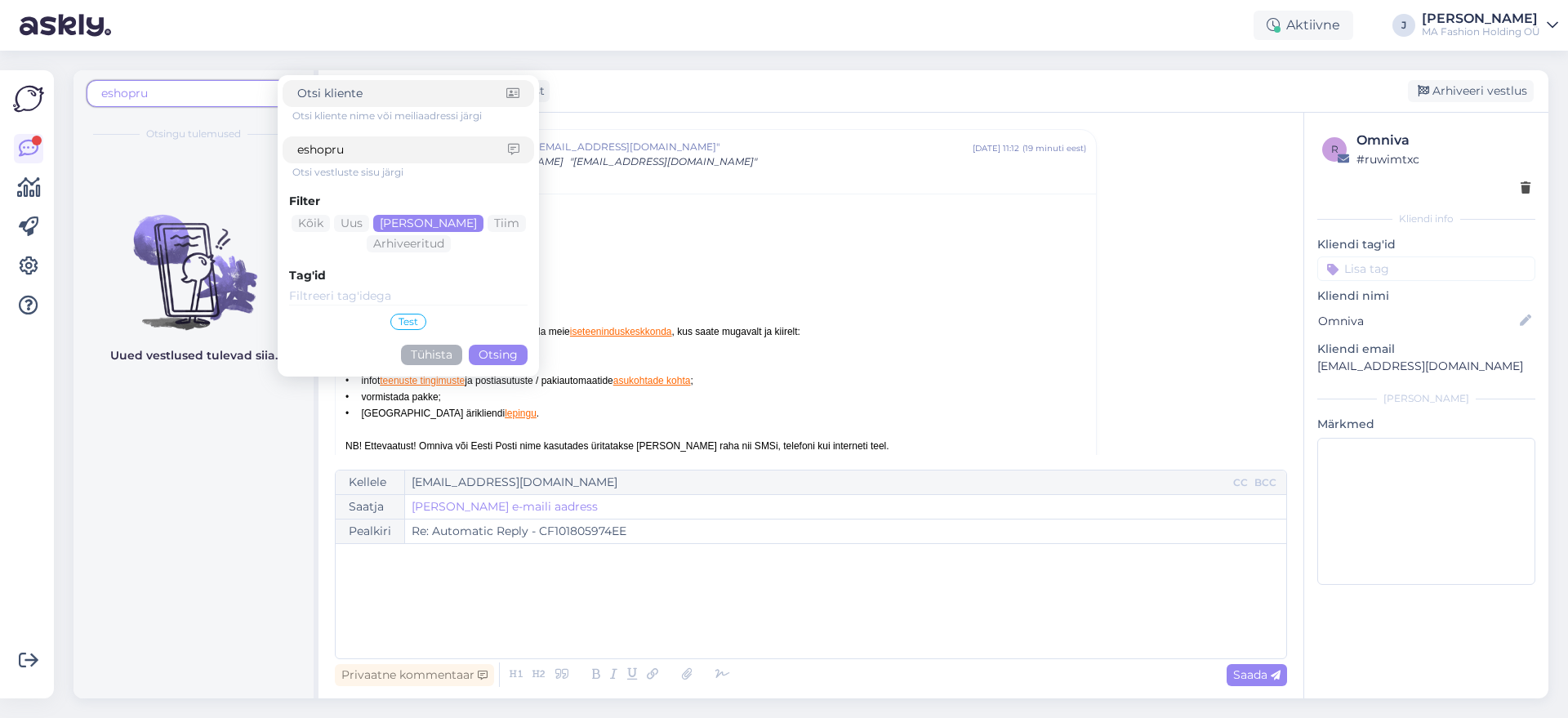
click at [346, 146] on input "eshopru" at bounding box center [403, 150] width 211 height 17
type input "eshop"
click button "Otsing" at bounding box center [498, 355] width 59 height 20
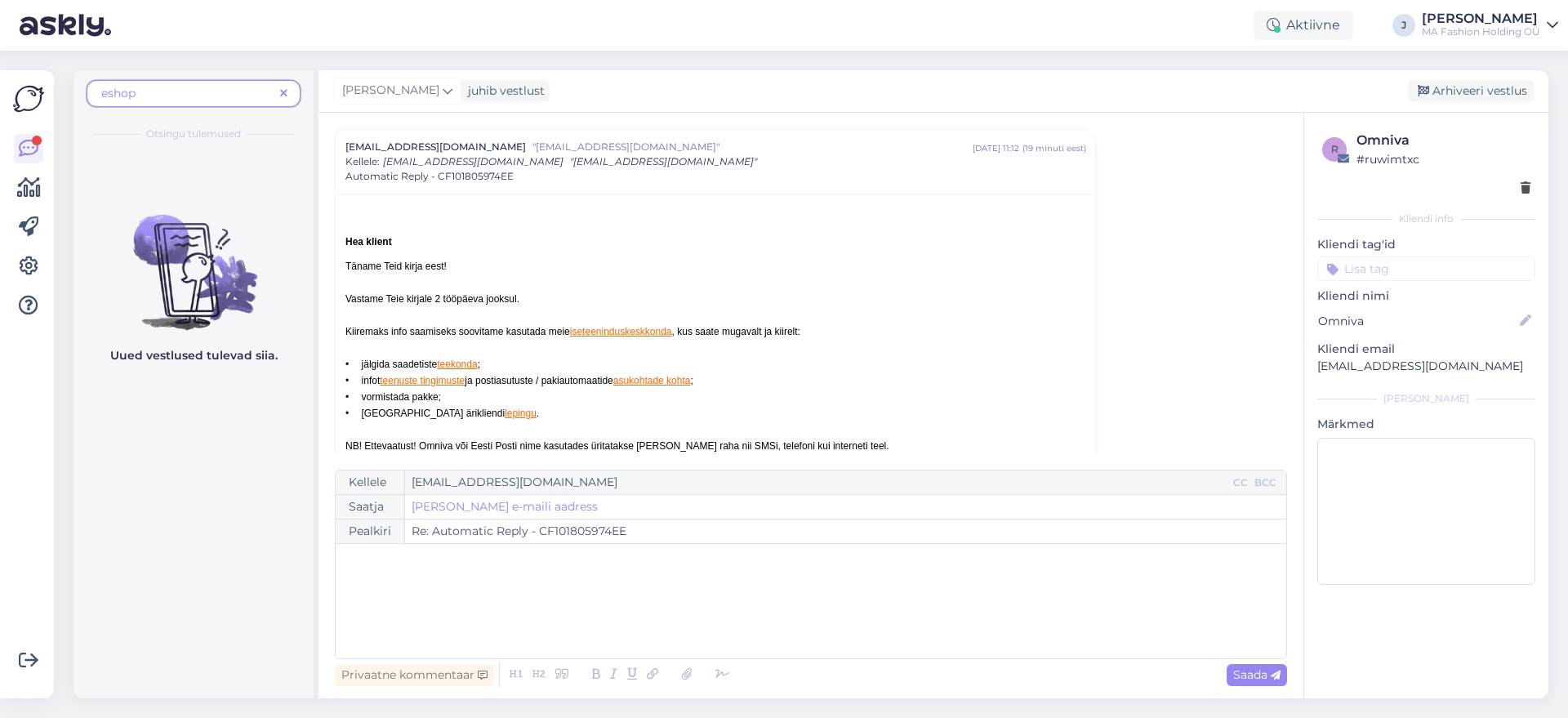
click at [277, 98] on span at bounding box center [284, 94] width 20 height 17
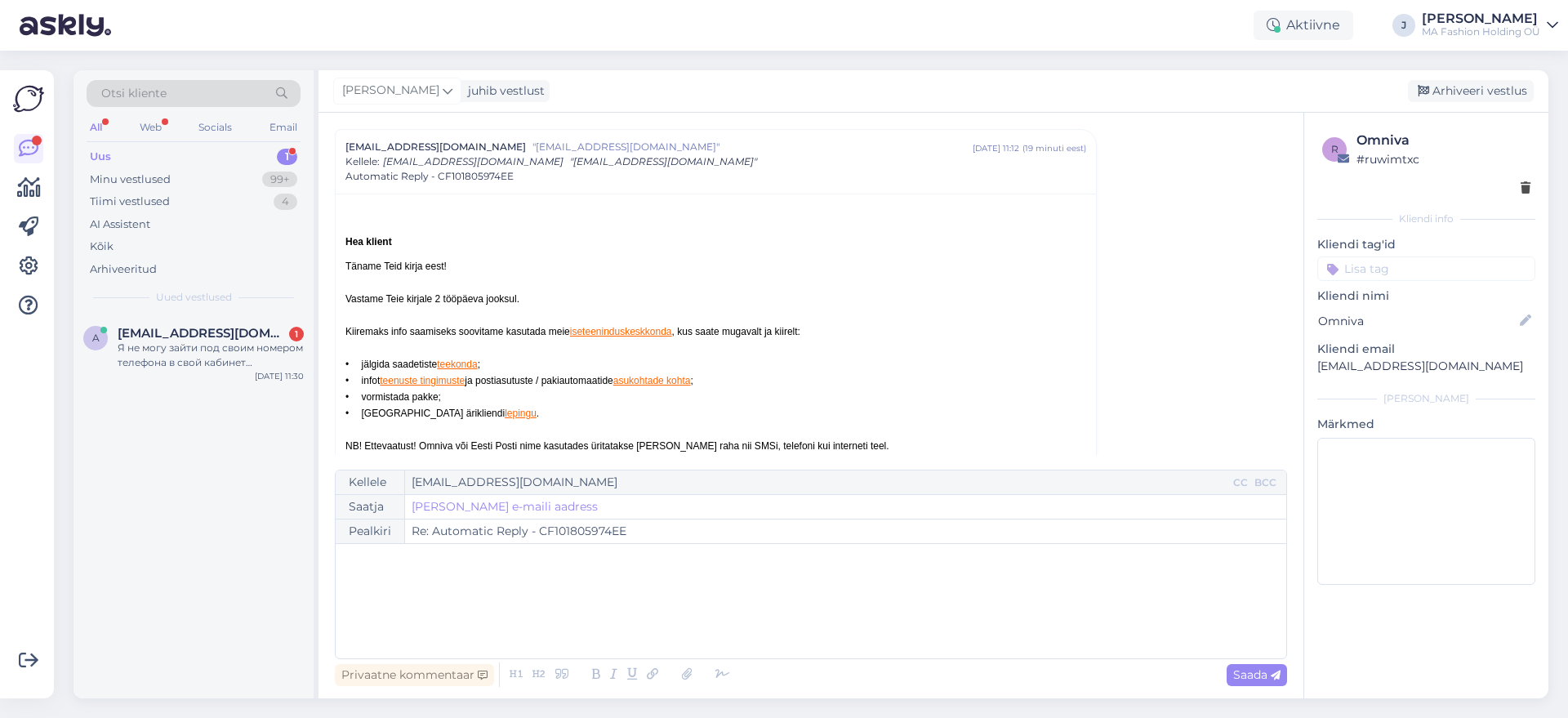
click at [215, 91] on div "Otsi kliente" at bounding box center [194, 94] width 214 height 27
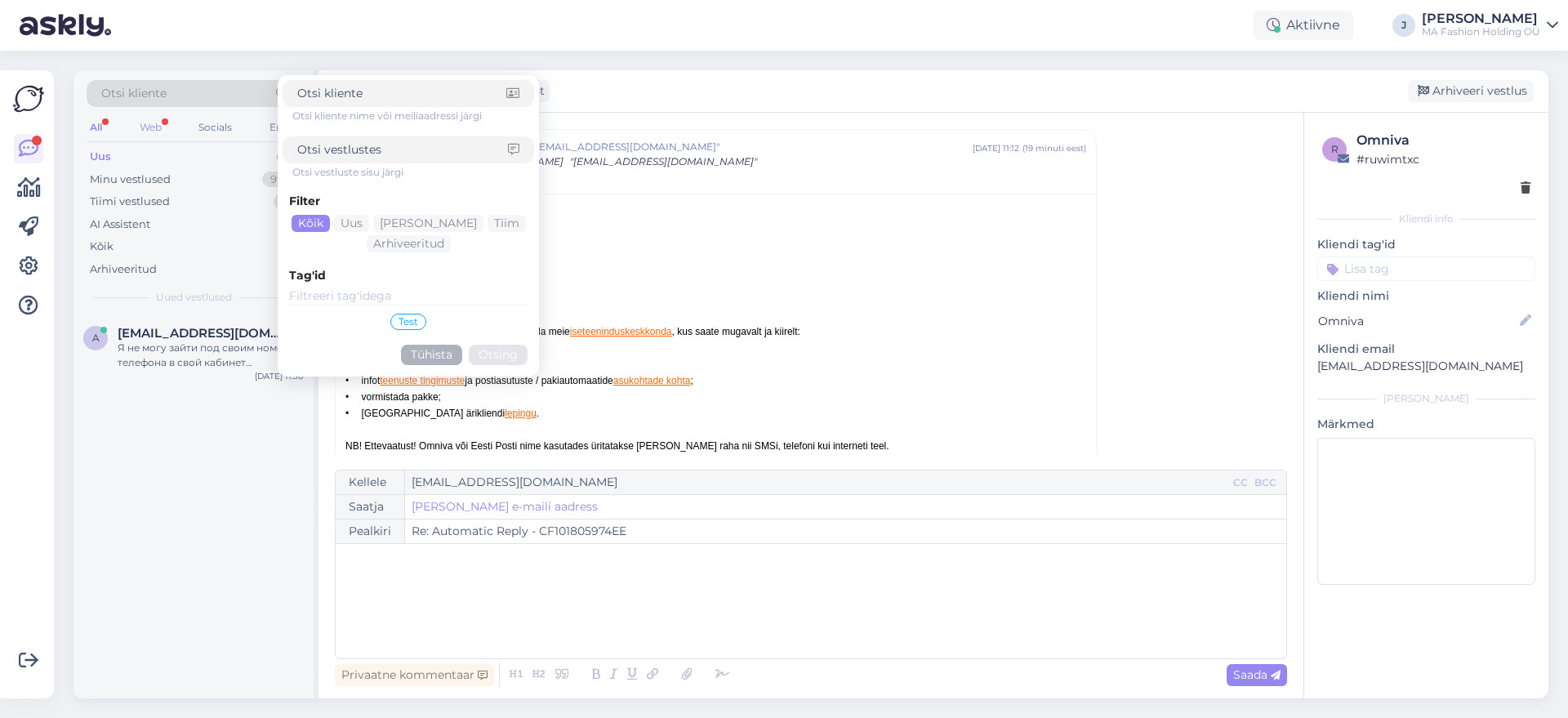
click at [151, 118] on div "Web" at bounding box center [151, 127] width 29 height 21
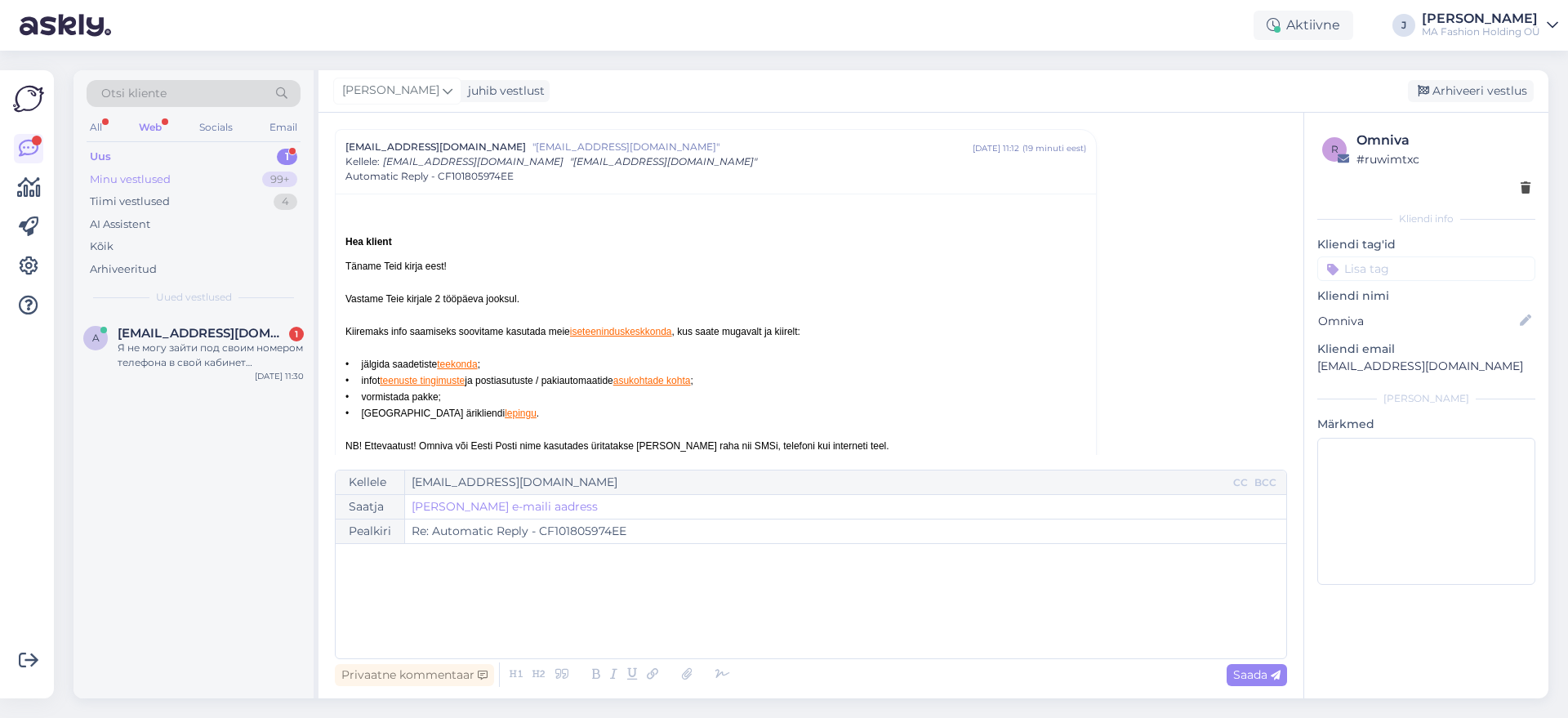
click at [149, 179] on div "Minu vestlused" at bounding box center [131, 179] width 81 height 16
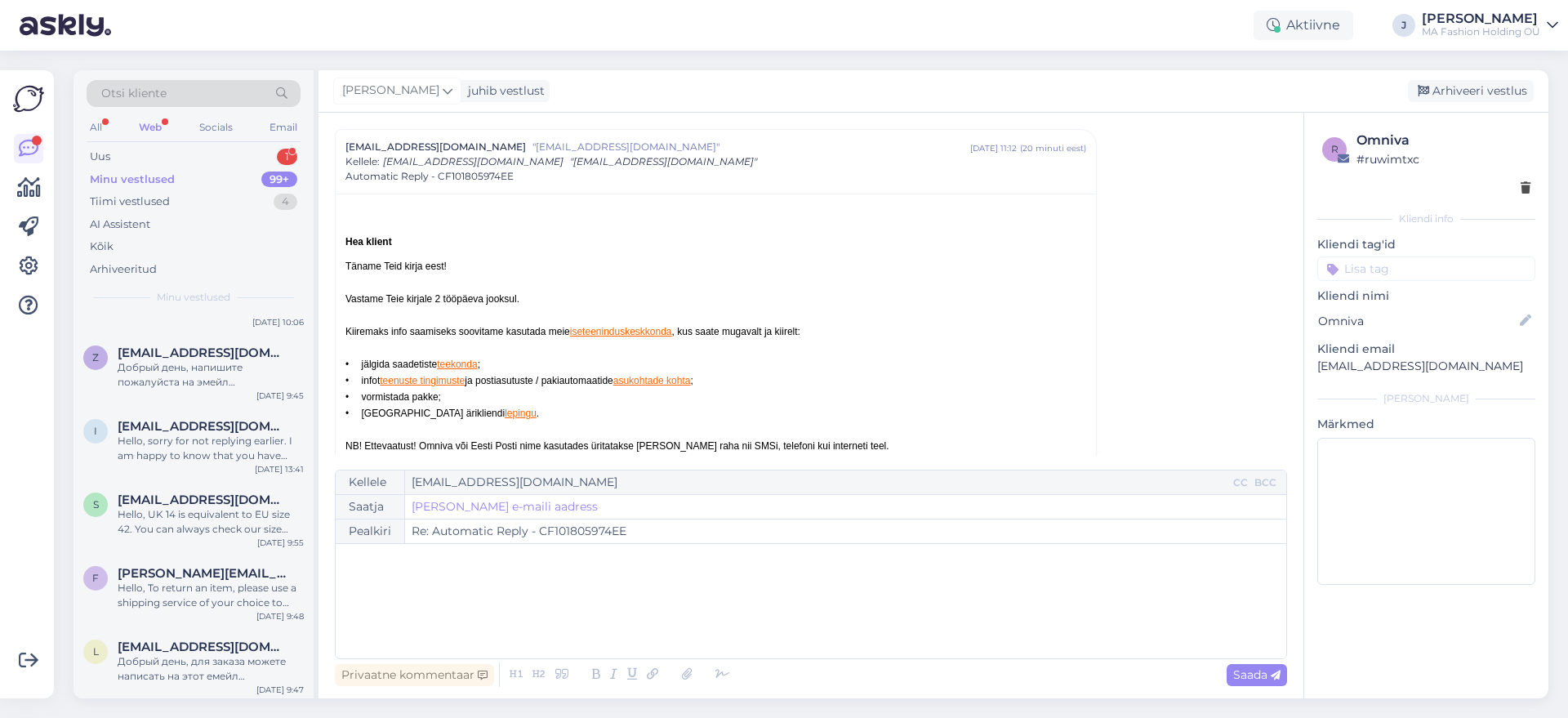
scroll to position [5511, 0]
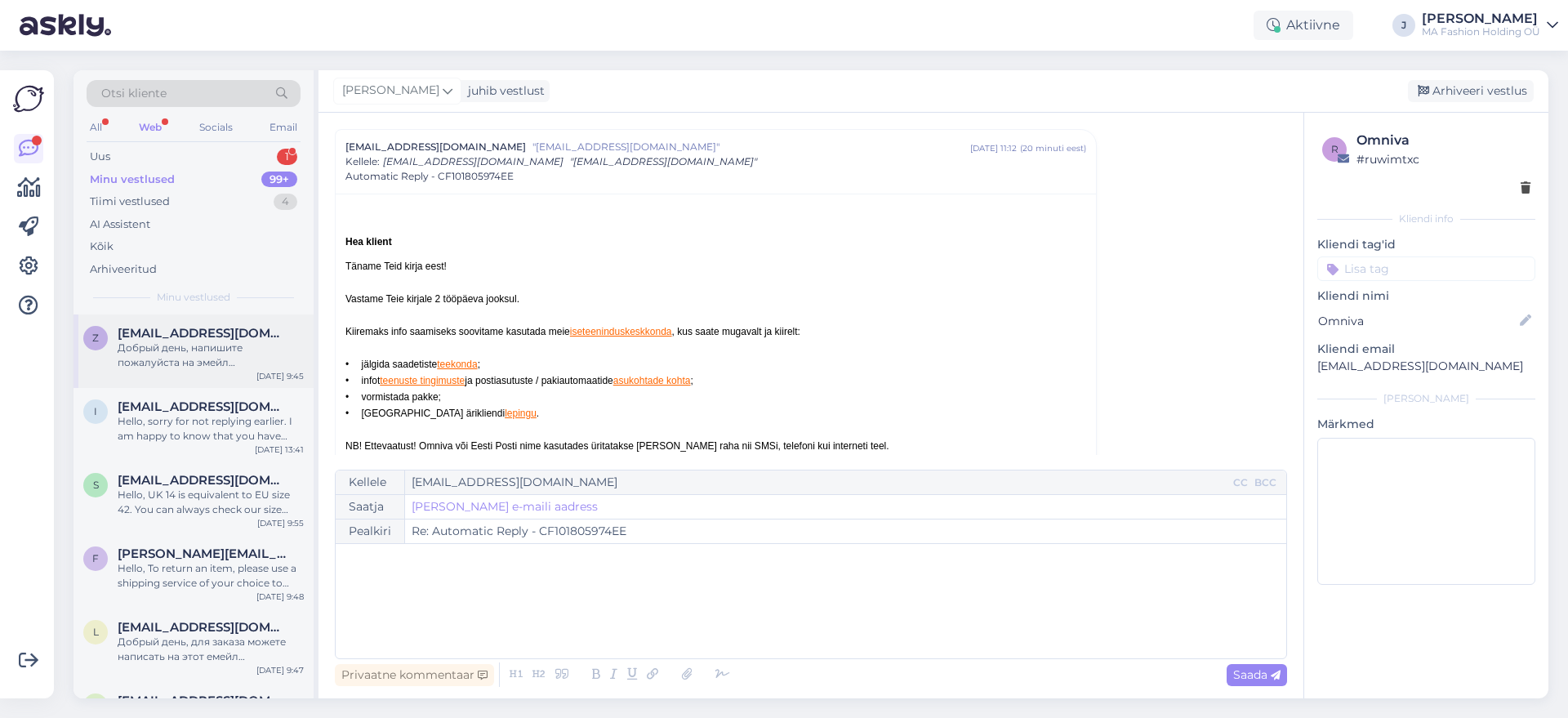
click at [244, 365] on div "Добрый день, напишите пожалуйста на эмейл [EMAIL_ADDRESS][DOMAIN_NAME] во вопро…" at bounding box center [211, 355] width 186 height 29
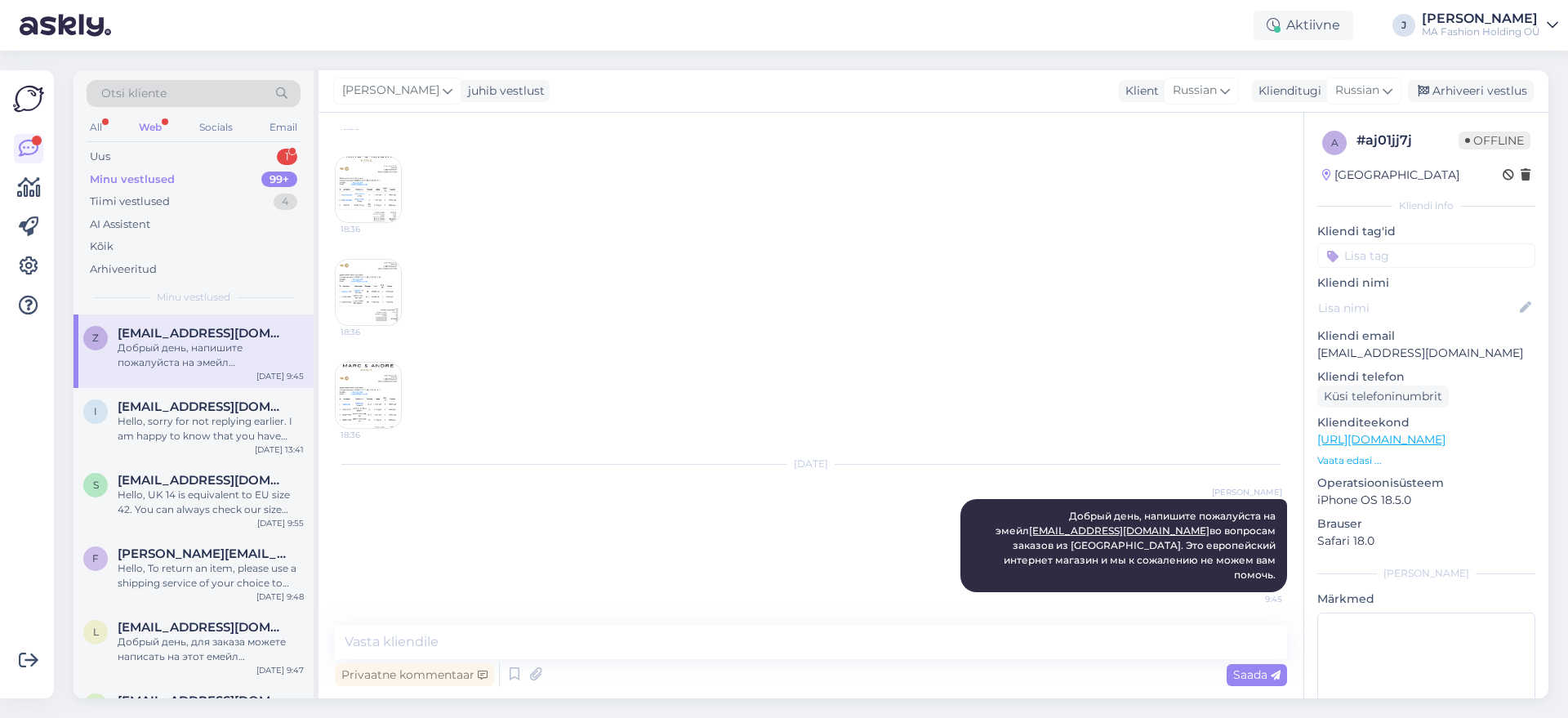
scroll to position [203, 0]
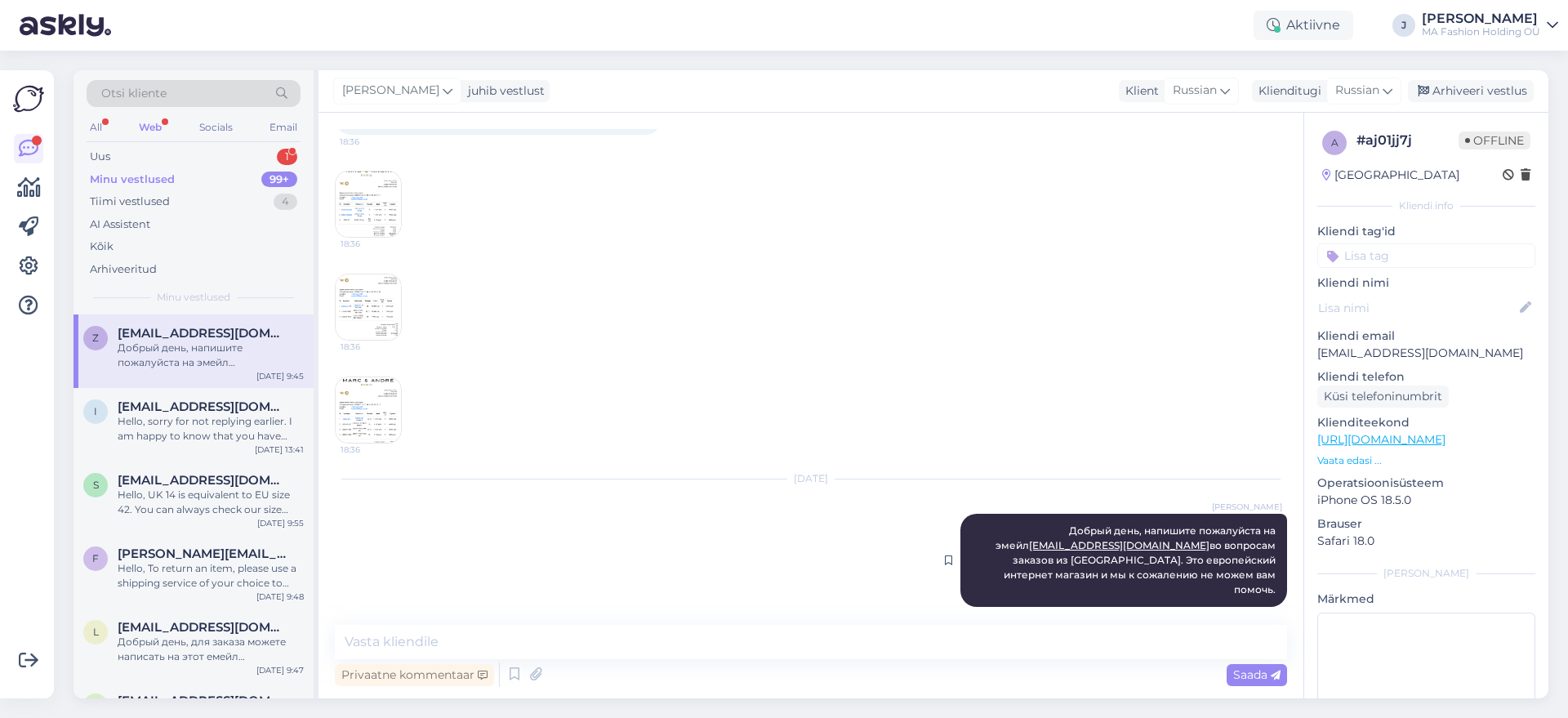
click at [1191, 560] on span "Добрый день, напишите пожалуйста на эмейл [EMAIL_ADDRESS][DOMAIN_NAME] во вопро…" at bounding box center [1136, 560] width 282 height 71
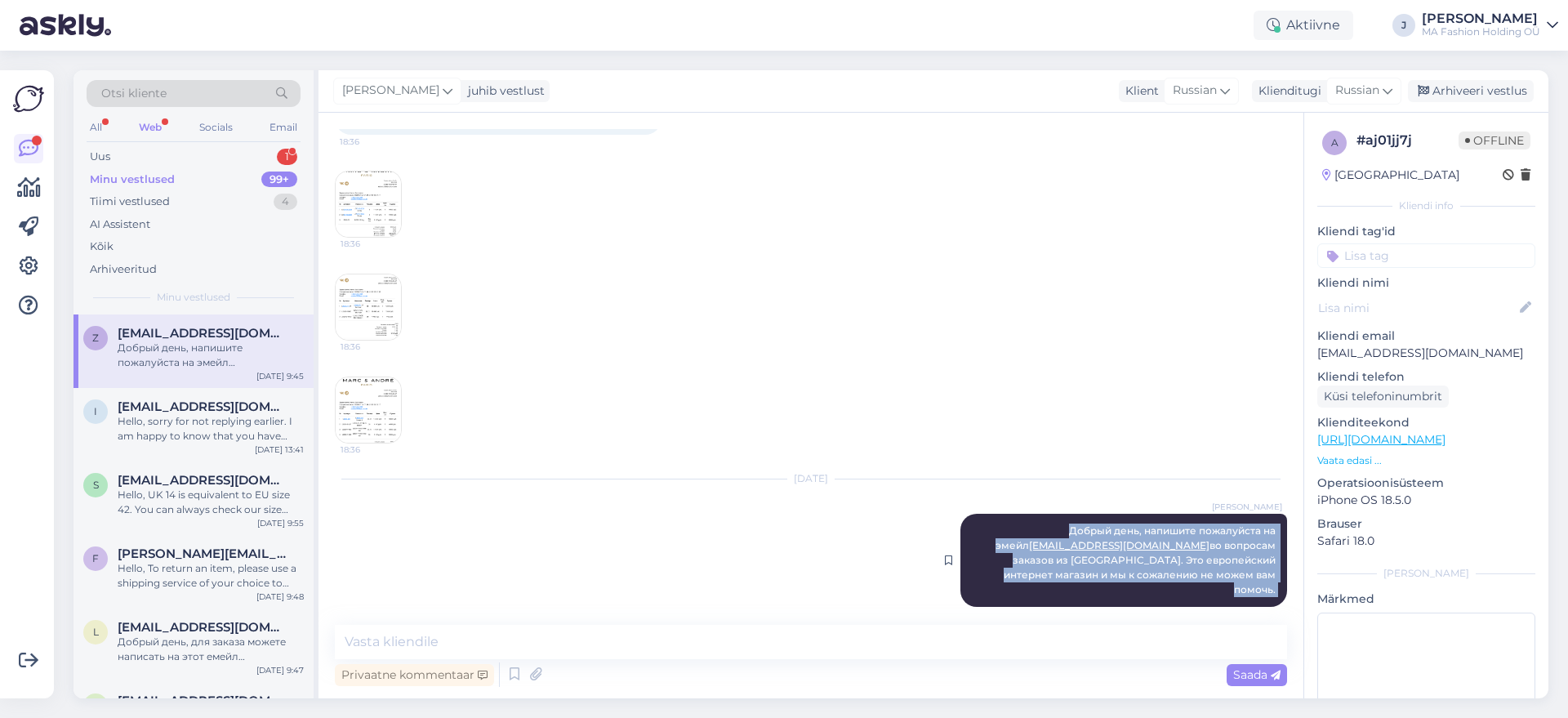
click at [1191, 560] on span "Добрый день, напишите пожалуйста на эмейл [EMAIL_ADDRESS][DOMAIN_NAME] во вопро…" at bounding box center [1136, 560] width 282 height 71
copy div "Добрый день, напишите пожалуйста на эмейл [EMAIL_ADDRESS][DOMAIN_NAME] во вопро…"
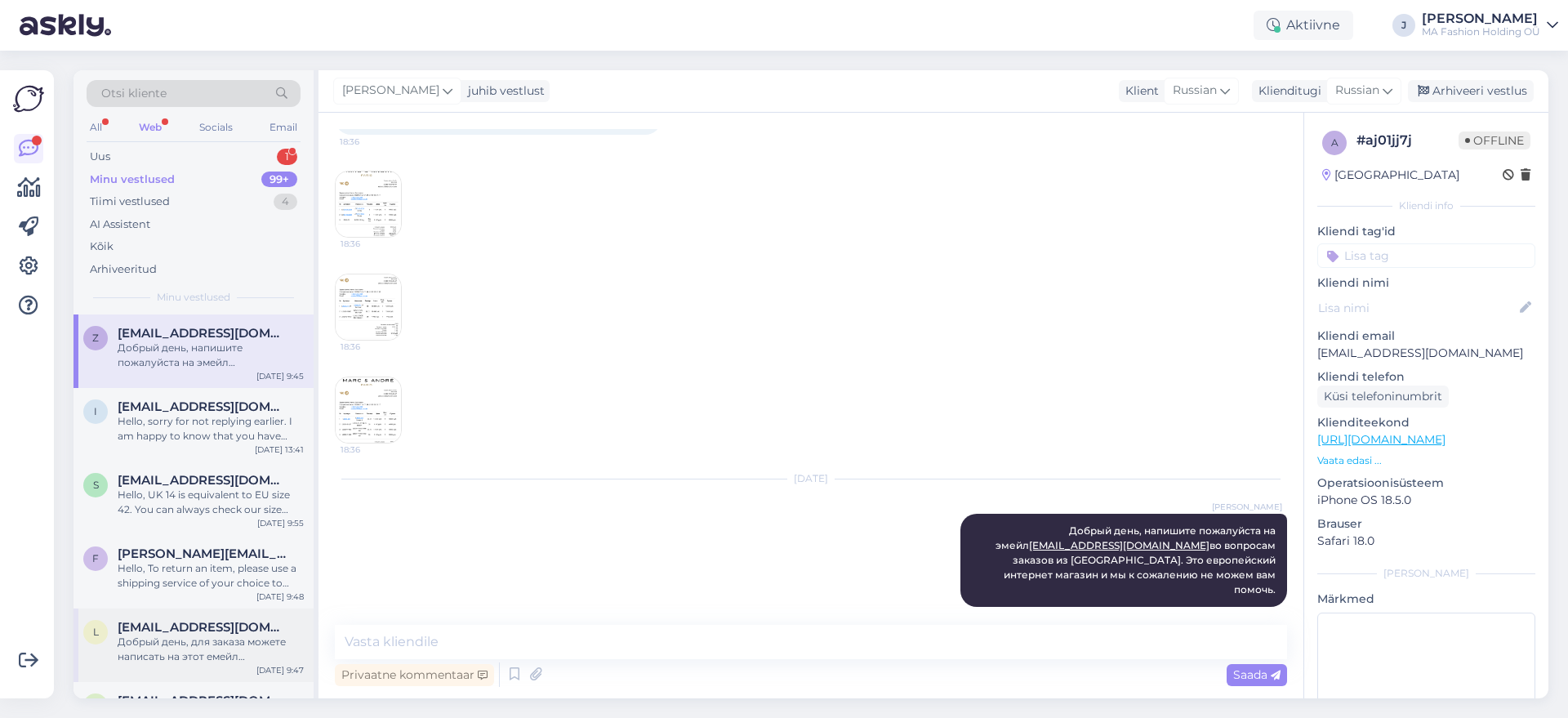
click at [170, 644] on div "Добрый день, для заказа можете написать на этот емейл [EMAIL_ADDRESS][DOMAIN_NA…" at bounding box center [211, 649] width 186 height 29
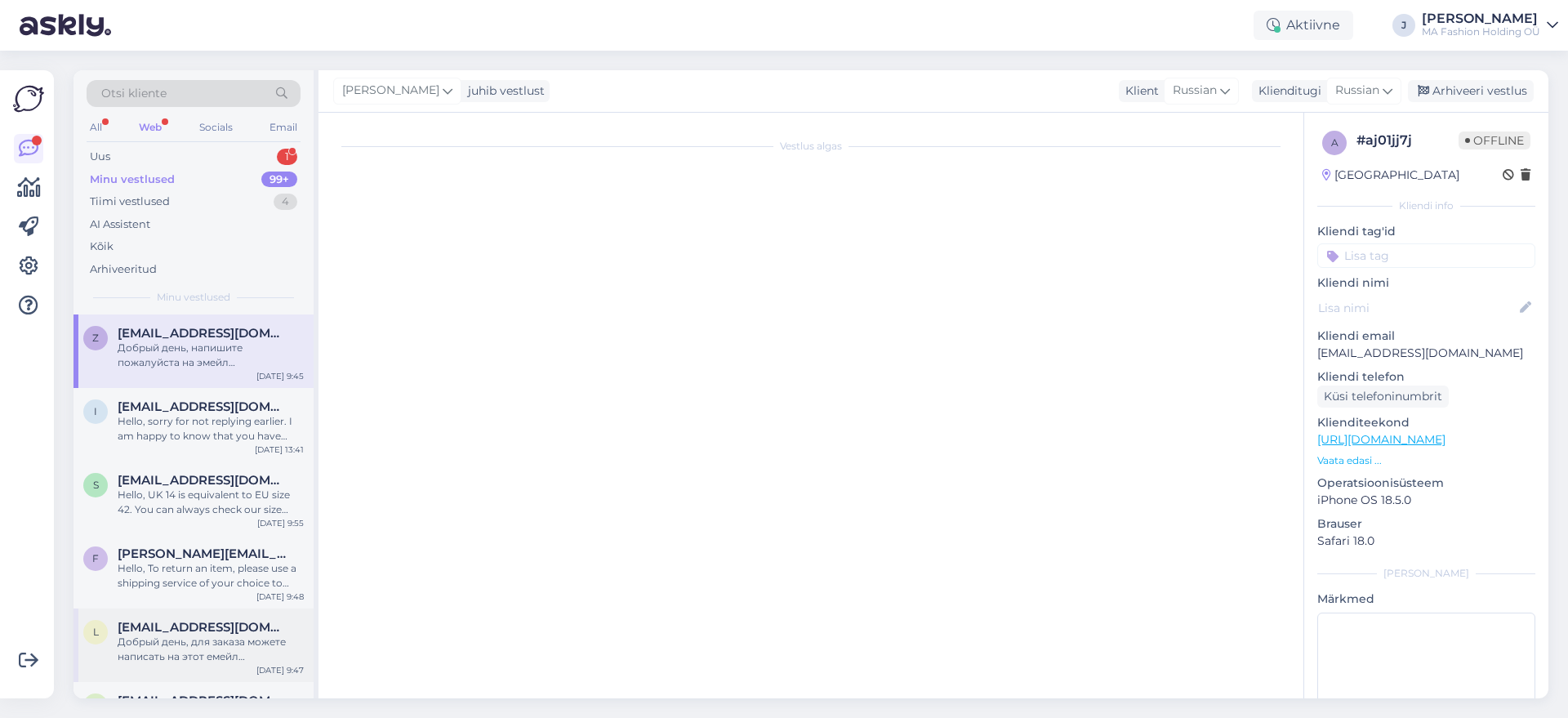
scroll to position [0, 0]
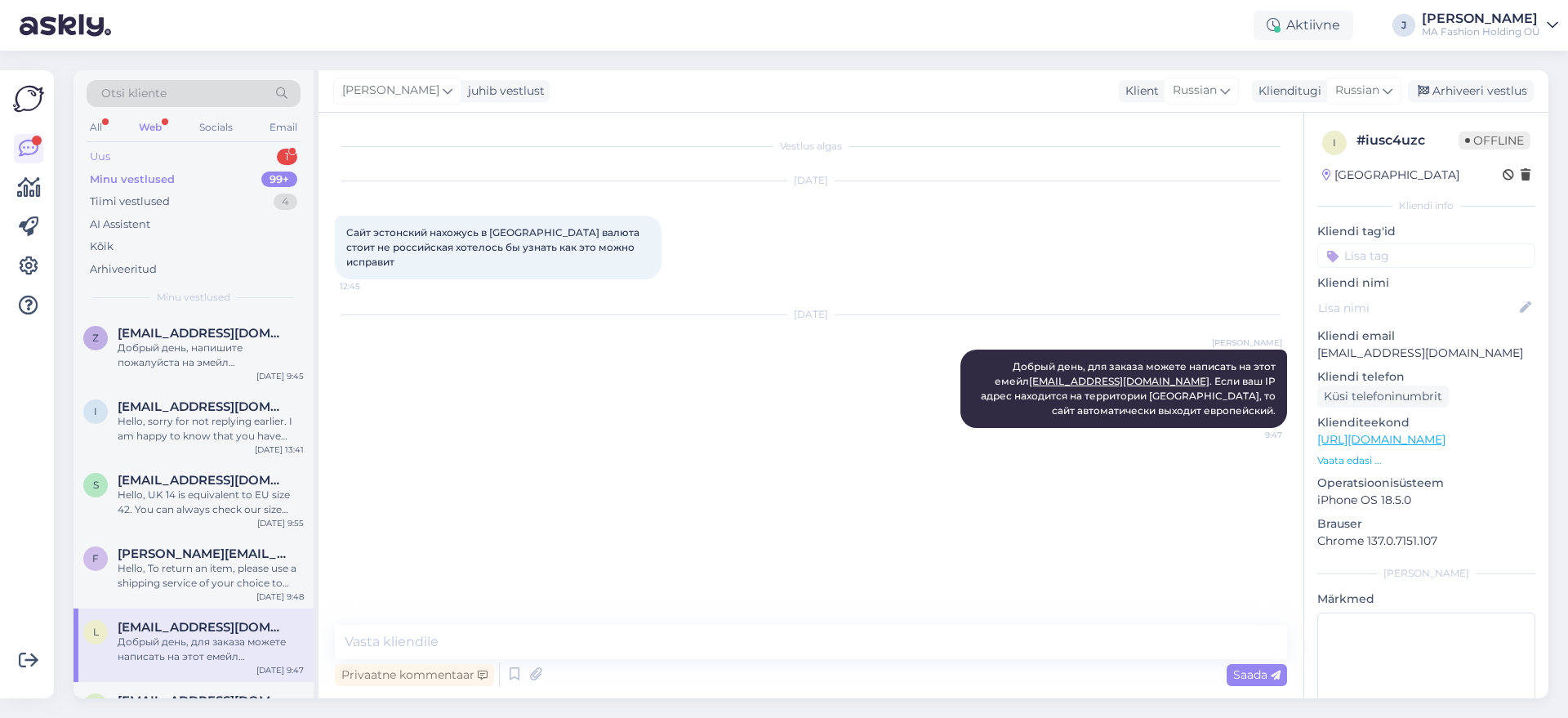
click at [215, 160] on div "Uus 1" at bounding box center [194, 156] width 214 height 23
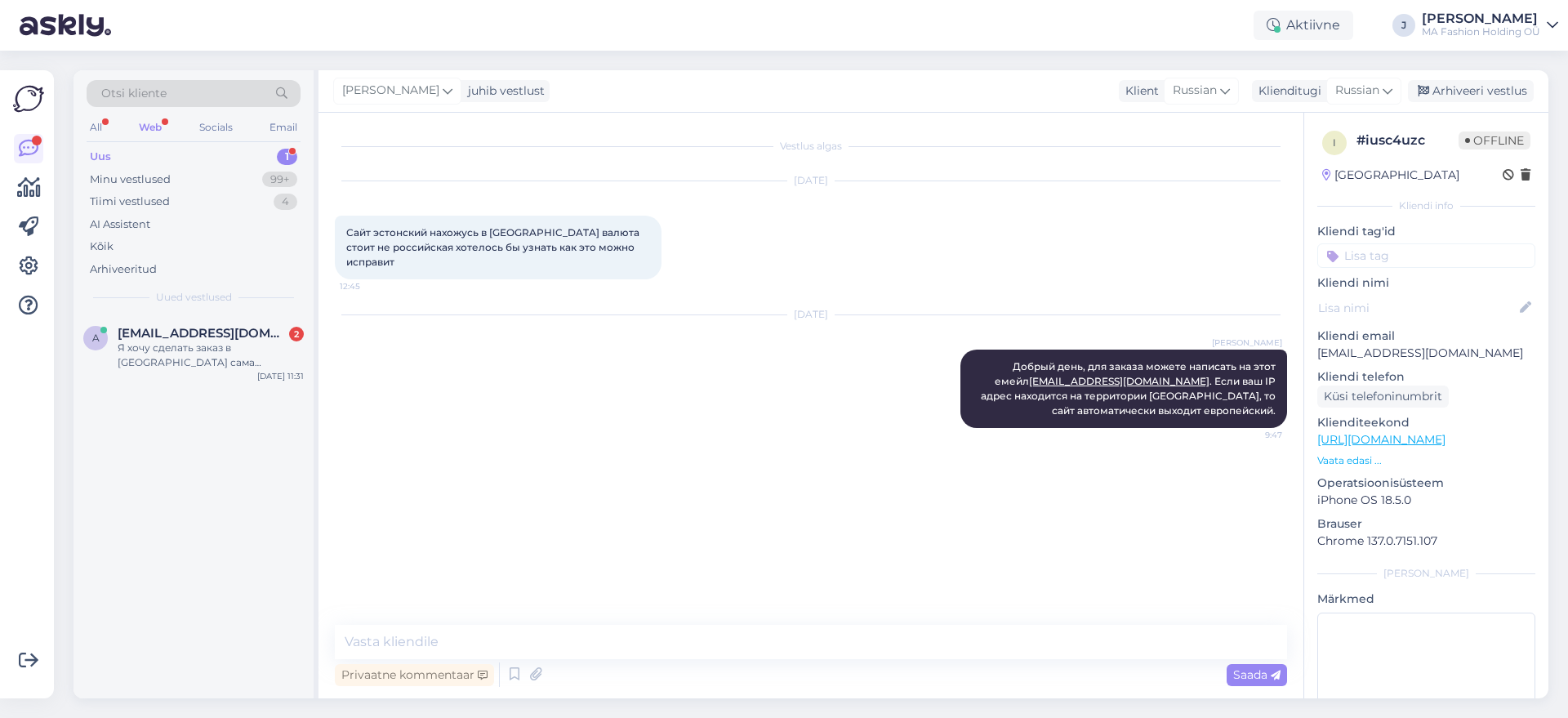
click at [196, 288] on div "Otsi kliente All Web Socials Email Uus 1 Minu vestlused 99+ Tiimi vestlused 4 A…" at bounding box center [193, 192] width 240 height 244
click at [197, 335] on span "[EMAIL_ADDRESS][DOMAIN_NAME]" at bounding box center [203, 333] width 170 height 14
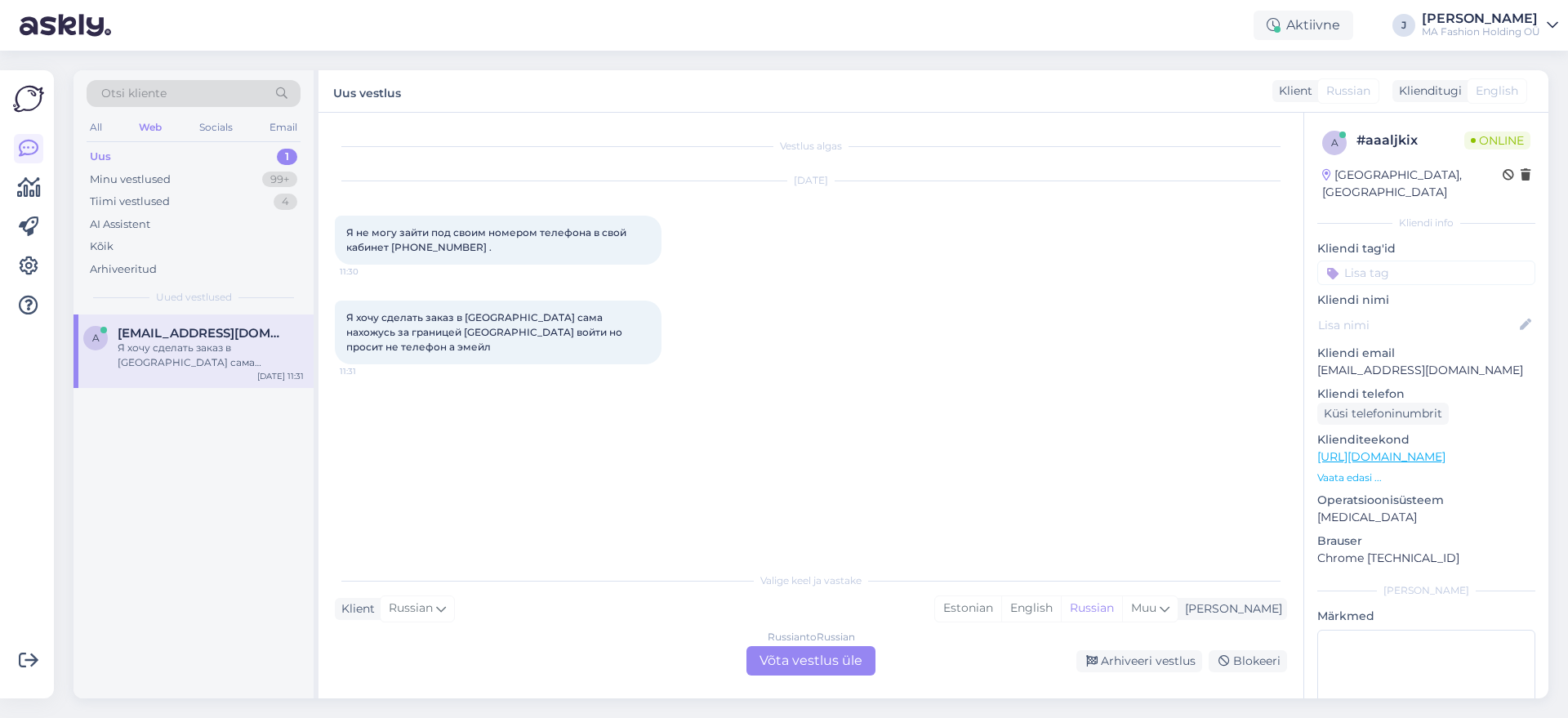
click at [824, 656] on div "Russian to Russian Võta vestlus üle" at bounding box center [811, 660] width 129 height 29
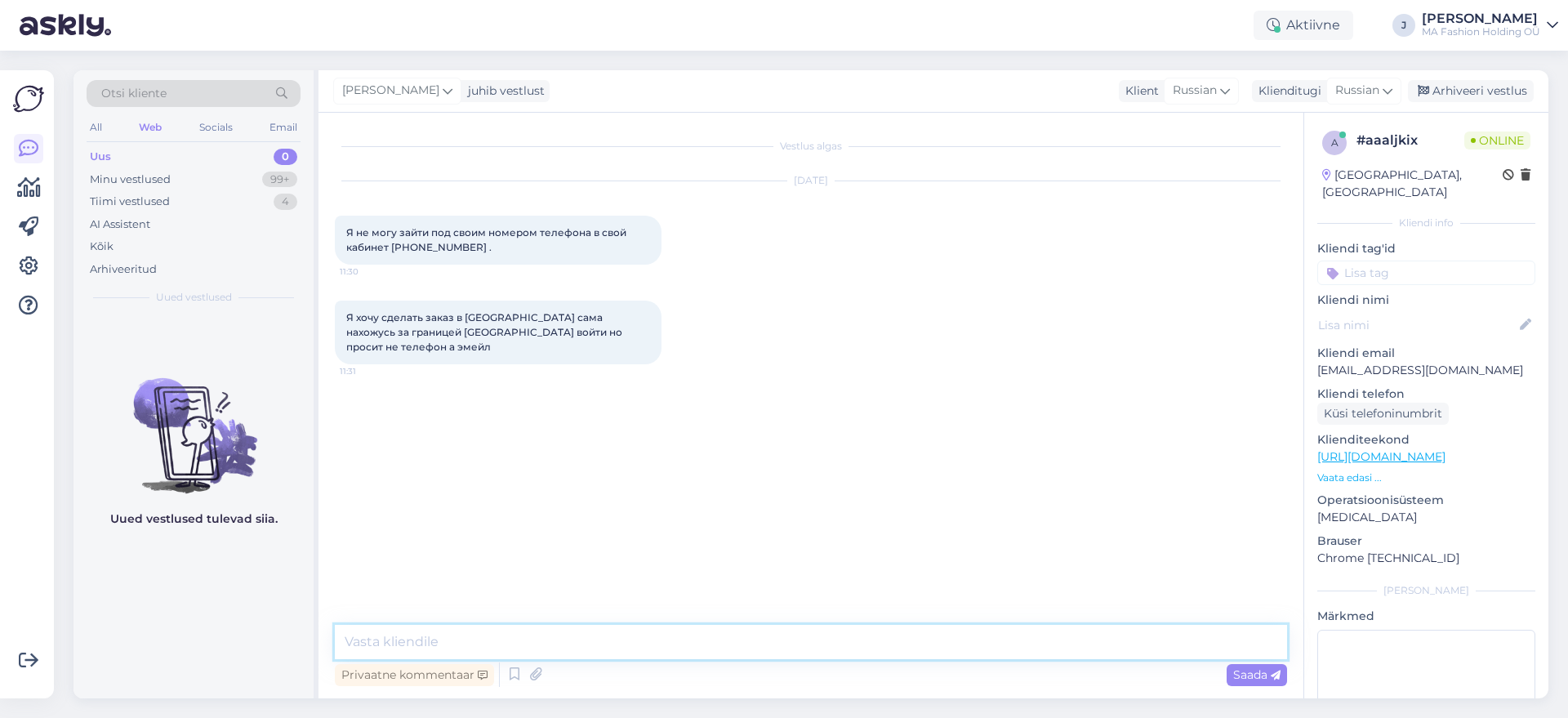
click at [636, 635] on textarea at bounding box center [811, 641] width 953 height 35
paste textarea "Добрый день, напишите пожалуйста на эмейл [EMAIL_ADDRESS][DOMAIN_NAME] во вопро…"
type textarea "Добрый день, напишите пожалуйста на эмейл [EMAIL_ADDRESS][DOMAIN_NAME] во вопро…"
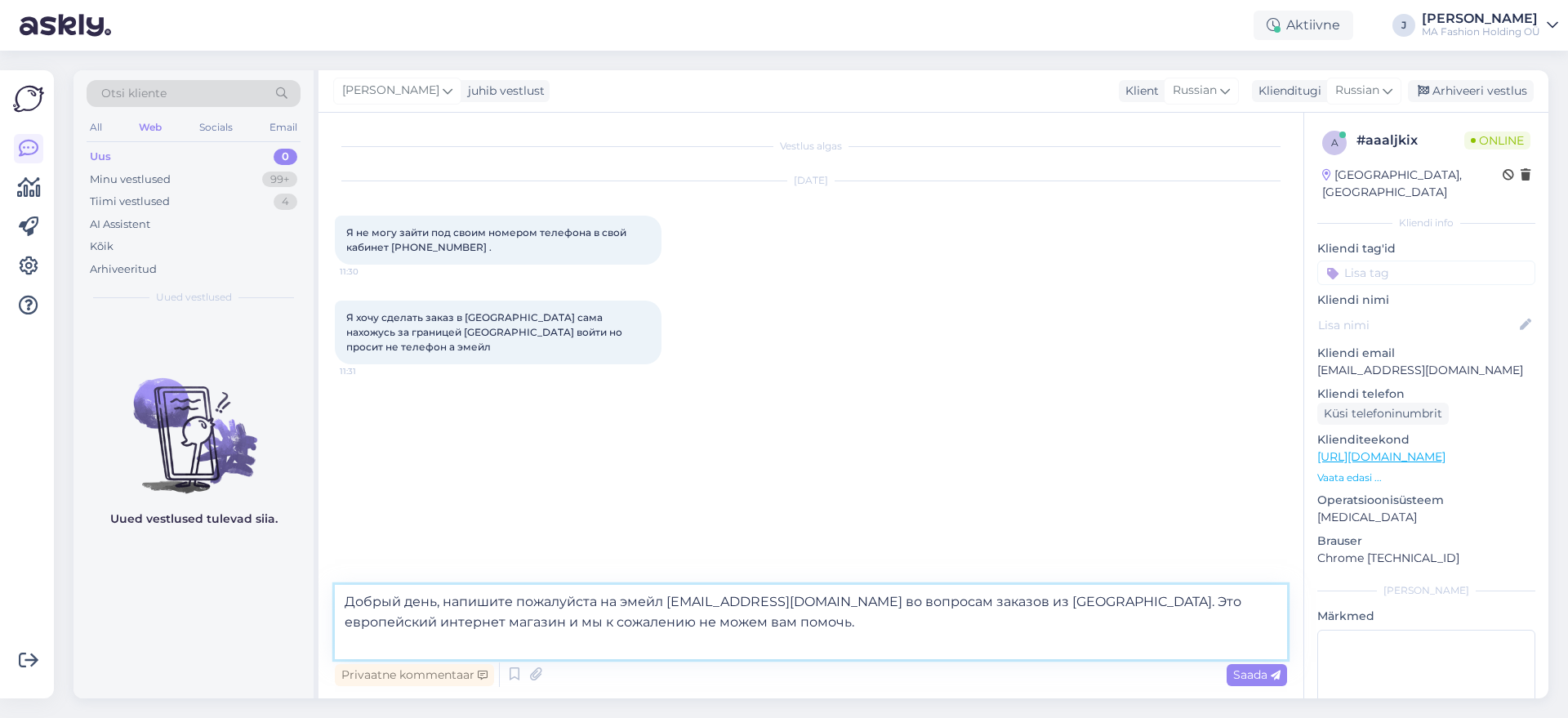
click at [674, 656] on textarea "Добрый день, напишите пожалуйста на эмейл [EMAIL_ADDRESS][DOMAIN_NAME] во вопро…" at bounding box center [811, 622] width 953 height 74
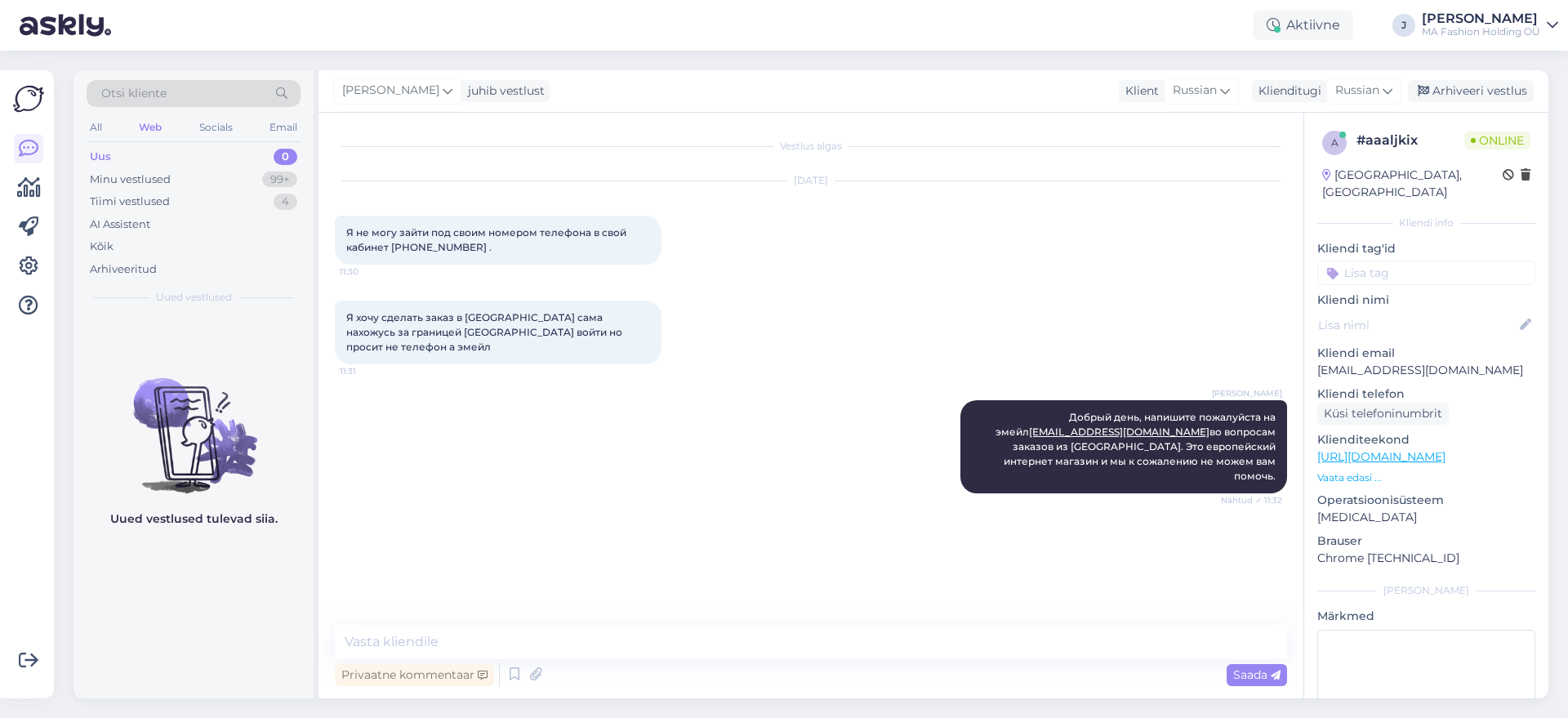
click at [830, 549] on div "Vestlus algas [DATE] Я не могу зайти под своим номером телефона в свой кабинет …" at bounding box center [818, 369] width 967 height 481
click at [99, 121] on div "All" at bounding box center [96, 127] width 19 height 21
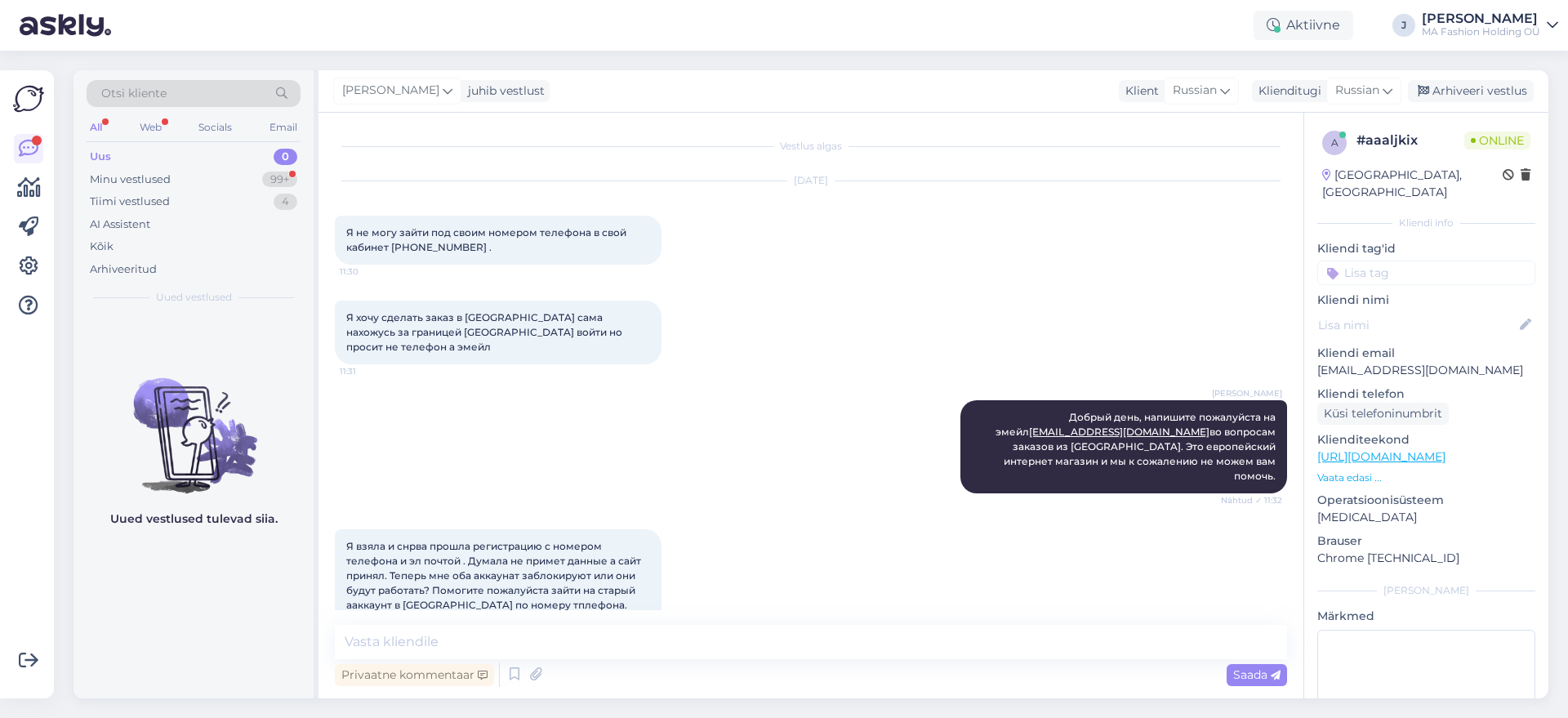
scroll to position [15, 0]
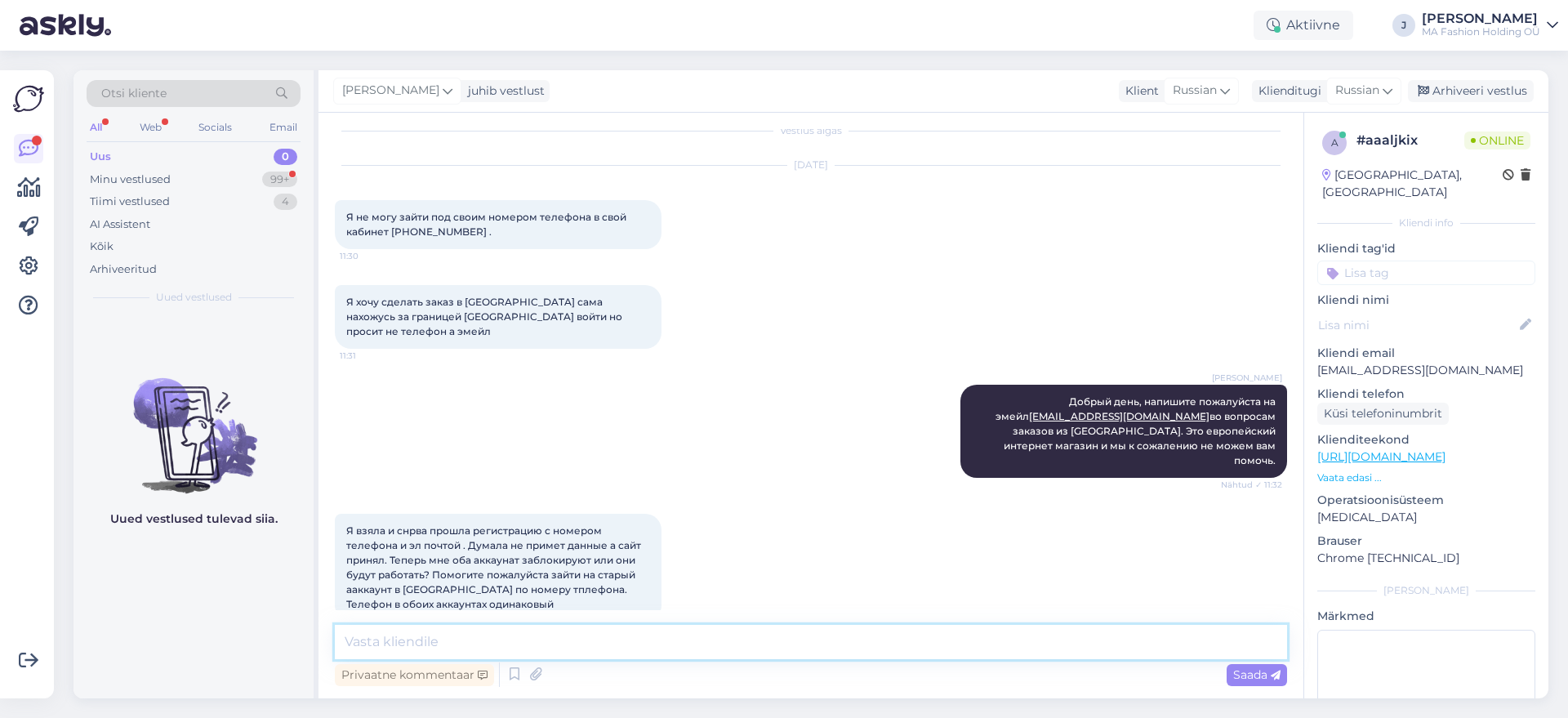
click at [526, 625] on textarea at bounding box center [811, 641] width 953 height 35
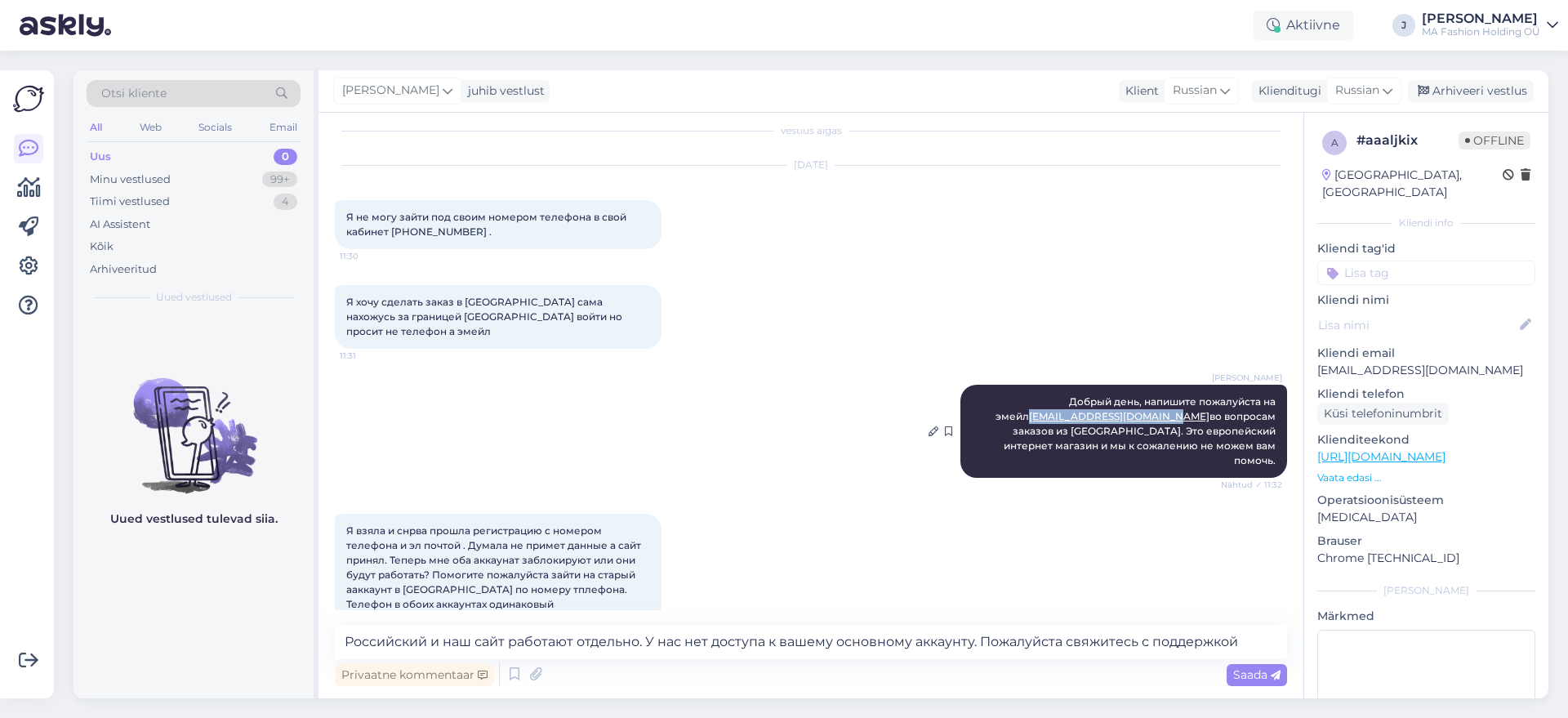
drag, startPoint x: 1134, startPoint y: 399, endPoint x: 984, endPoint y: 407, distance: 150.2
click at [984, 407] on div "[PERSON_NAME] день, напишите пожалуйста на эмейл [EMAIL_ADDRESS][DOMAIN_NAME] в…" at bounding box center [1124, 431] width 327 height 93
copy link "[EMAIL_ADDRESS][DOMAIN_NAME]"
click at [1236, 635] on textarea "Российский и наш сайт работают отдельно. У нас нет доступа к вашему основному а…" at bounding box center [811, 641] width 953 height 35
click at [1259, 642] on textarea "Российский и наш сайт работают отдельно. У нас нет доступа к вашему основному а…" at bounding box center [811, 641] width 953 height 35
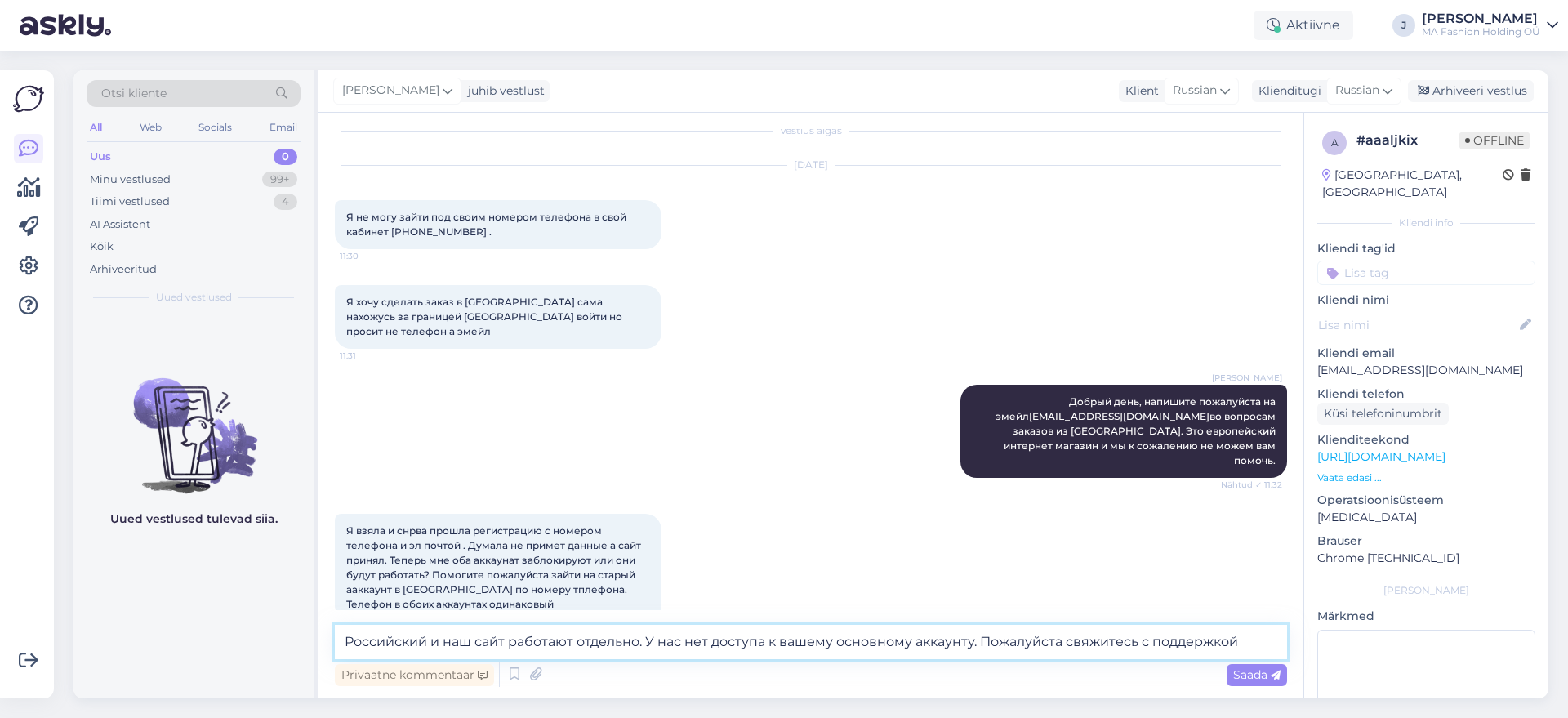
paste textarea "[EMAIL_ADDRESS][DOMAIN_NAME]"
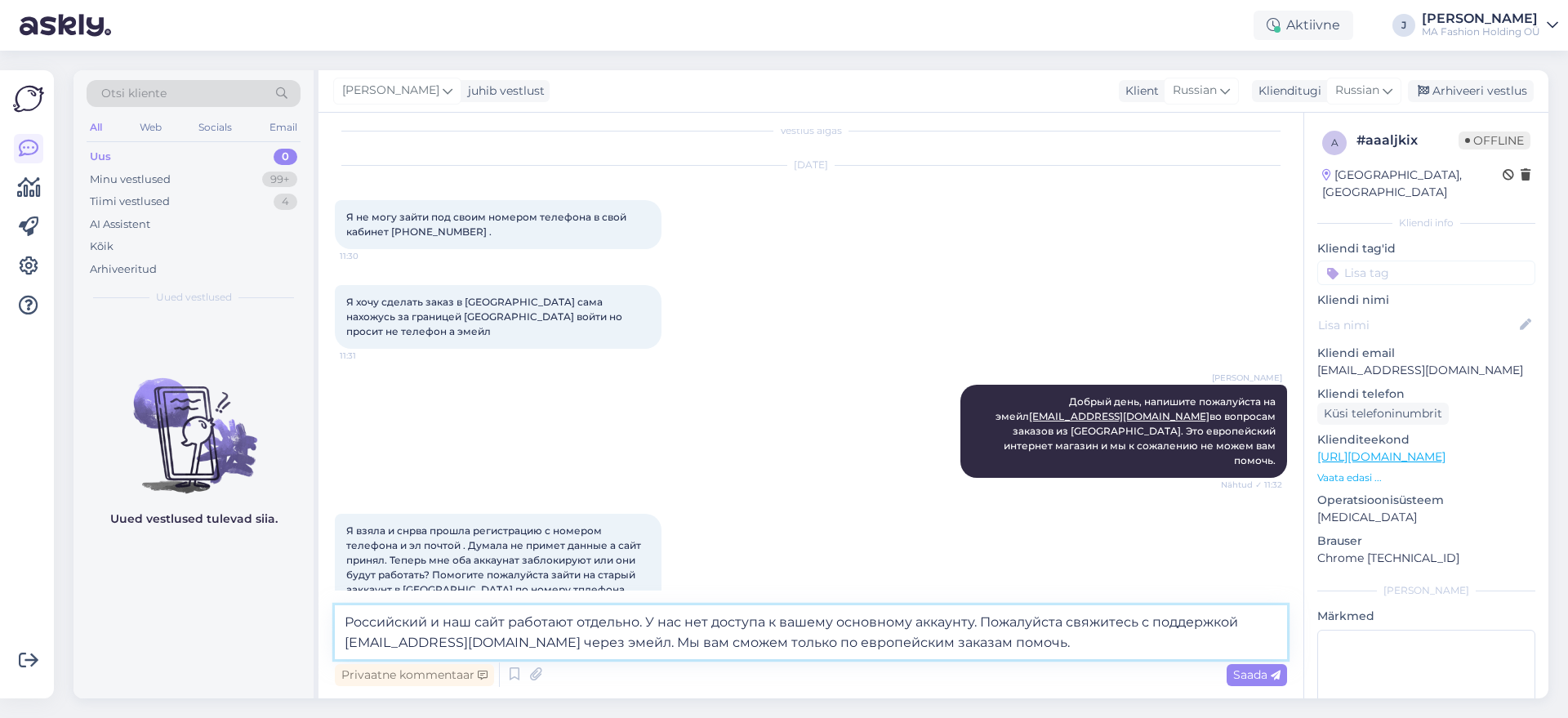
type textarea "Российский и наш сайт работают отдельно. У нас нет доступа к вашему основному а…"
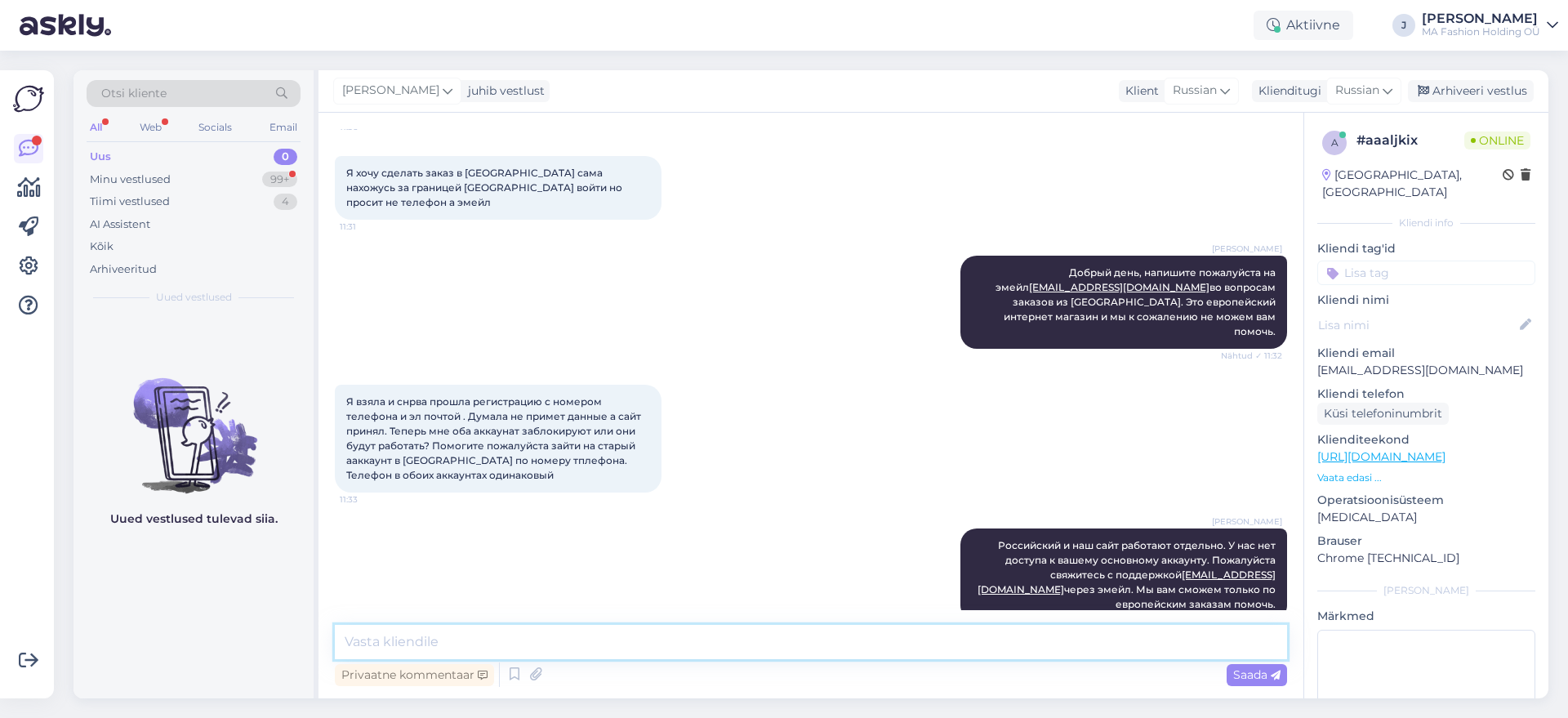
scroll to position [215, 0]
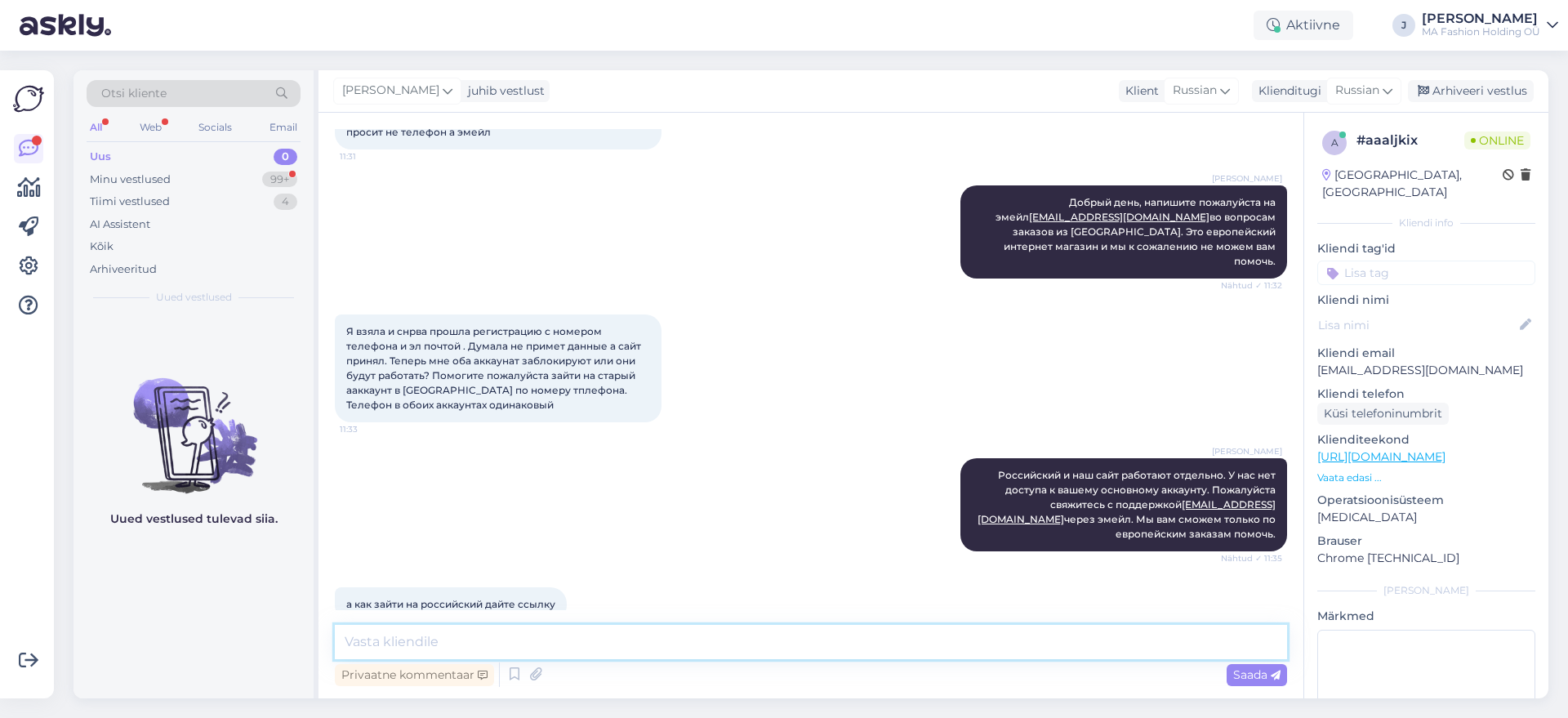
click at [587, 630] on textarea at bounding box center [811, 641] width 953 height 35
type textarea "П"
click at [554, 626] on textarea "Скорее всего вы находитесь в стране" at bounding box center [811, 641] width 953 height 35
click at [550, 627] on textarea "Скорее всего вы находитесь в стране" at bounding box center [811, 641] width 953 height 35
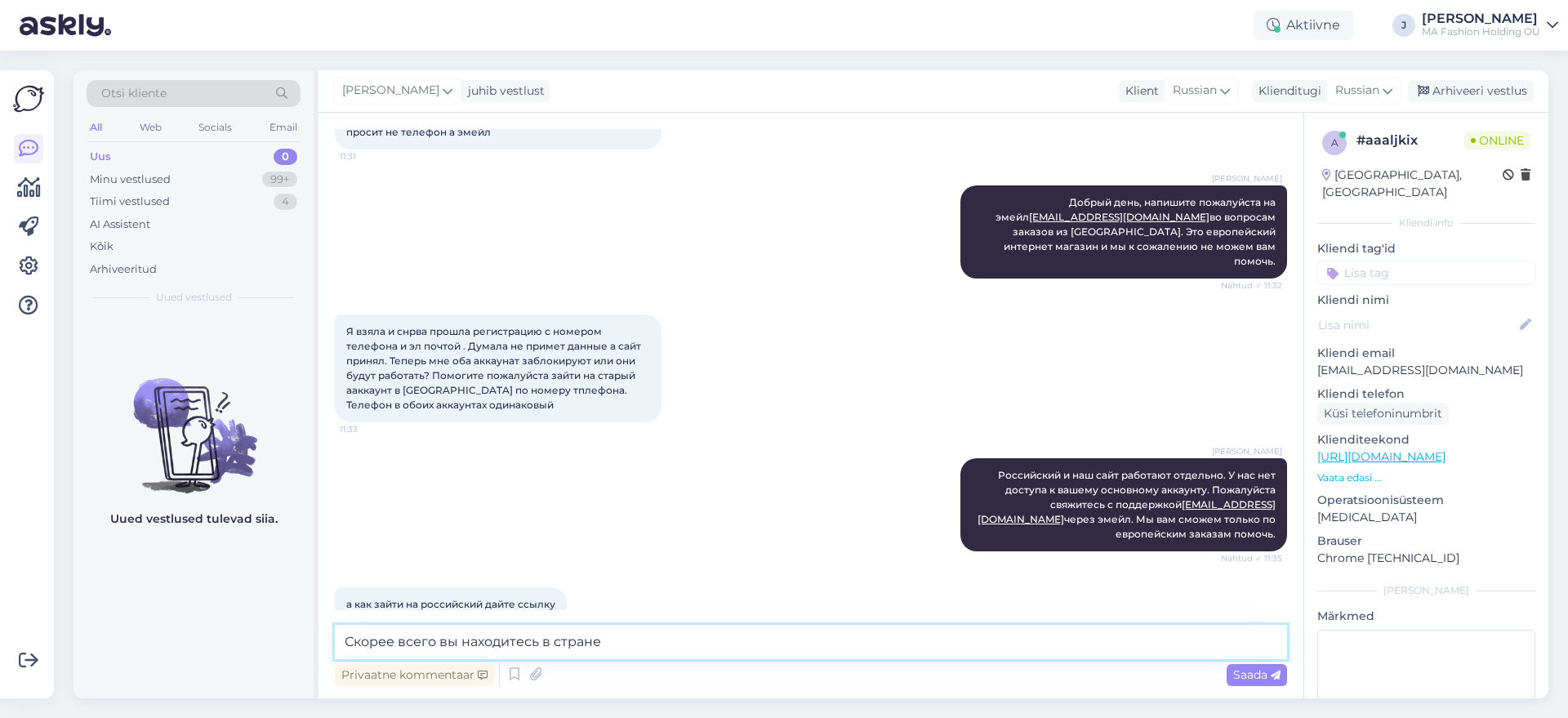
click at [547, 629] on textarea "Скорее всего вы находитесь в стране" at bounding box center [811, 641] width 953 height 35
click at [626, 637] on textarea "Скорее всего вы находитесь в стране" at bounding box center [811, 641] width 953 height 35
click at [627, 638] on textarea "Скорее всего вы находитесь в стране" at bounding box center [811, 641] width 953 height 35
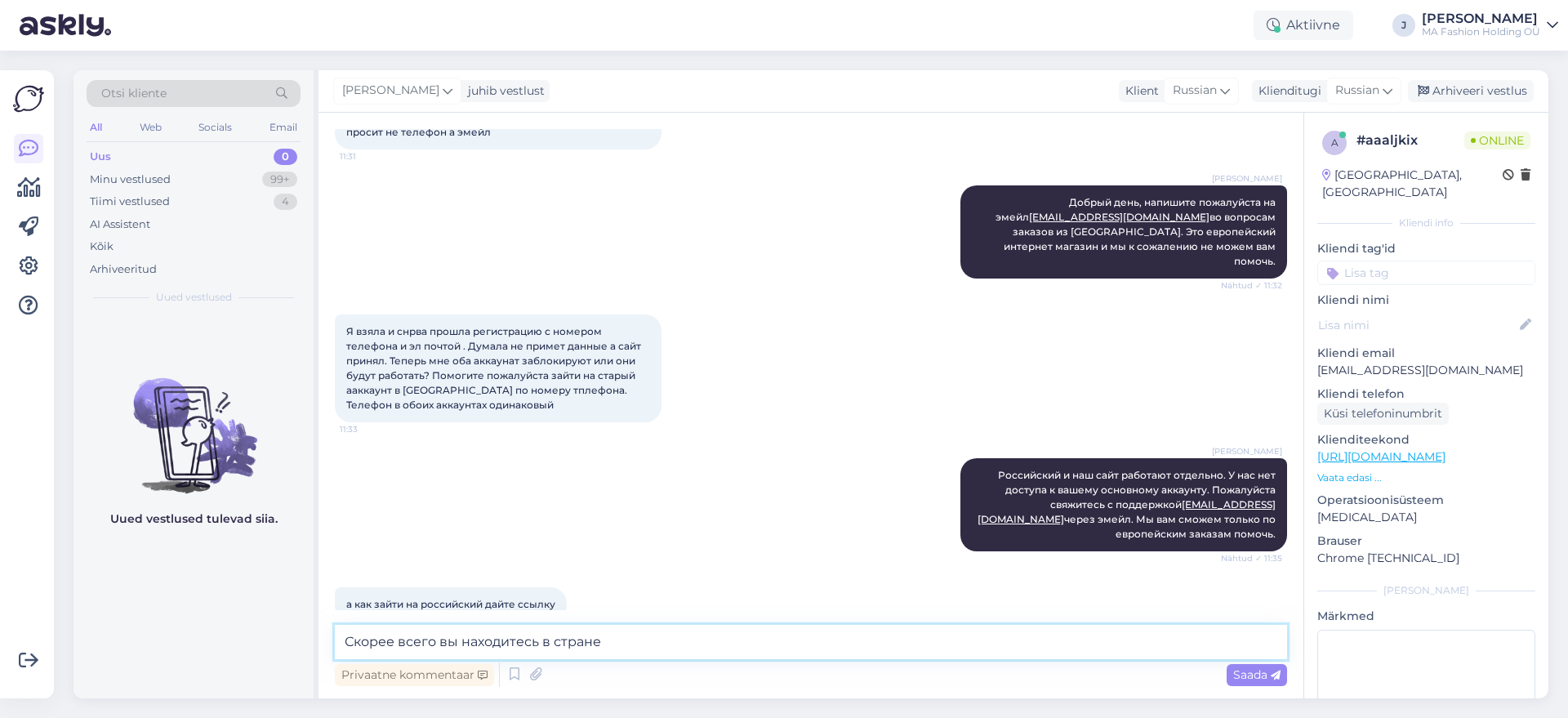
click at [627, 638] on textarea "Скорее всего вы находитесь в стране" at bounding box center [811, 641] width 953 height 35
type textarea "В"
type textarea "С"
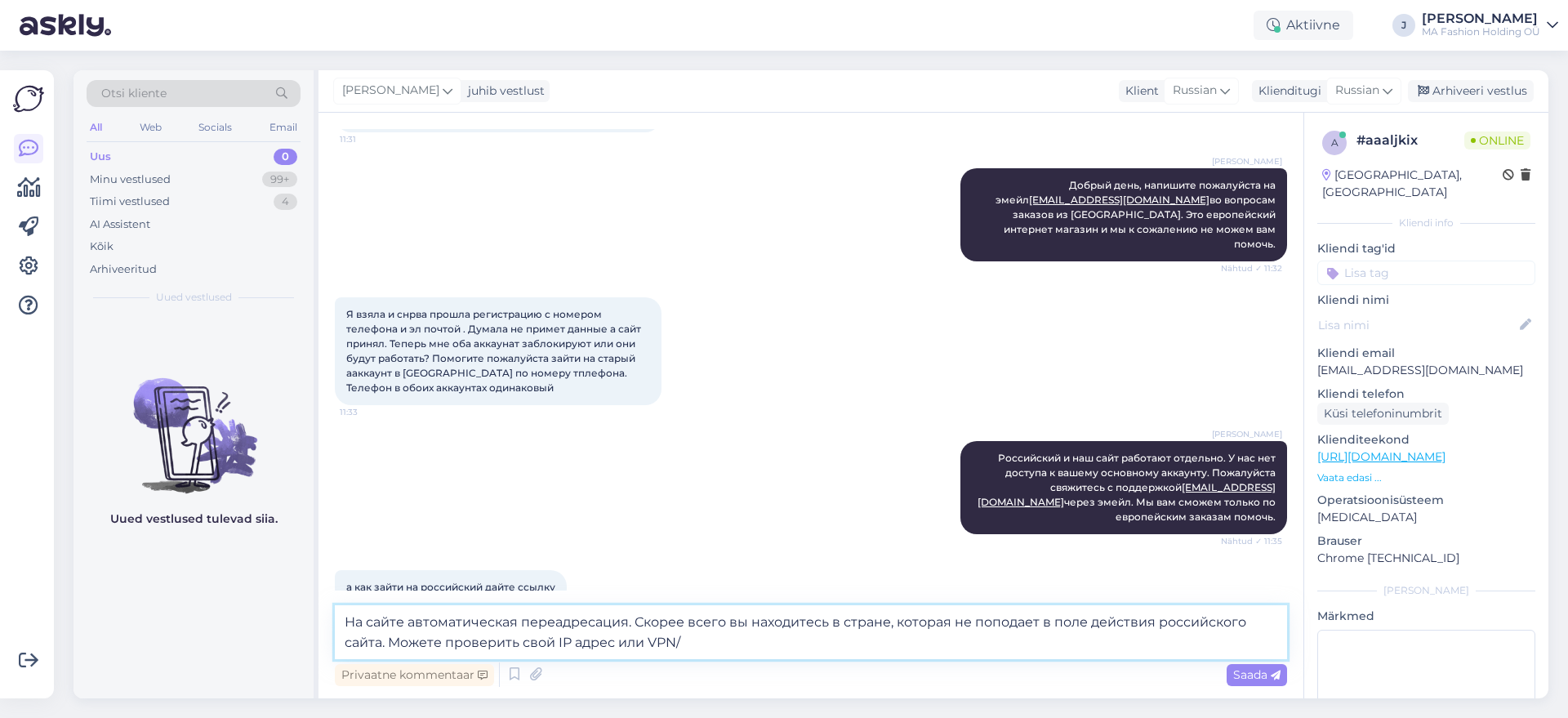
type textarea "На сайте автоматическая переадресация. Скорее всего вы находитесь в стране, кот…"
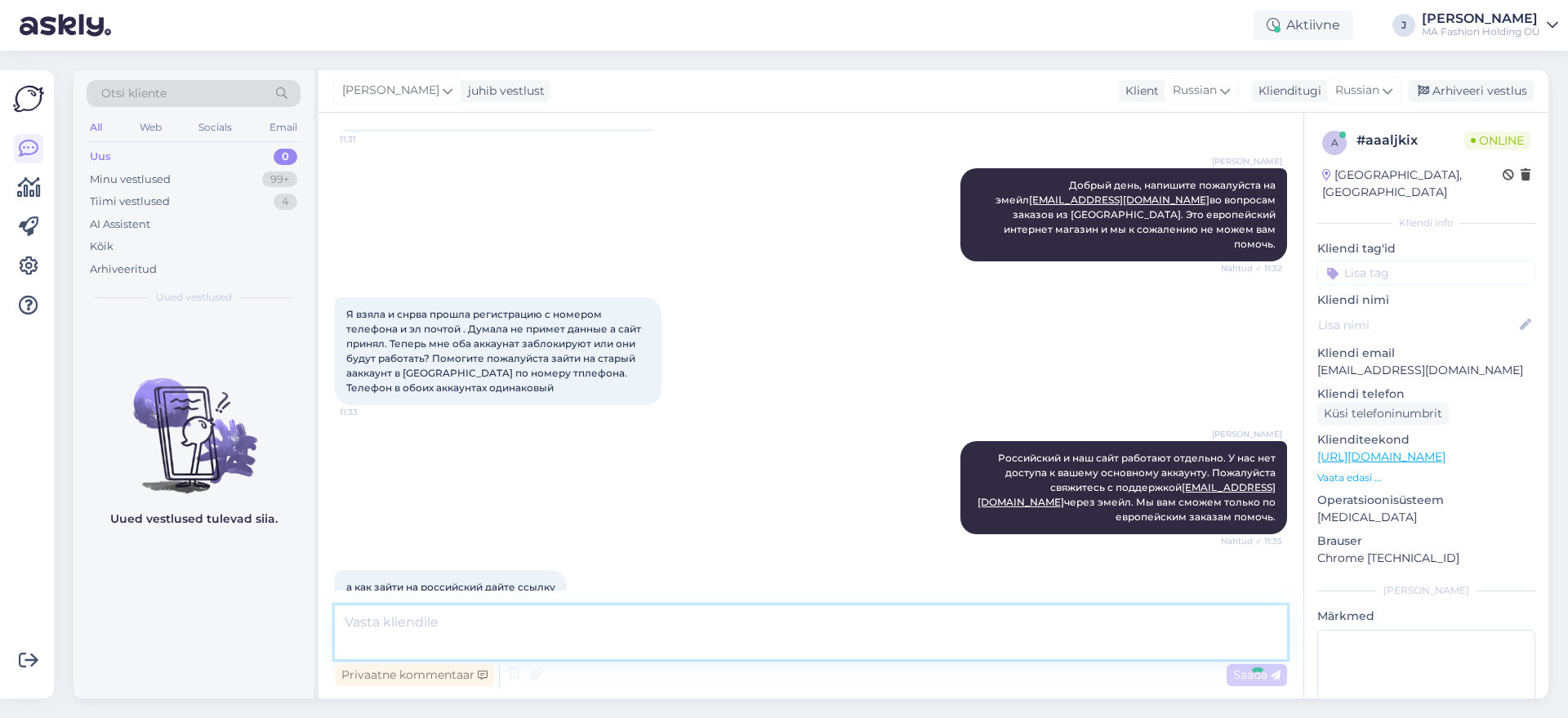
scroll to position [329, 0]
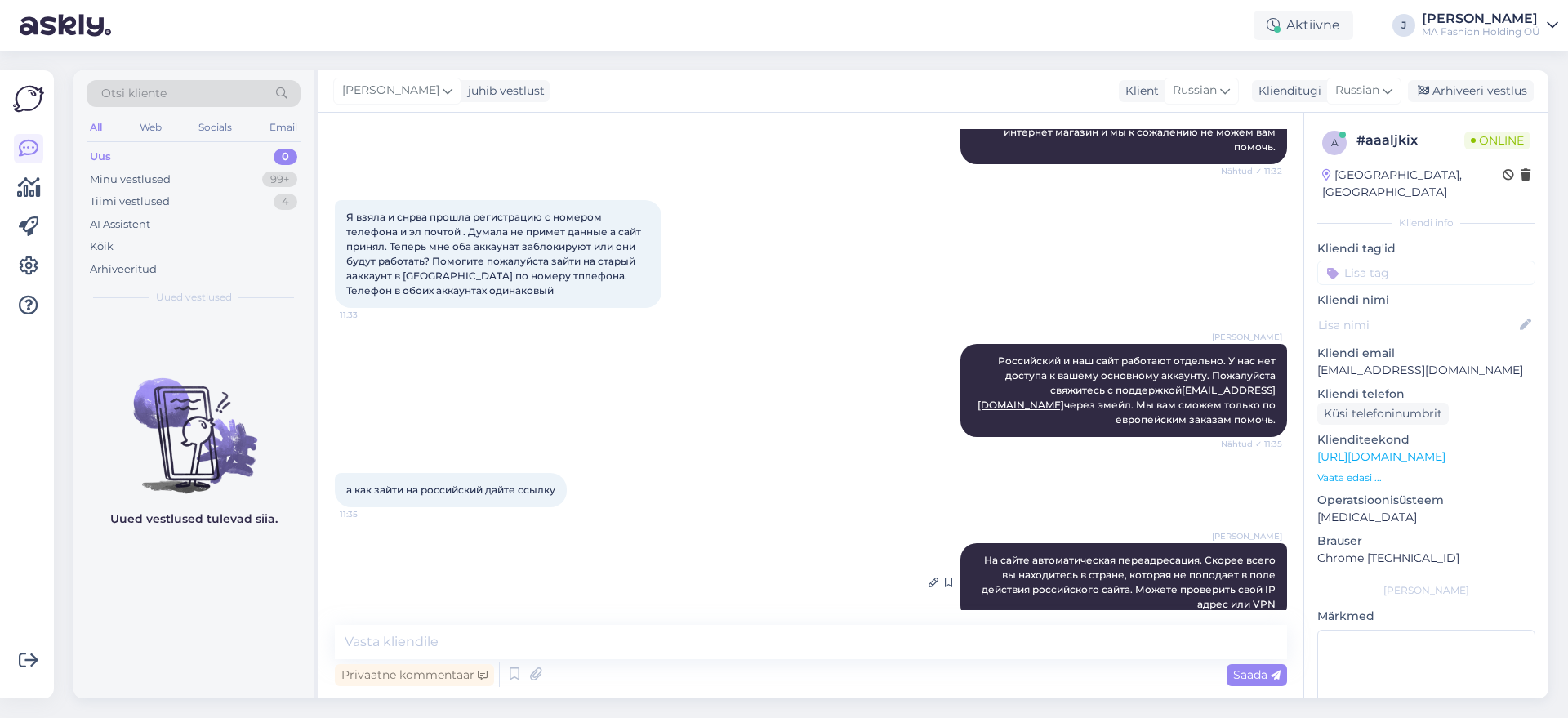
click at [1144, 554] on span "На сайте автоматическая переадресация. Скорее всего вы находитесь в стране, кот…" at bounding box center [1130, 581] width 297 height 56
click at [1144, 556] on span "На сайте автоматическая переадресация. Скорее всего вы находитесь в стране, кот…" at bounding box center [1130, 581] width 297 height 56
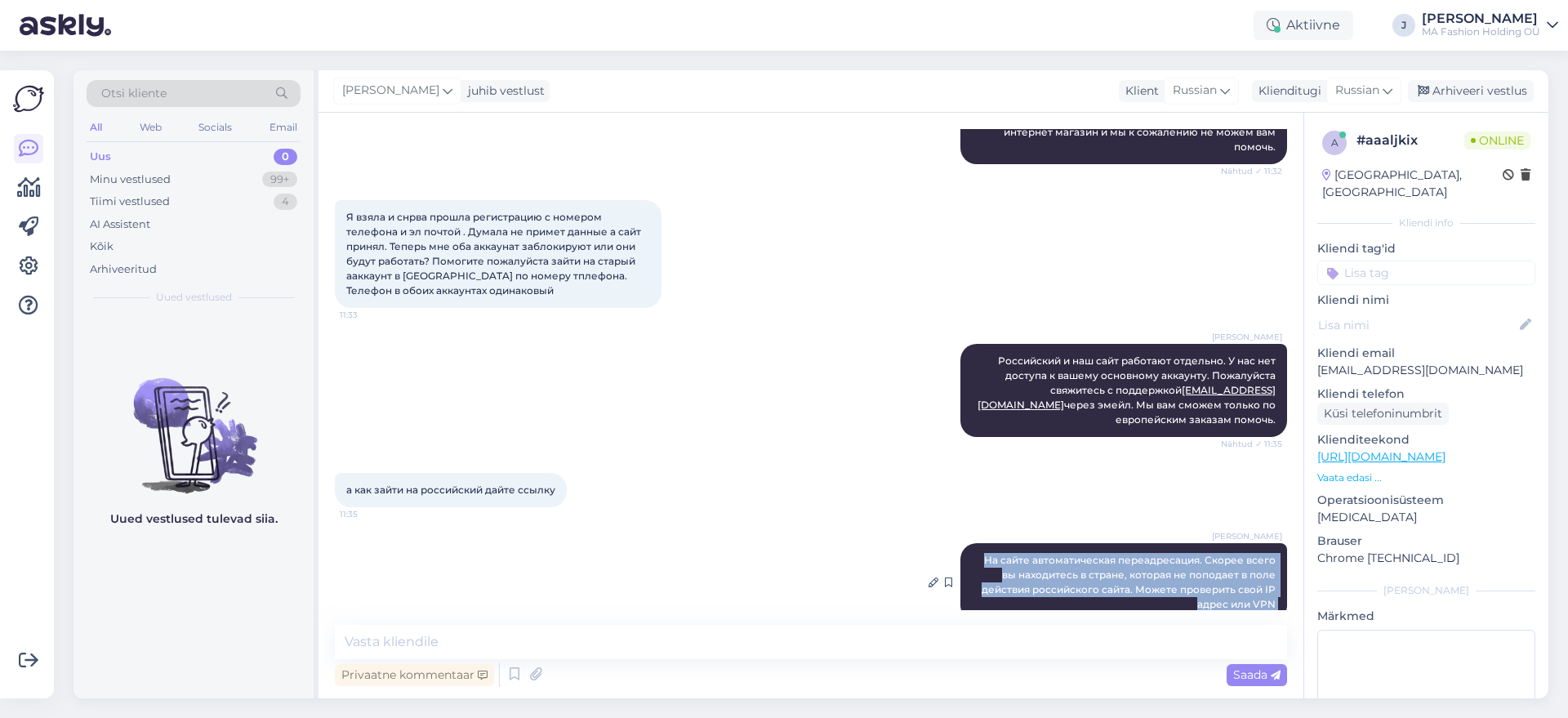
click at [1144, 556] on span "На сайте автоматическая переадресация. Скорее всего вы находитесь в стране, кот…" at bounding box center [1130, 581] width 297 height 56
click at [1147, 556] on span "На сайте автоматическая переадресация. Скорее всего вы находитесь в стране, кот…" at bounding box center [1130, 581] width 297 height 56
click at [1154, 568] on div "[PERSON_NAME] сайте автоматическая переадресация. Скорее всего вы находитесь в …" at bounding box center [1124, 581] width 327 height 78
